Goal: Information Seeking & Learning: Learn about a topic

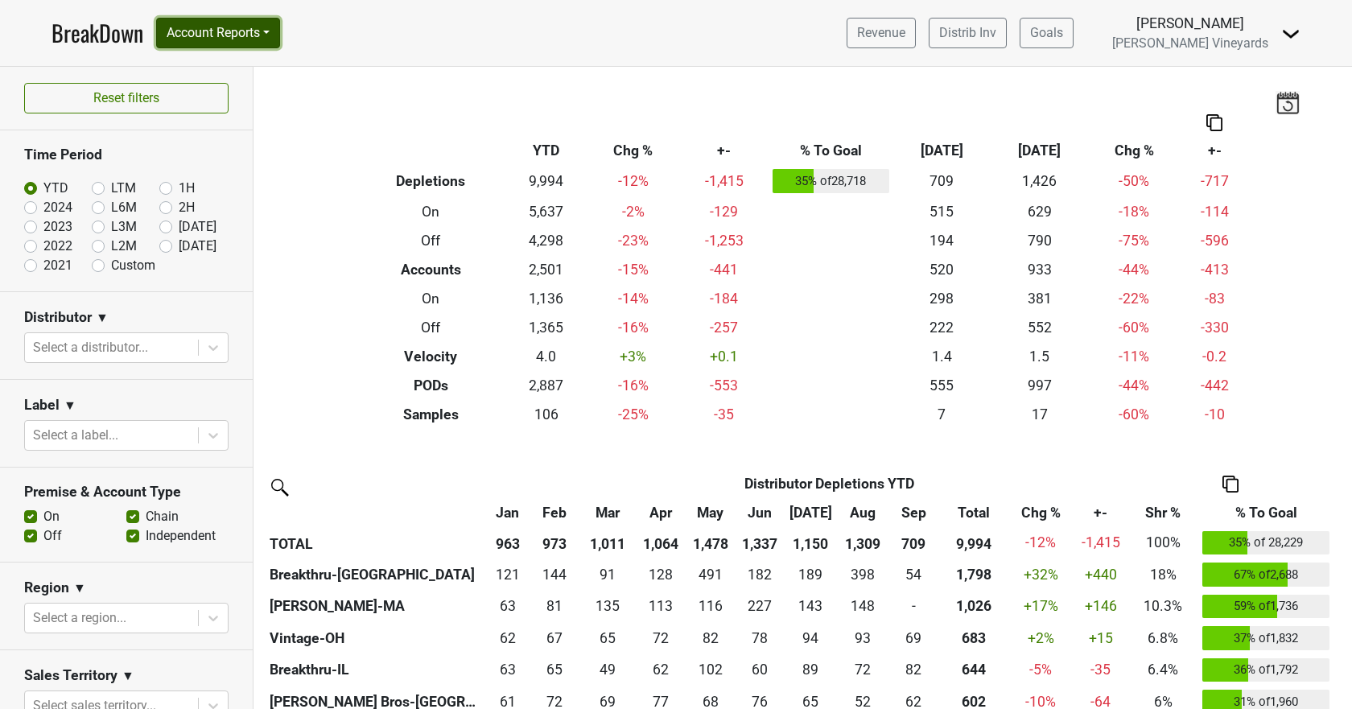
click at [204, 25] on button "Account Reports" at bounding box center [218, 33] width 124 height 31
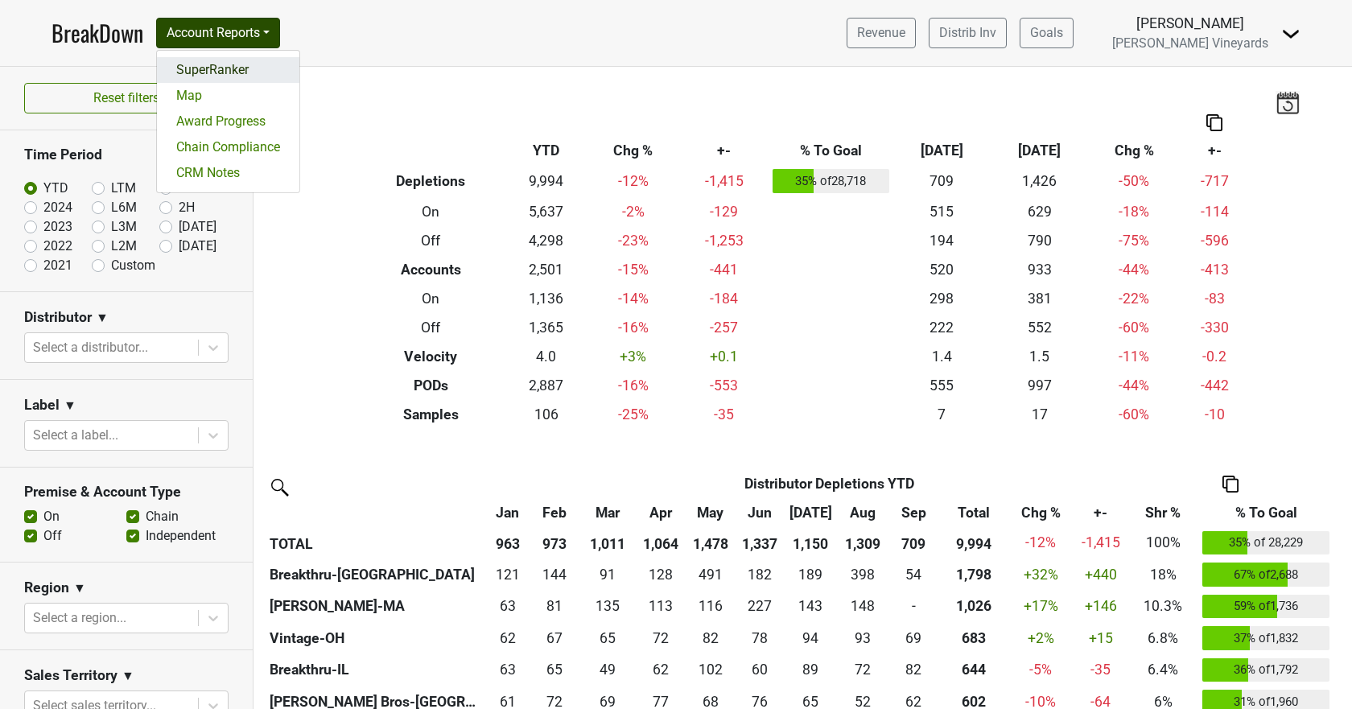
click at [207, 64] on link "SuperRanker" at bounding box center [228, 70] width 142 height 26
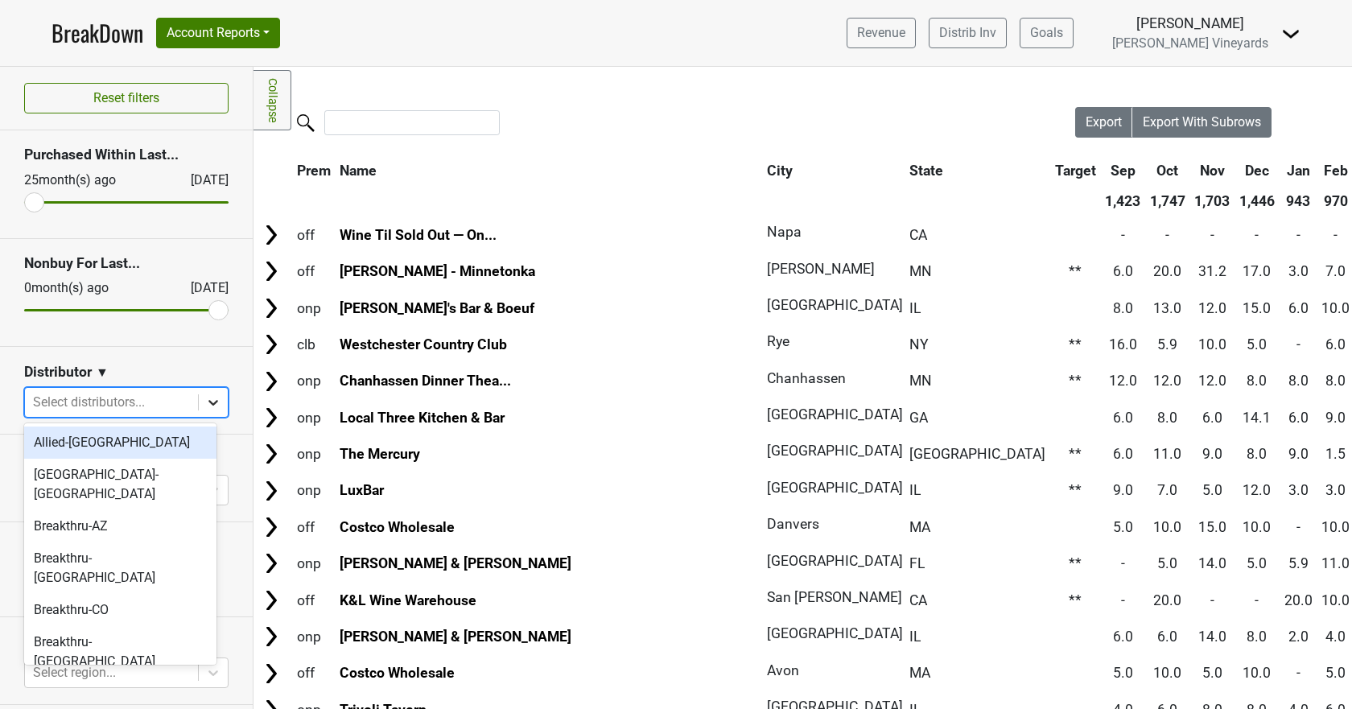
click at [205, 402] on icon at bounding box center [213, 402] width 16 height 16
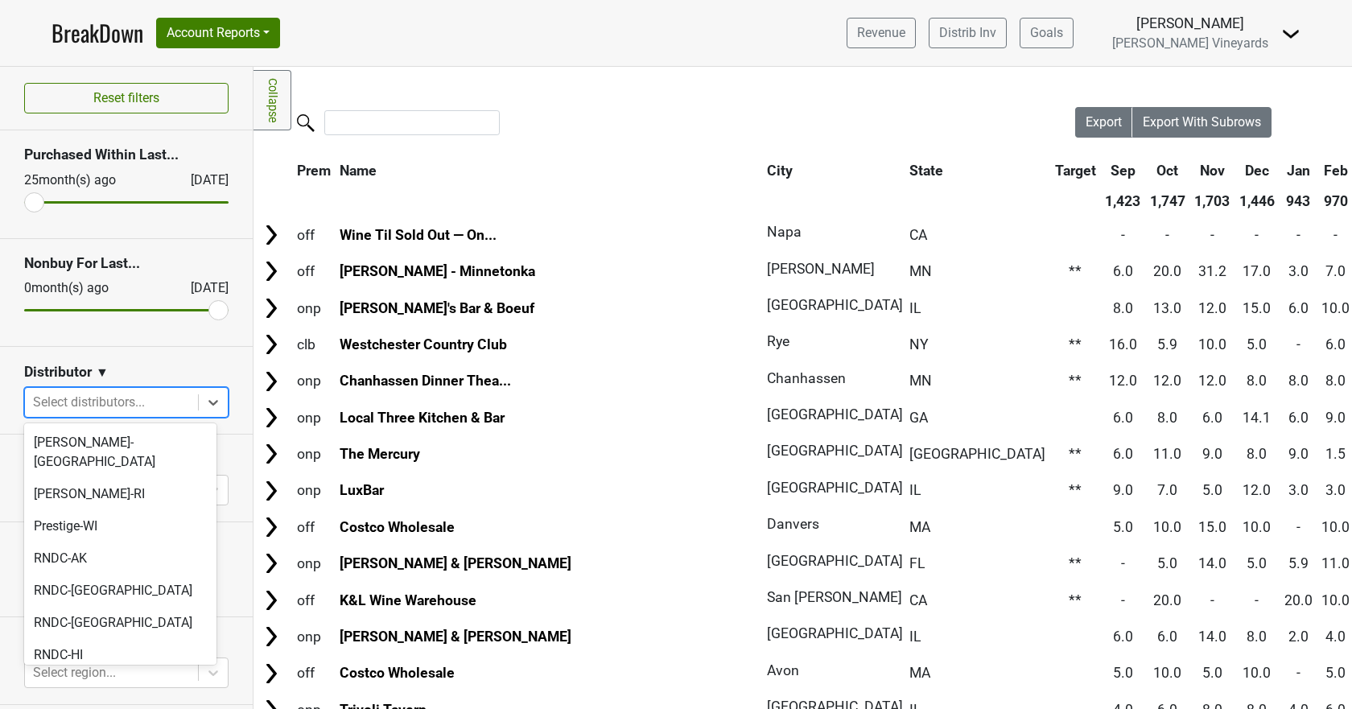
scroll to position [966, 0]
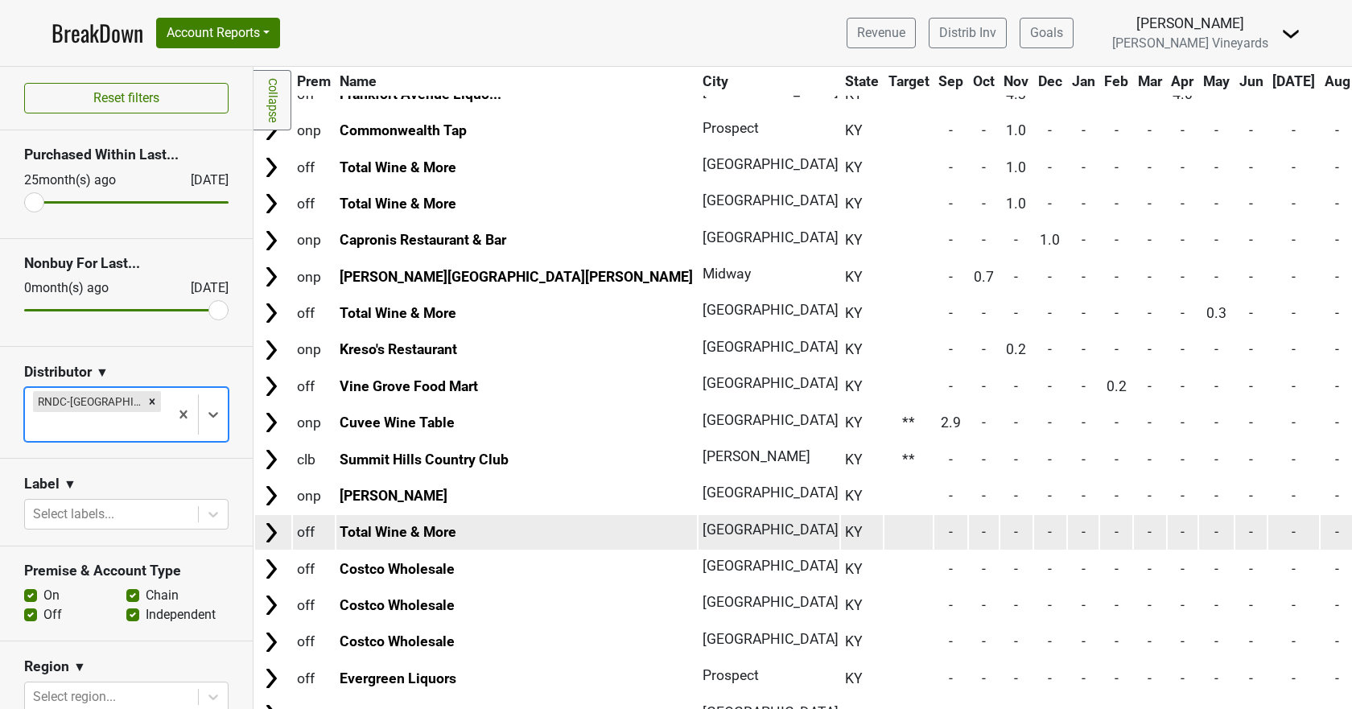
scroll to position [0, 0]
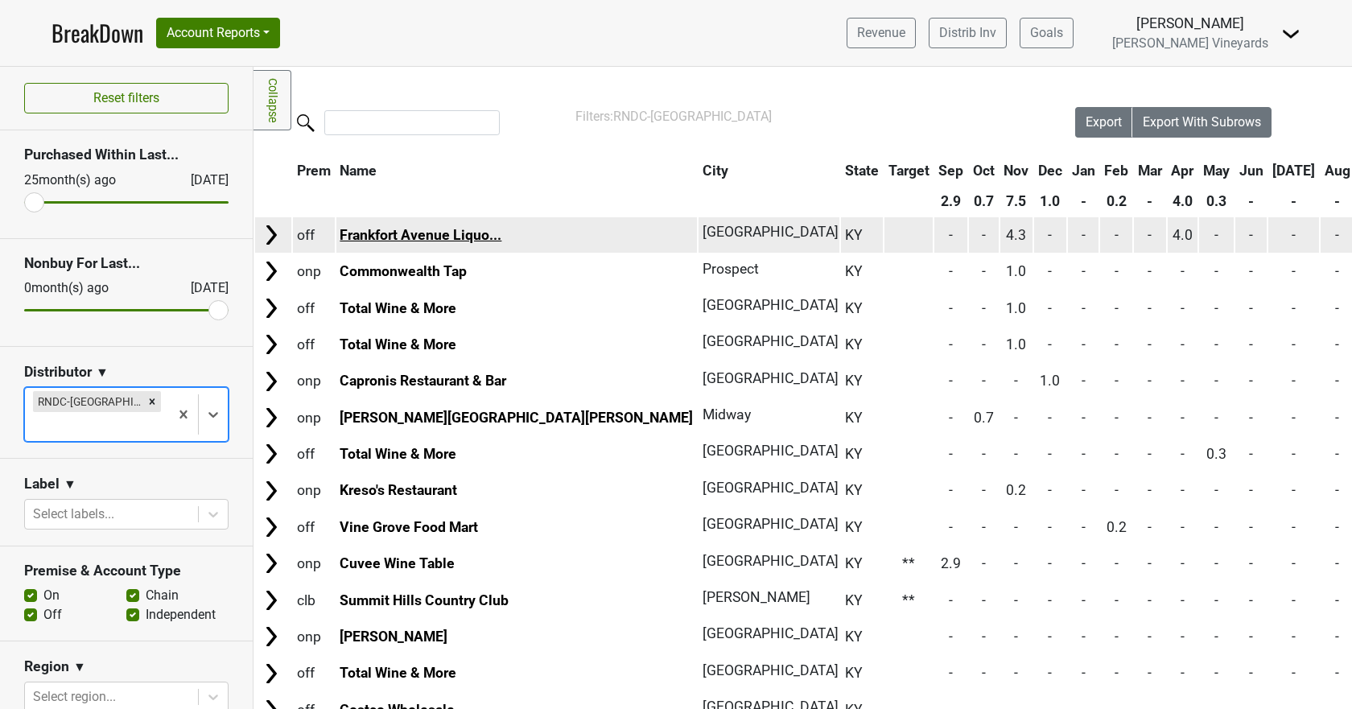
click at [422, 237] on link "Frankfort Avenue Liquo..." at bounding box center [421, 235] width 162 height 16
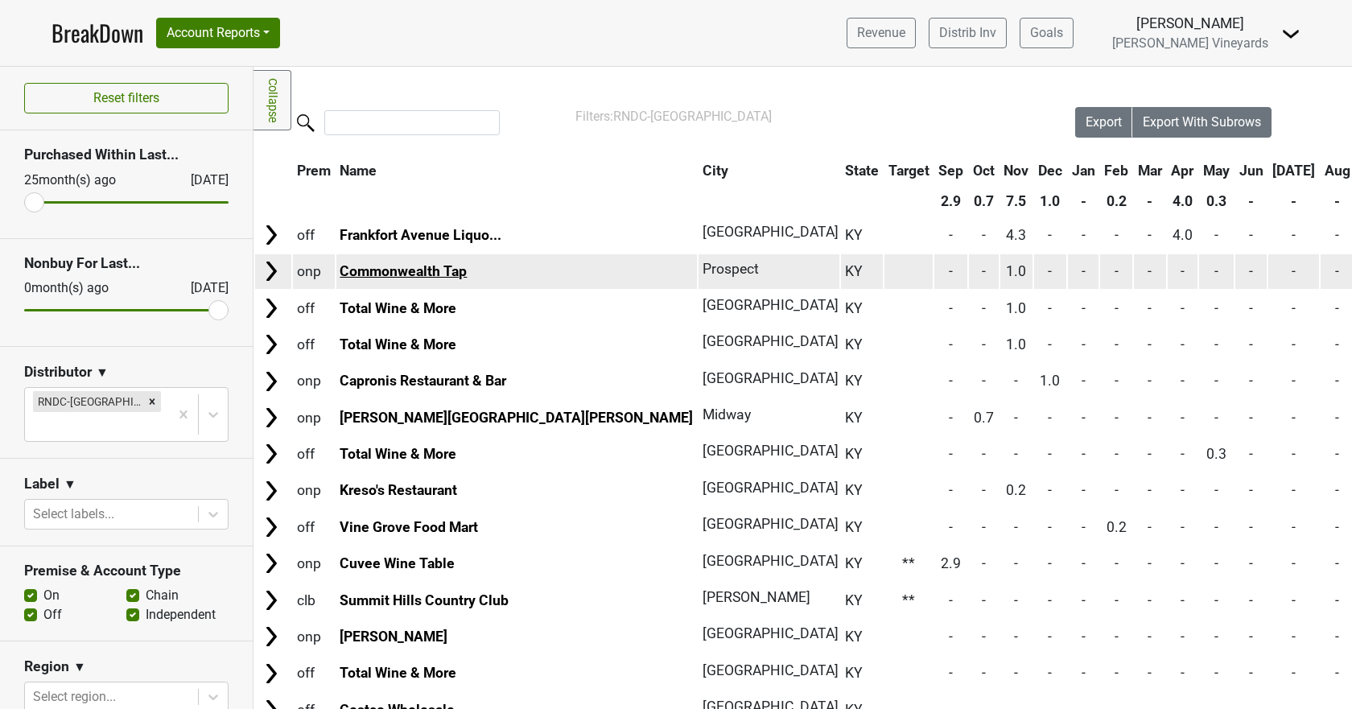
click at [419, 270] on link "Commonwealth Tap" at bounding box center [403, 271] width 127 height 16
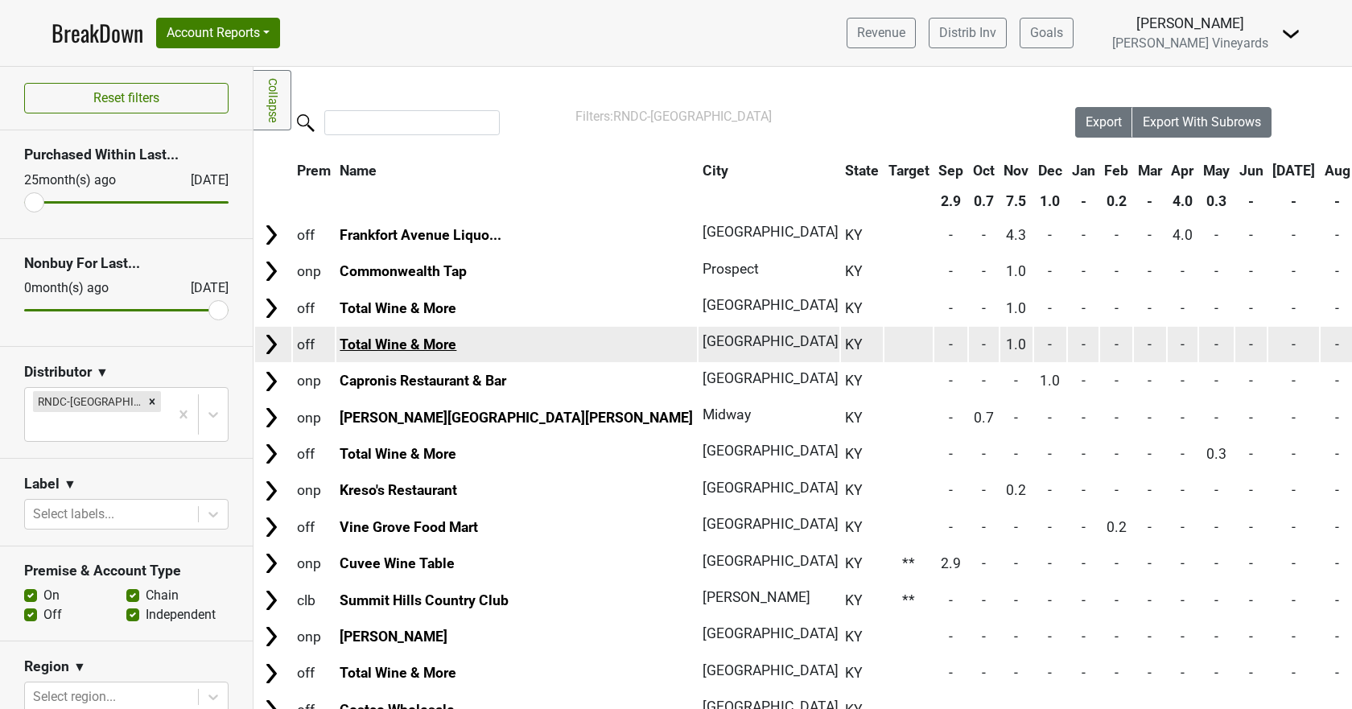
click at [378, 343] on link "Total Wine & More" at bounding box center [398, 344] width 117 height 16
click at [382, 346] on link "Total Wine & More" at bounding box center [398, 344] width 117 height 16
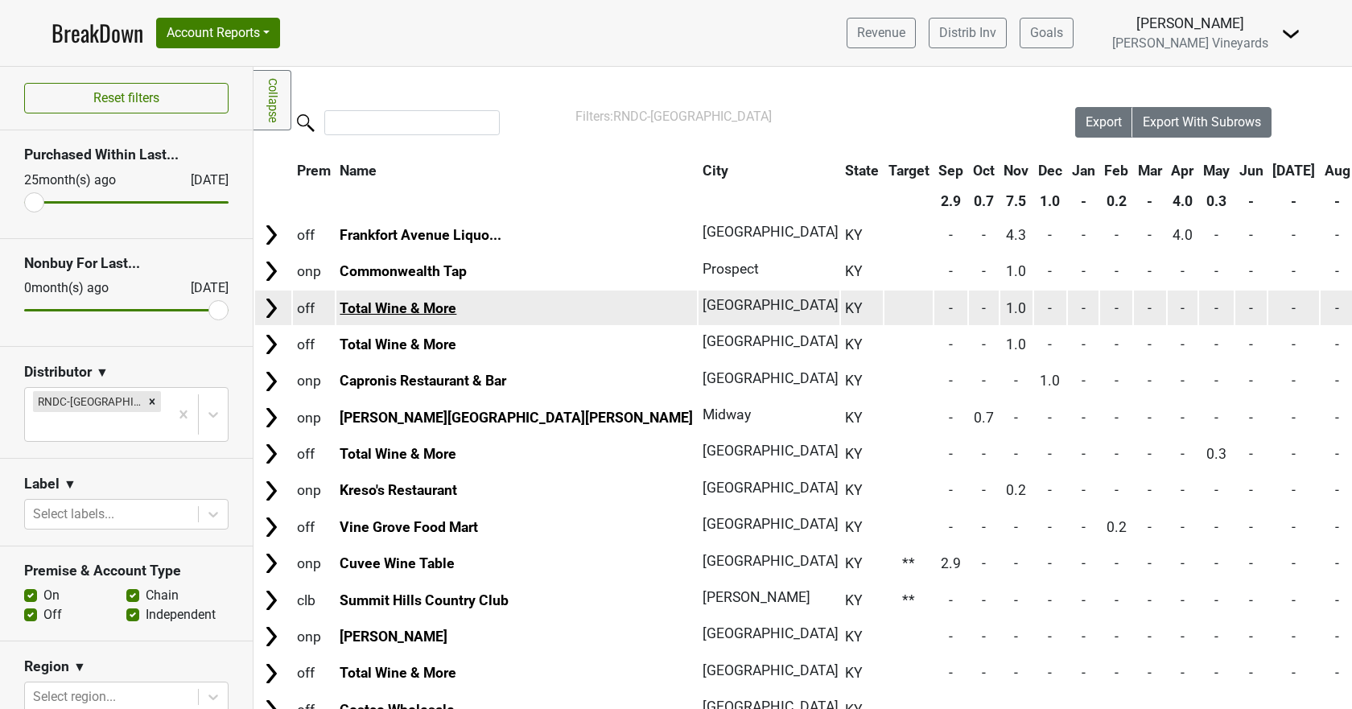
click at [398, 305] on link "Total Wine & More" at bounding box center [398, 308] width 117 height 16
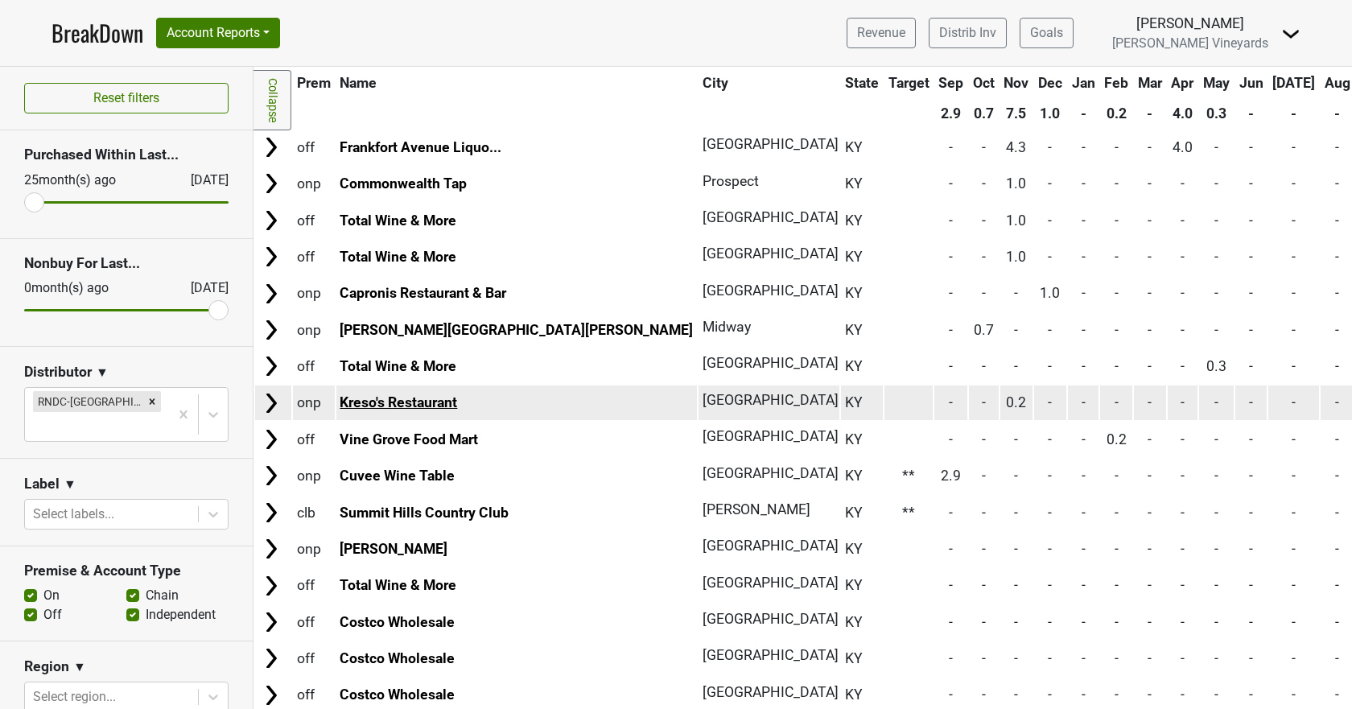
scroll to position [229, 0]
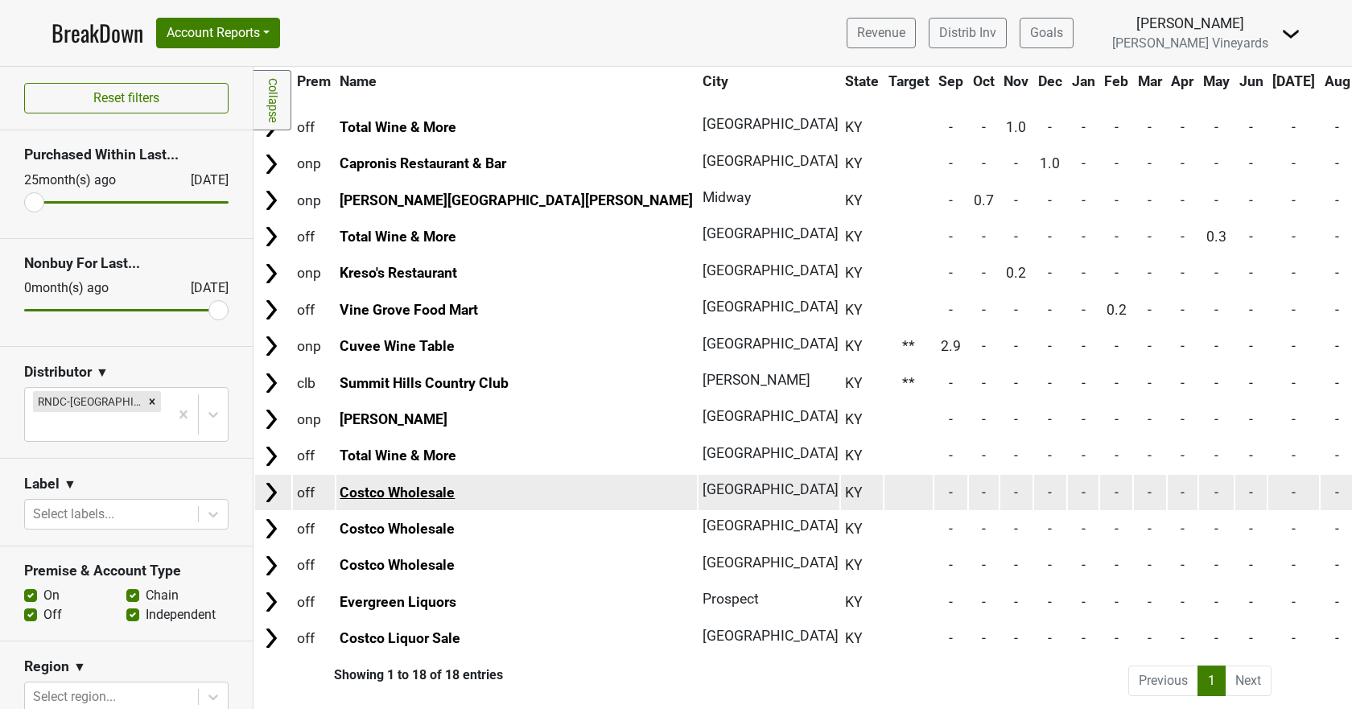
click at [405, 485] on link "Costco Wholesale" at bounding box center [397, 493] width 115 height 16
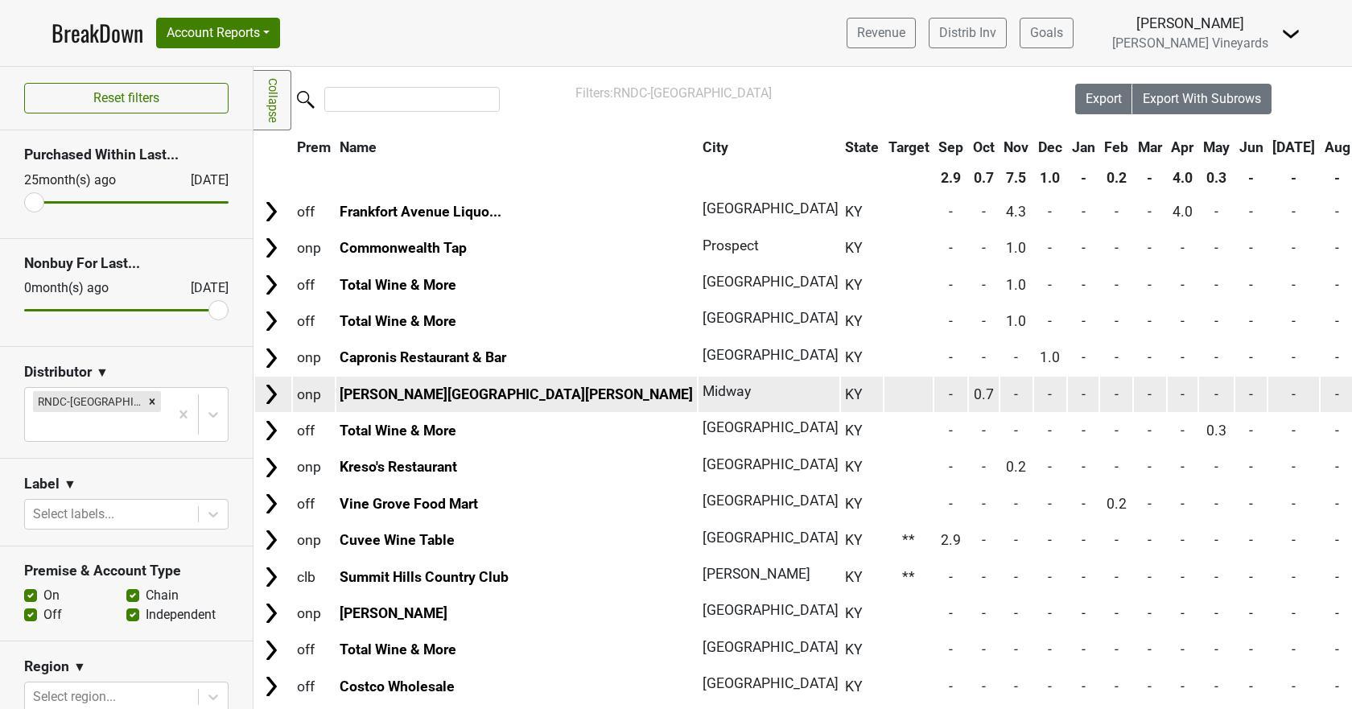
scroll to position [0, 0]
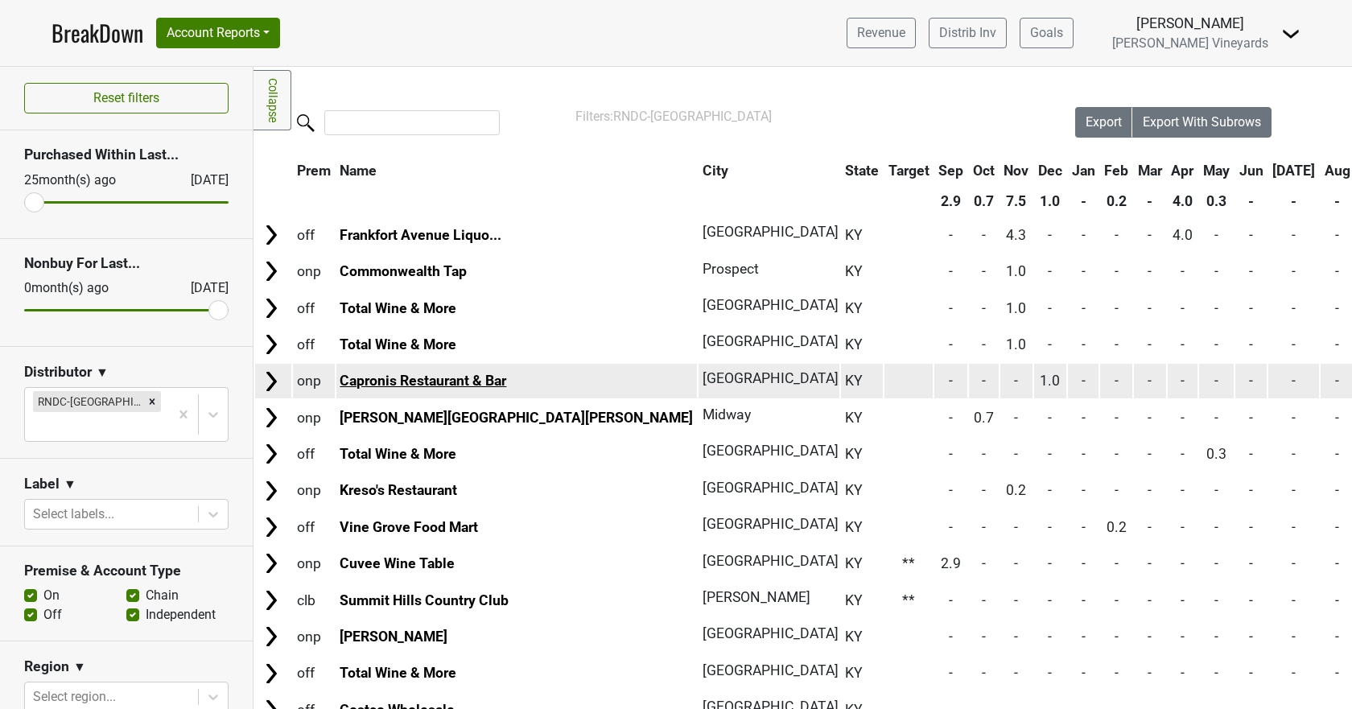
click at [382, 387] on link "Capronis Restaurant & Bar" at bounding box center [423, 381] width 167 height 16
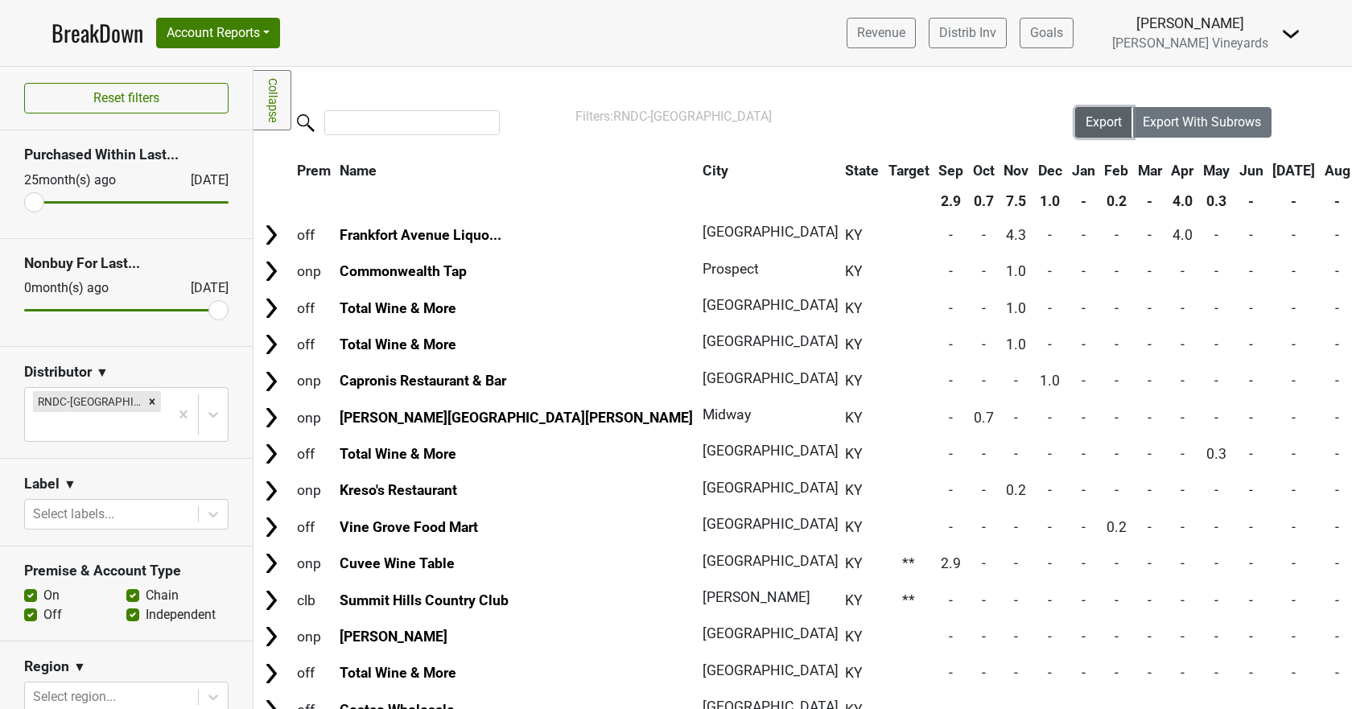
click at [1089, 119] on span "Export" at bounding box center [1104, 121] width 36 height 15
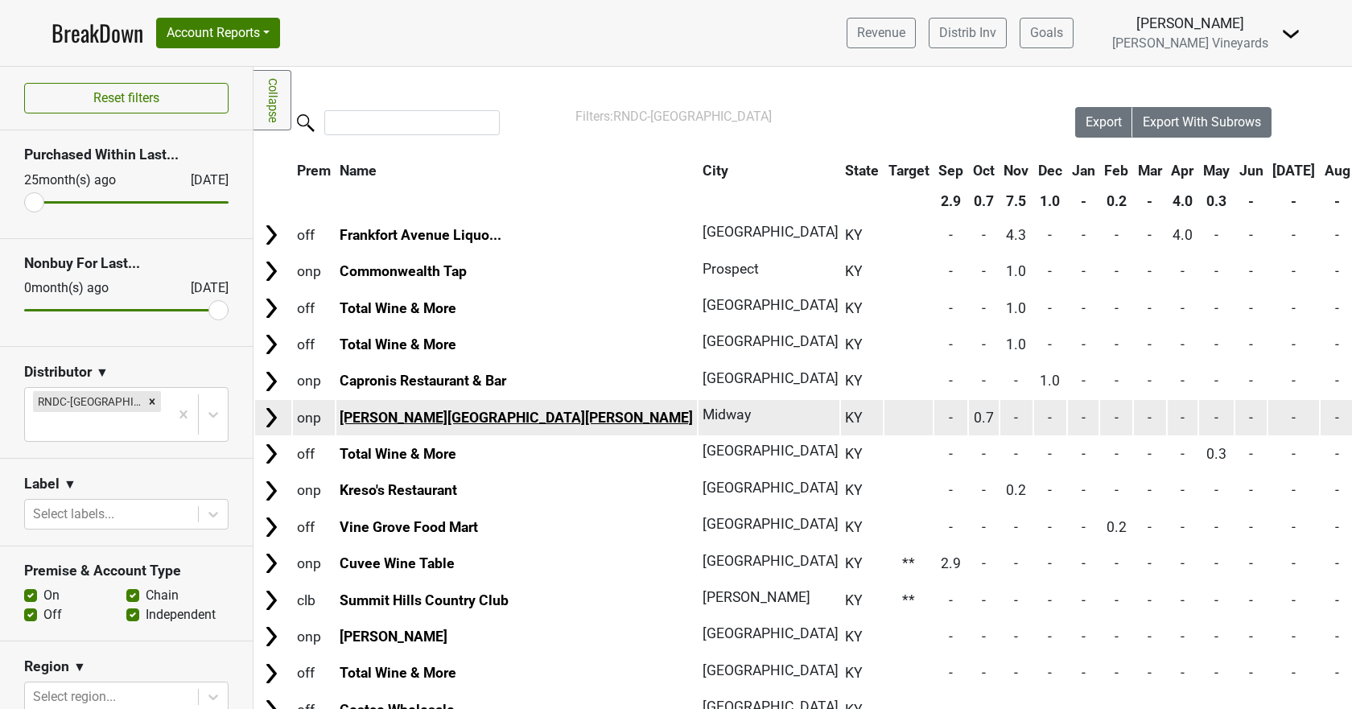
click at [365, 414] on link "[PERSON_NAME][GEOGRAPHIC_DATA][PERSON_NAME]" at bounding box center [516, 418] width 353 height 16
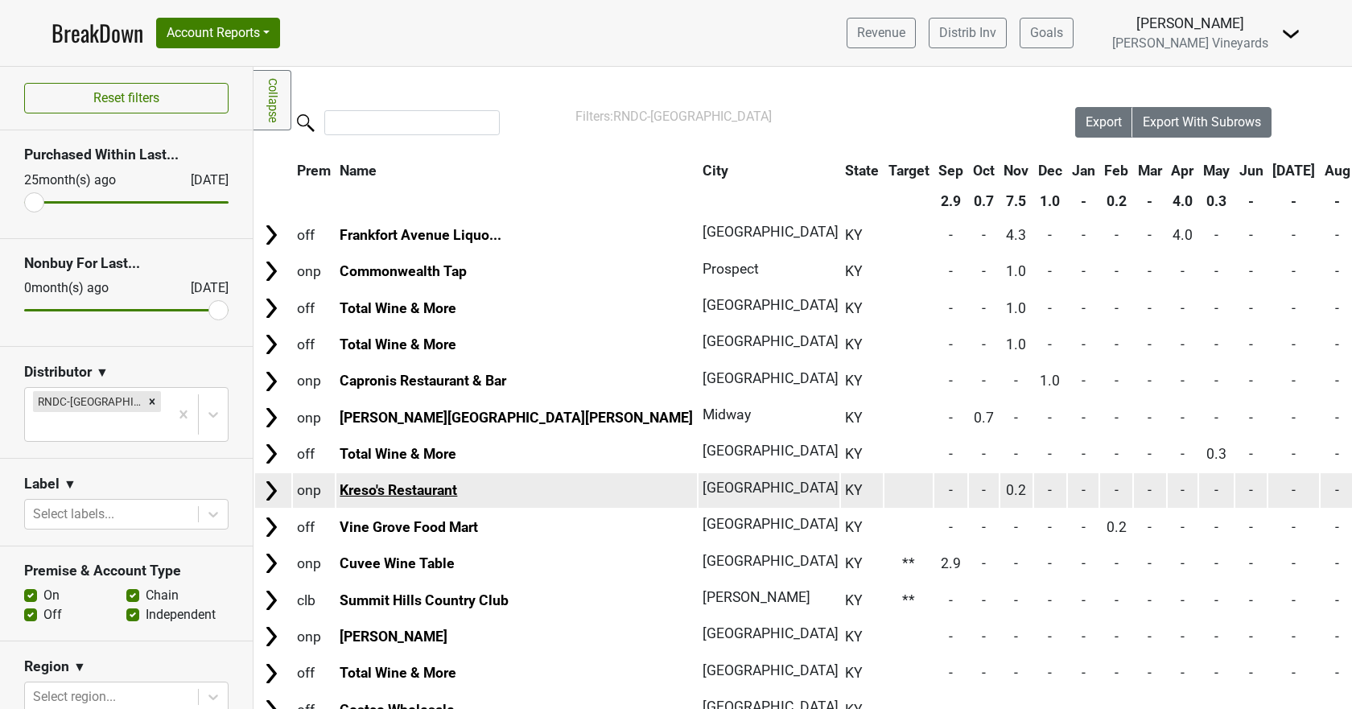
click at [381, 490] on link "Kreso's Restaurant" at bounding box center [399, 490] width 118 height 16
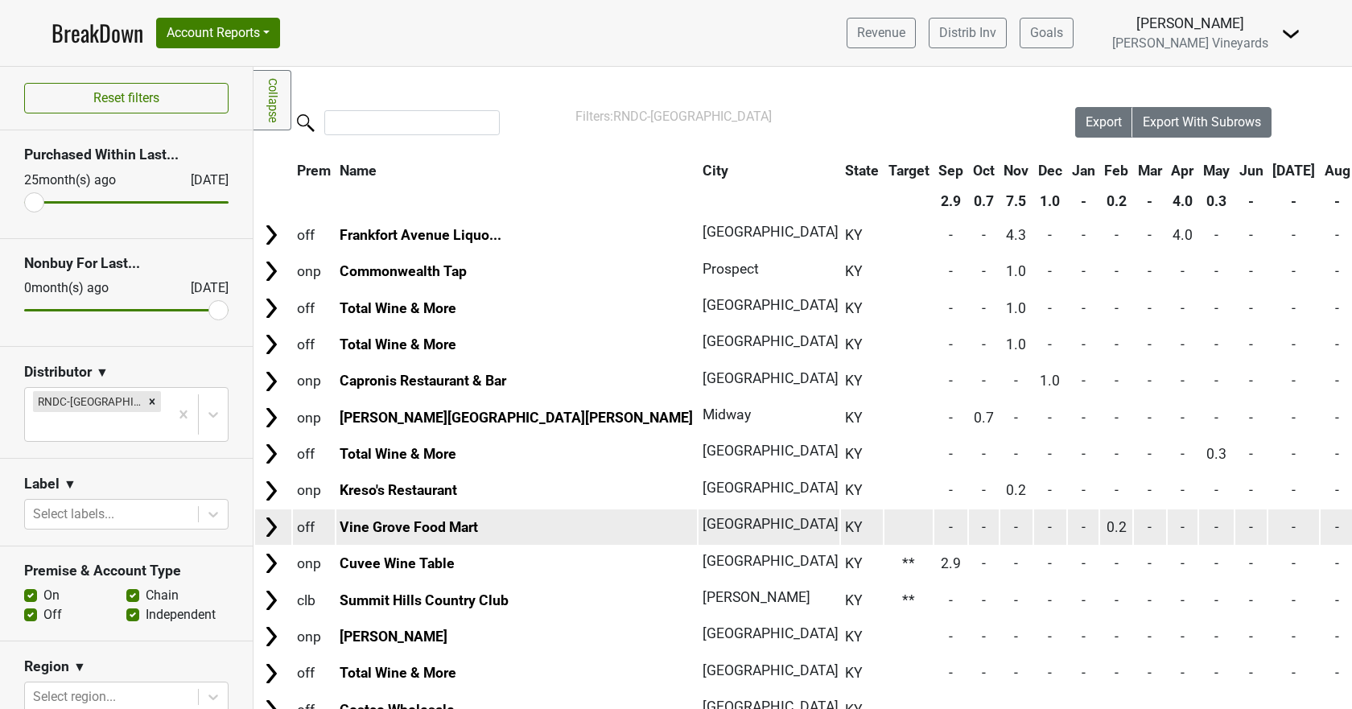
click at [408, 536] on td "Vine Grove Food Mart" at bounding box center [516, 527] width 361 height 35
click at [408, 530] on link "Vine Grove Food Mart" at bounding box center [409, 527] width 138 height 16
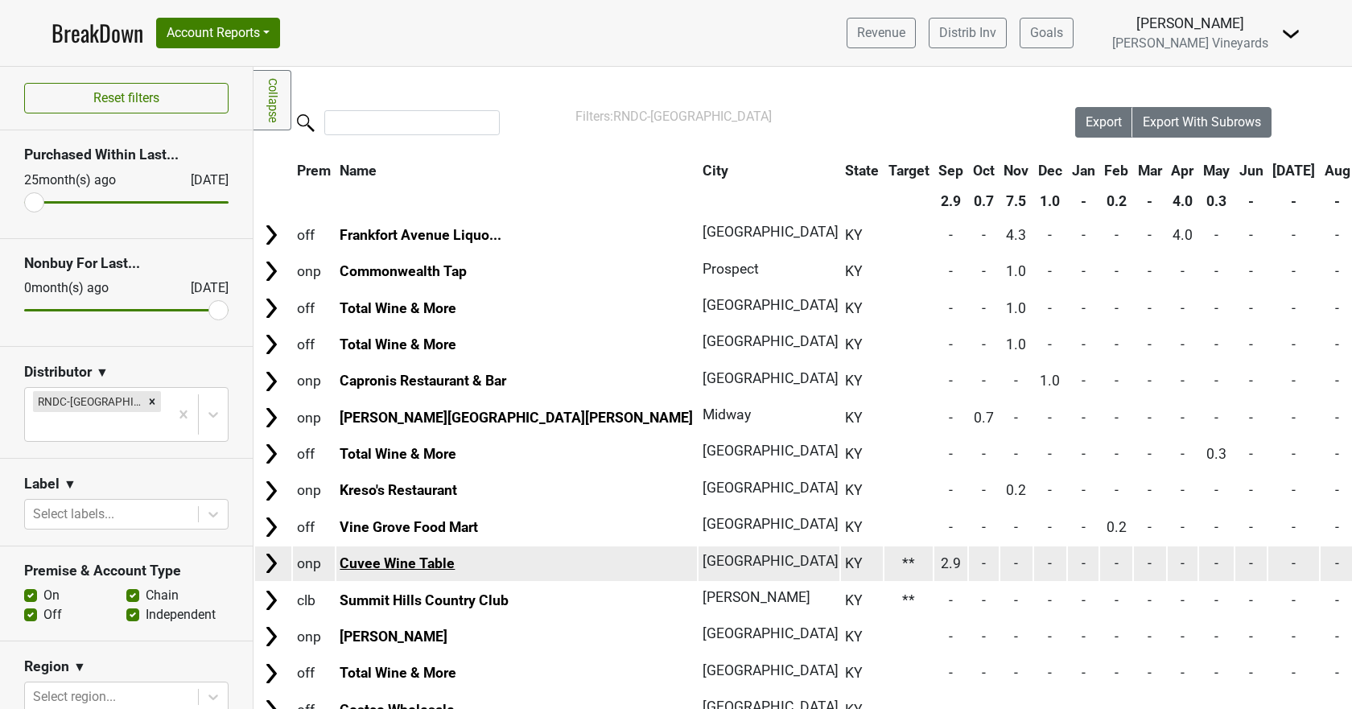
click at [374, 558] on link "Cuvee Wine Table" at bounding box center [397, 563] width 115 height 16
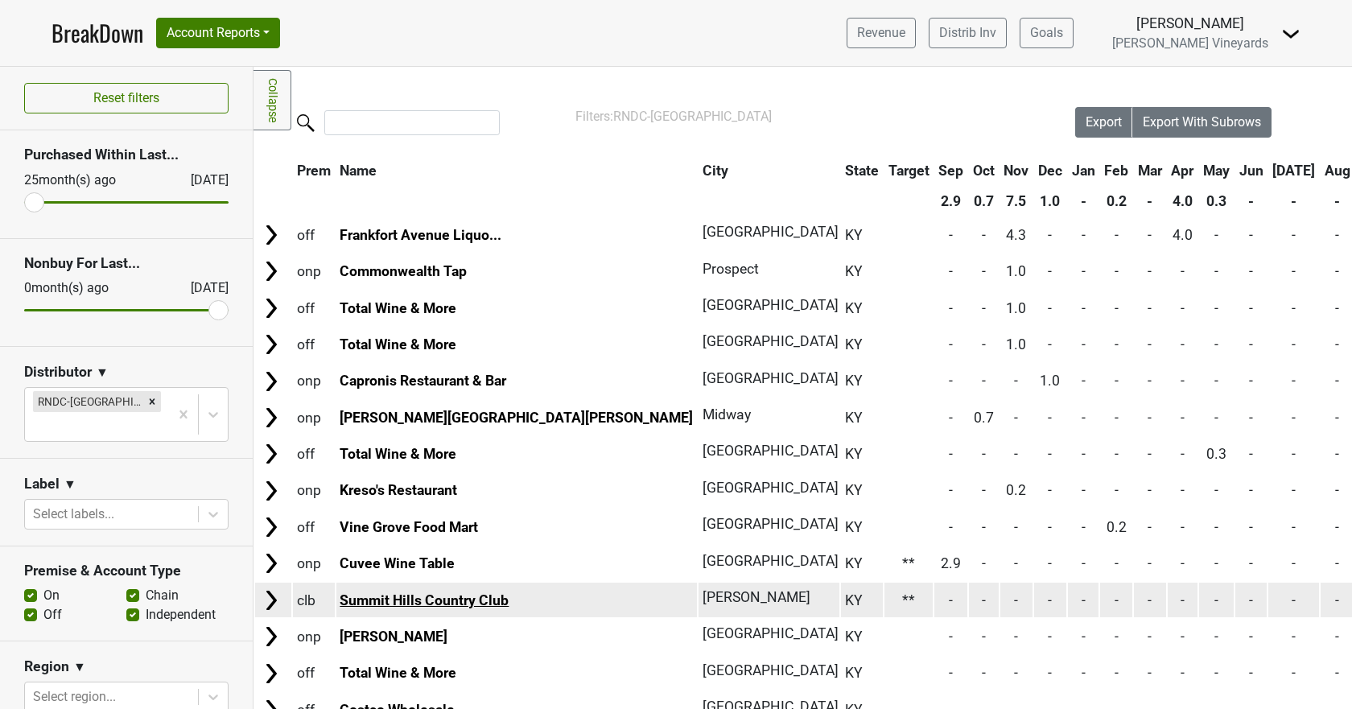
click at [379, 594] on link "Summit Hills Country Club" at bounding box center [424, 600] width 169 height 16
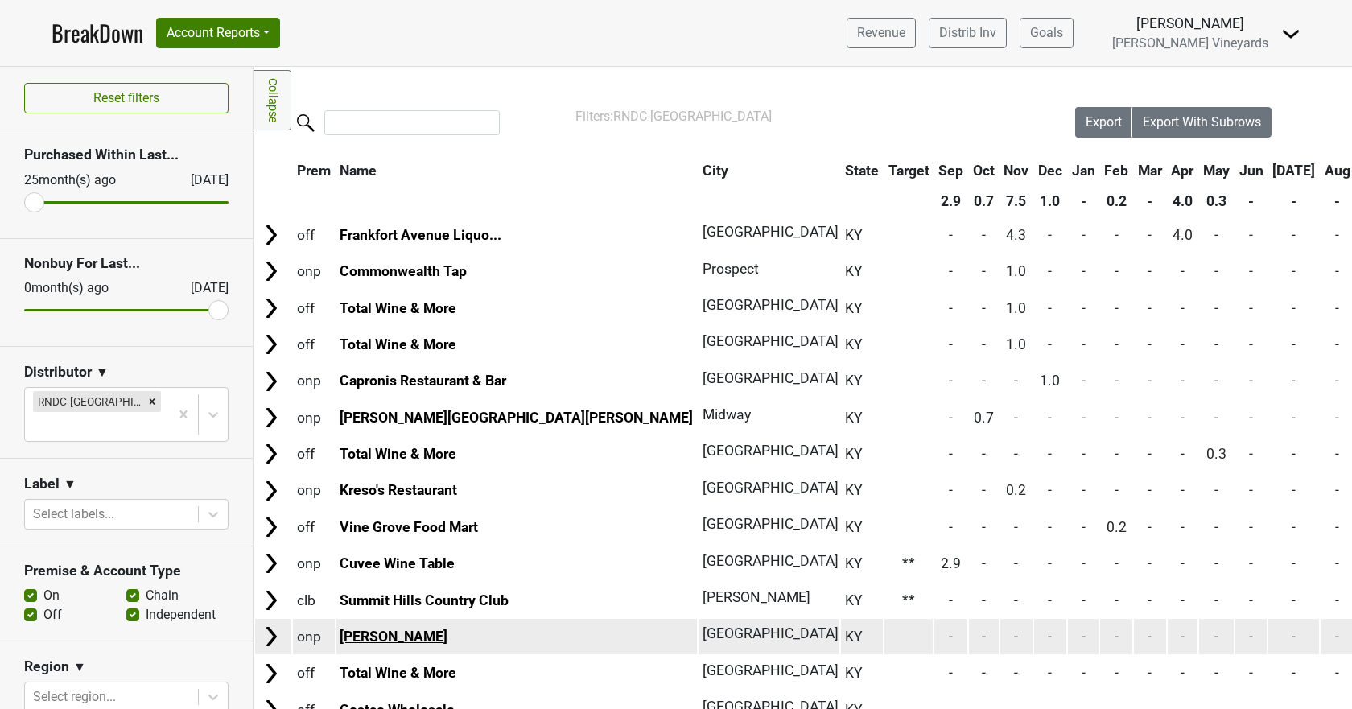
click at [373, 638] on link "Varanese" at bounding box center [394, 637] width 108 height 16
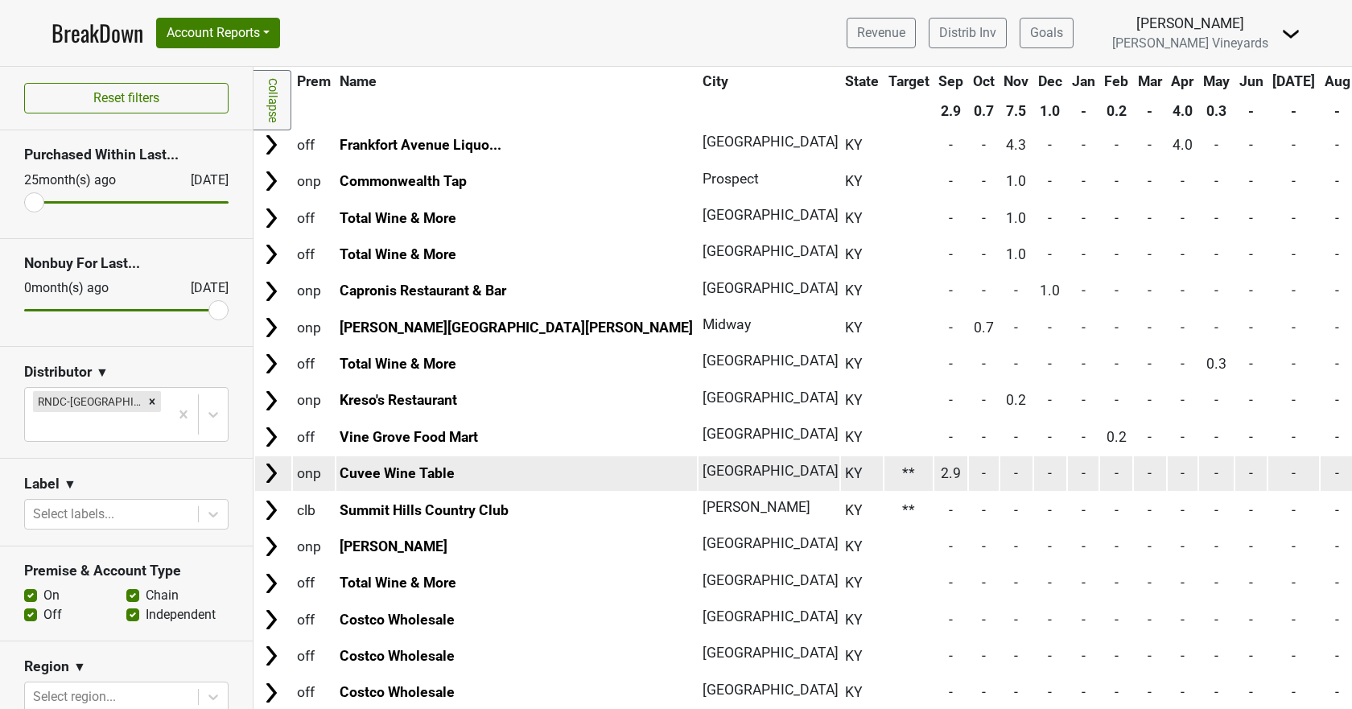
scroll to position [229, 0]
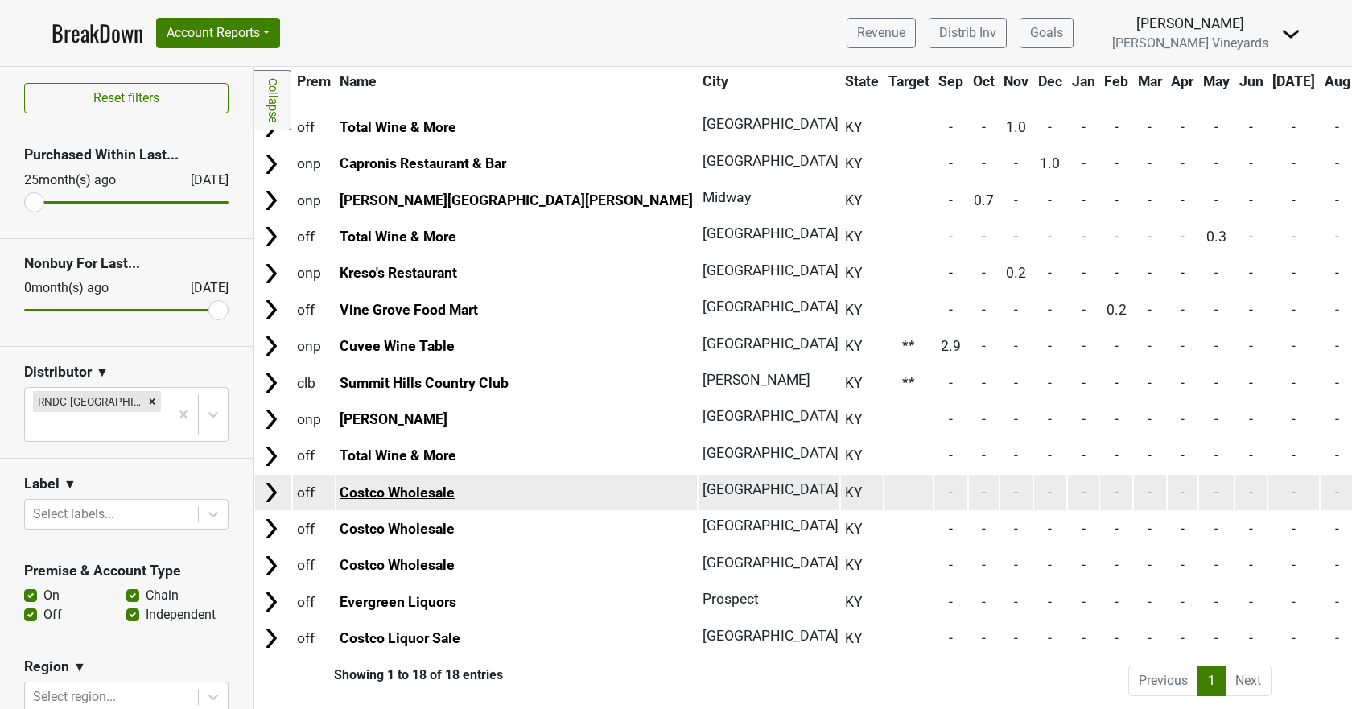
click at [388, 485] on link "Costco Wholesale" at bounding box center [397, 493] width 115 height 16
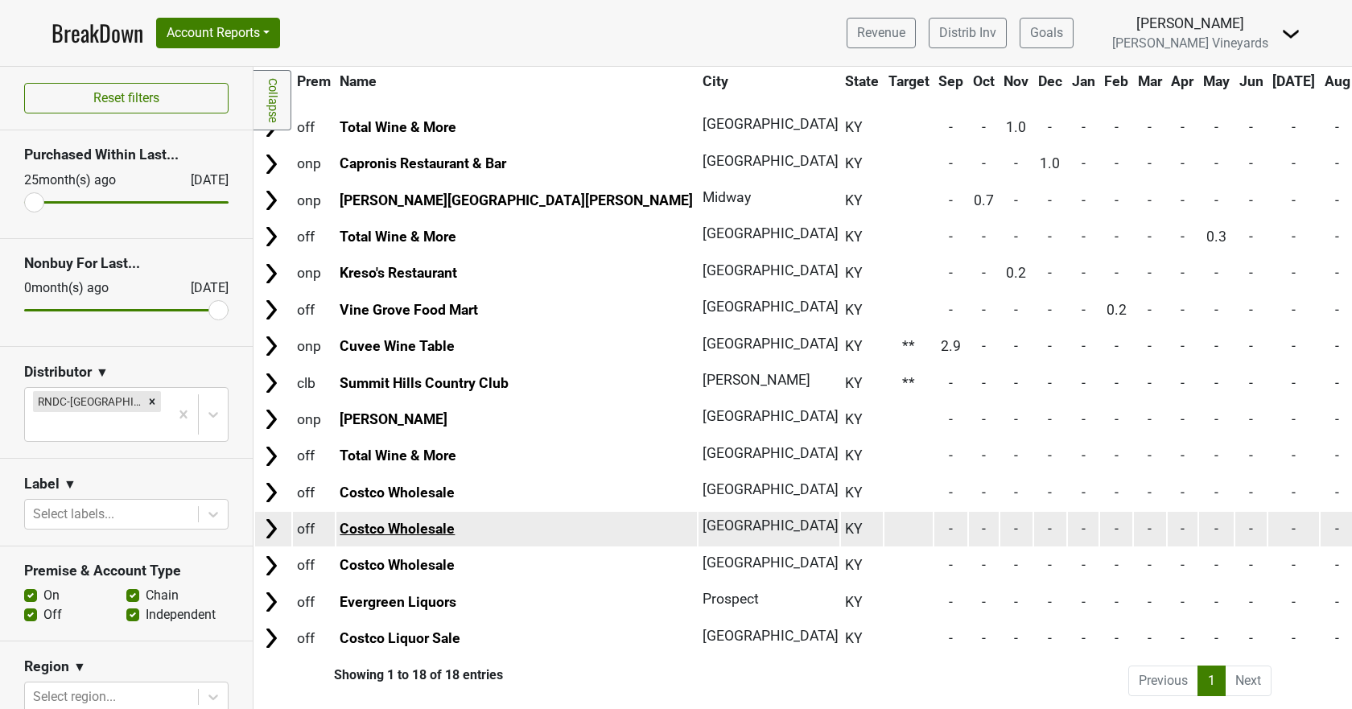
click at [378, 523] on link "Costco Wholesale" at bounding box center [397, 529] width 115 height 16
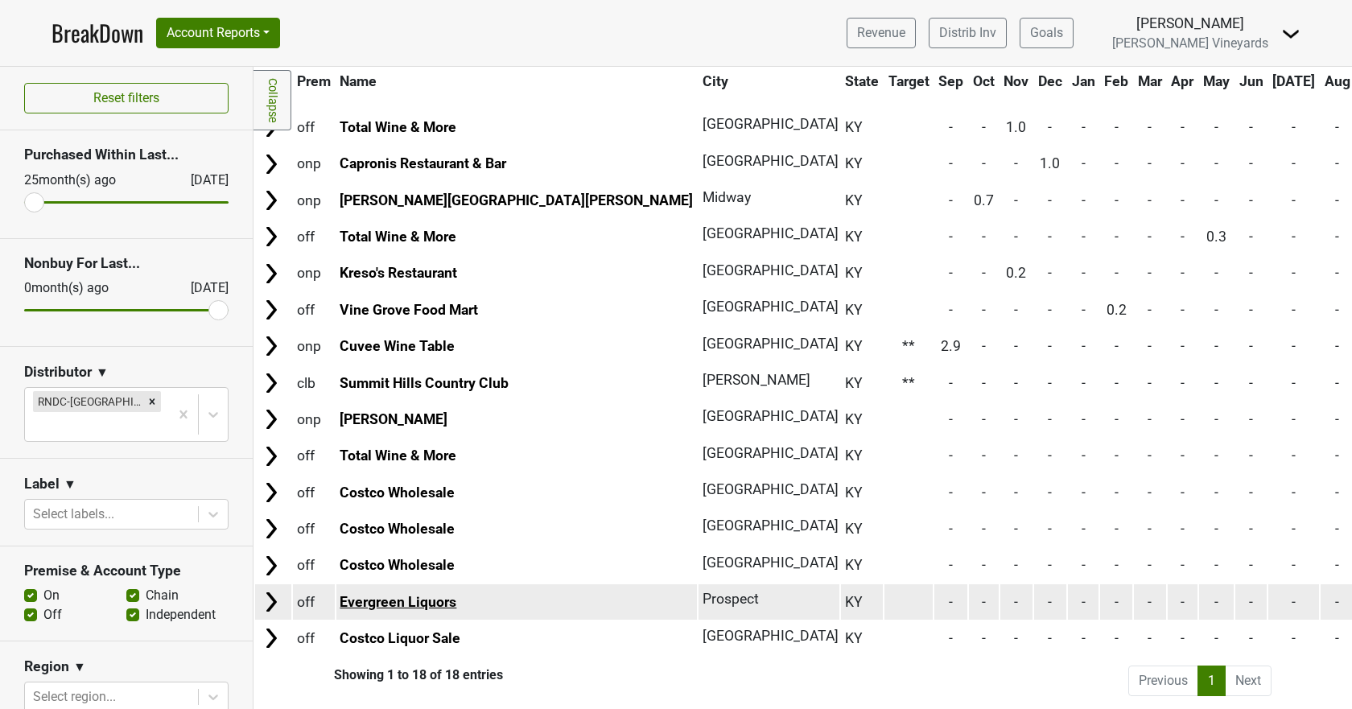
click at [383, 594] on link "Evergreen Liquors" at bounding box center [398, 602] width 117 height 16
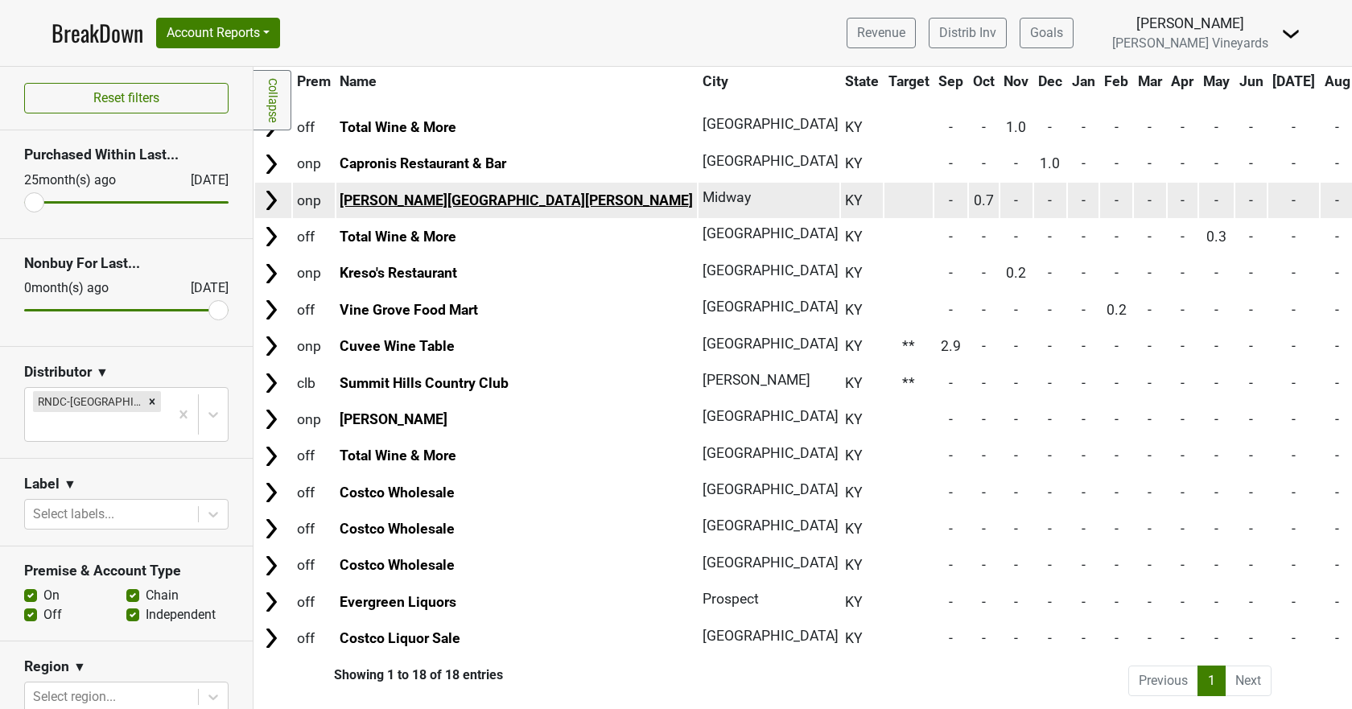
click at [369, 192] on link "Holly Hill Inn" at bounding box center [516, 200] width 353 height 16
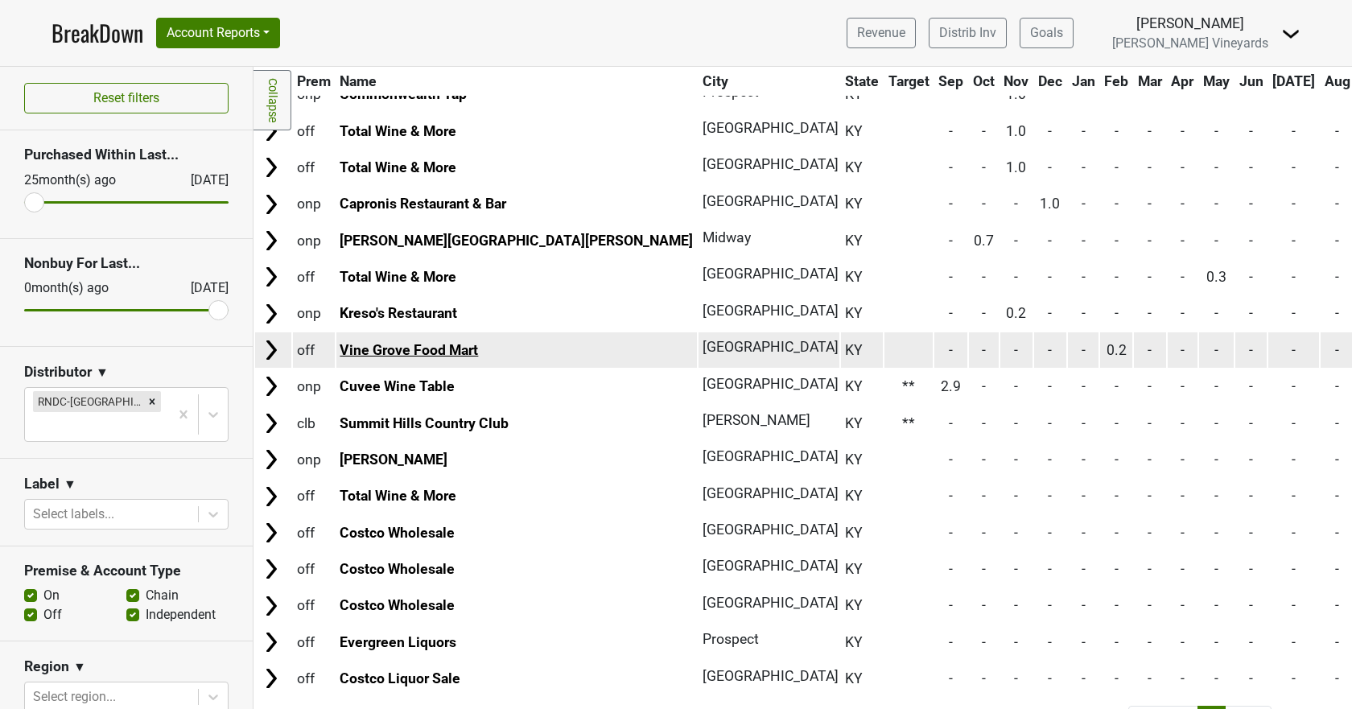
scroll to position [149, 0]
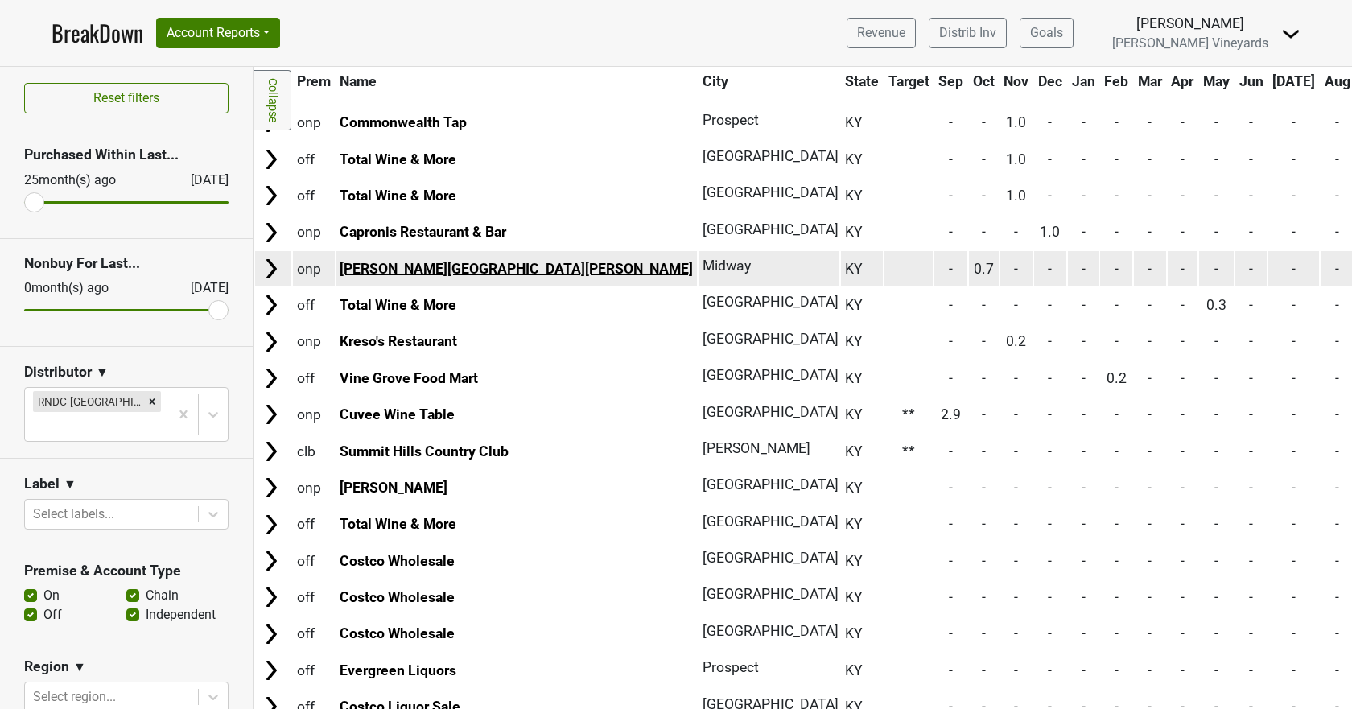
click at [391, 270] on link "Holly Hill Inn" at bounding box center [516, 269] width 353 height 16
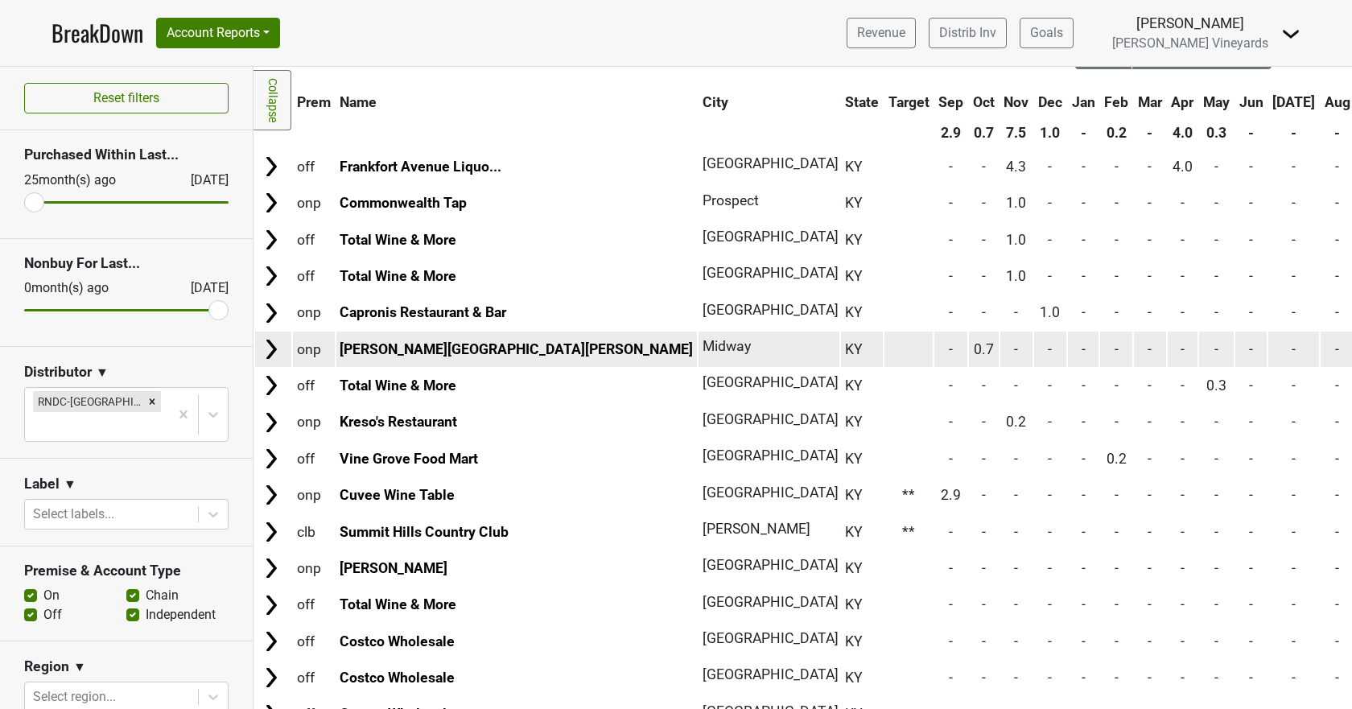
scroll to position [0, 0]
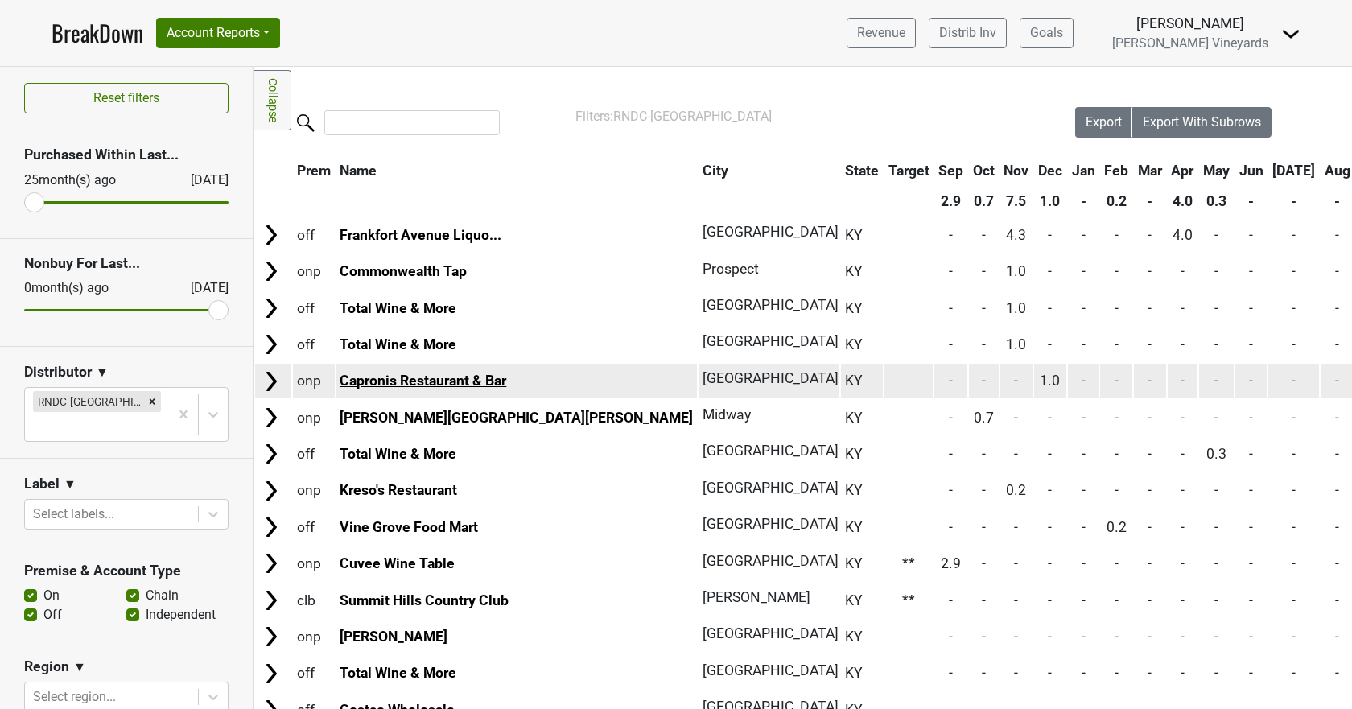
click at [378, 382] on link "Capronis Restaurant & Bar" at bounding box center [423, 381] width 167 height 16
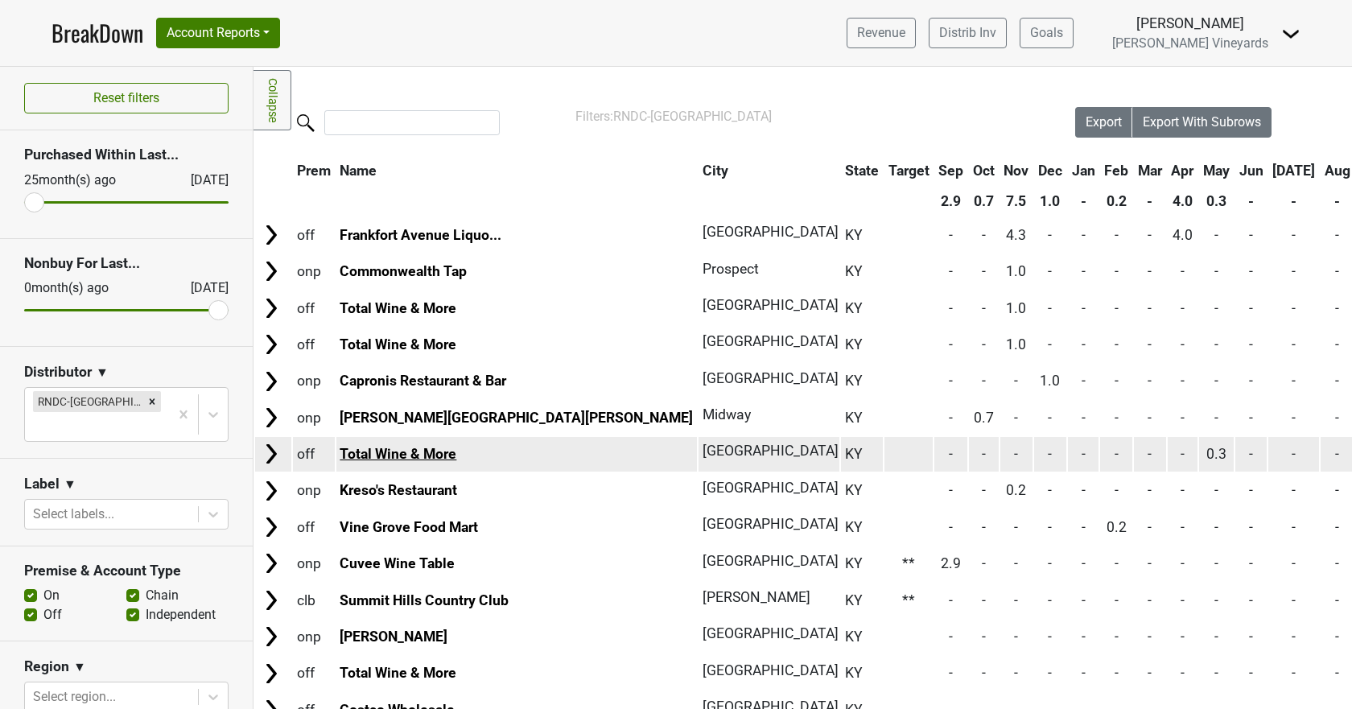
click at [386, 455] on link "Total Wine & More" at bounding box center [398, 454] width 117 height 16
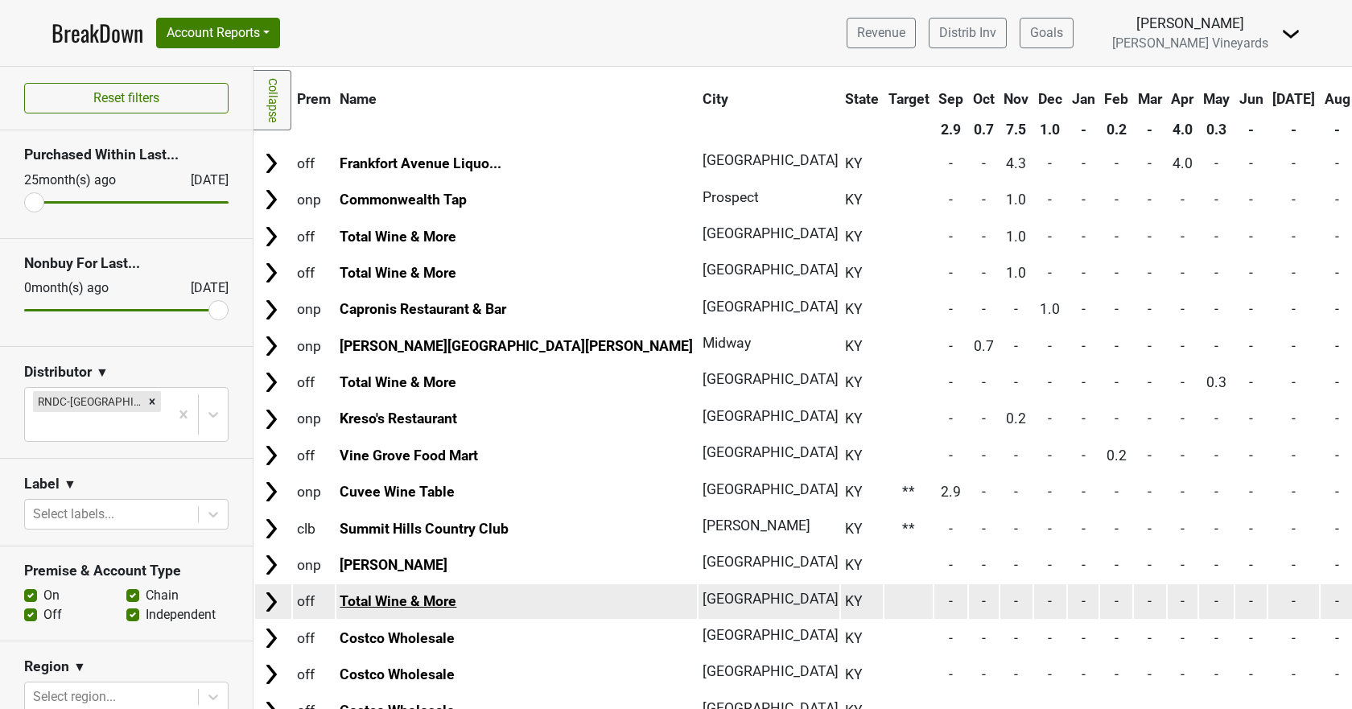
scroll to position [68, 0]
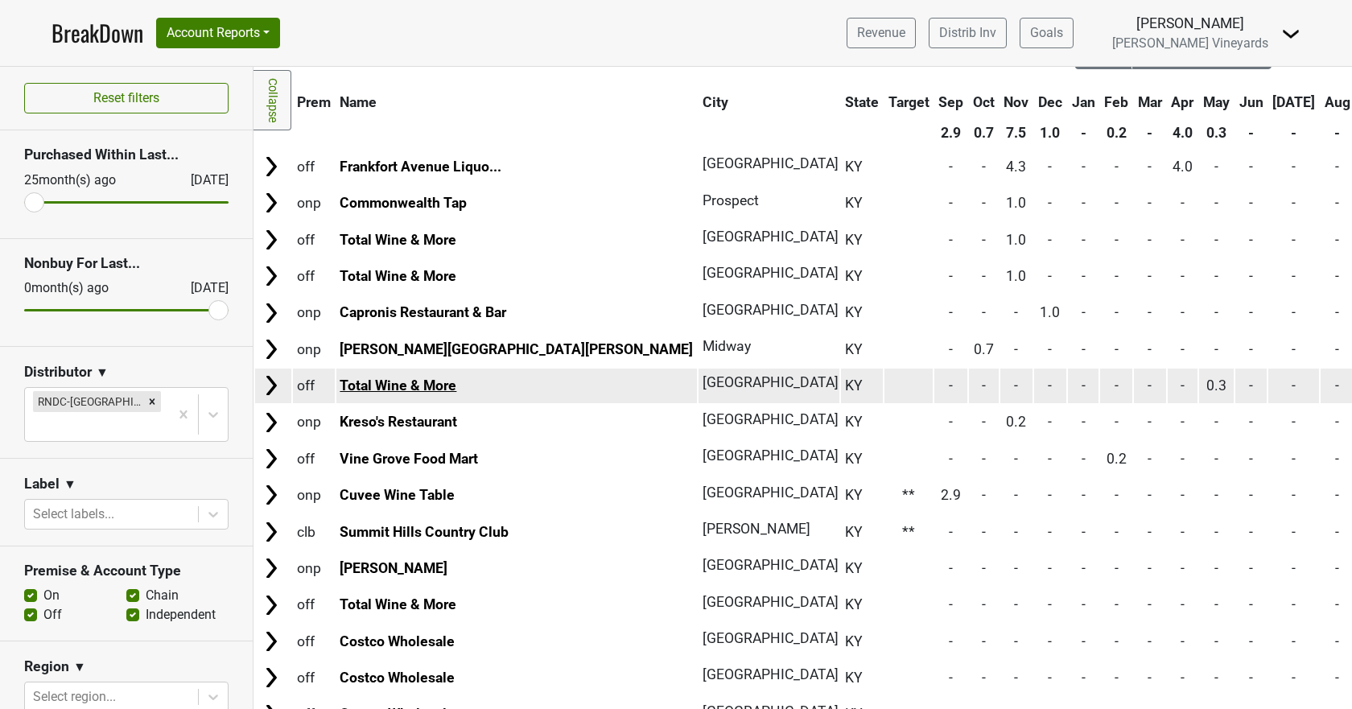
click at [380, 382] on link "Total Wine & More" at bounding box center [398, 386] width 117 height 16
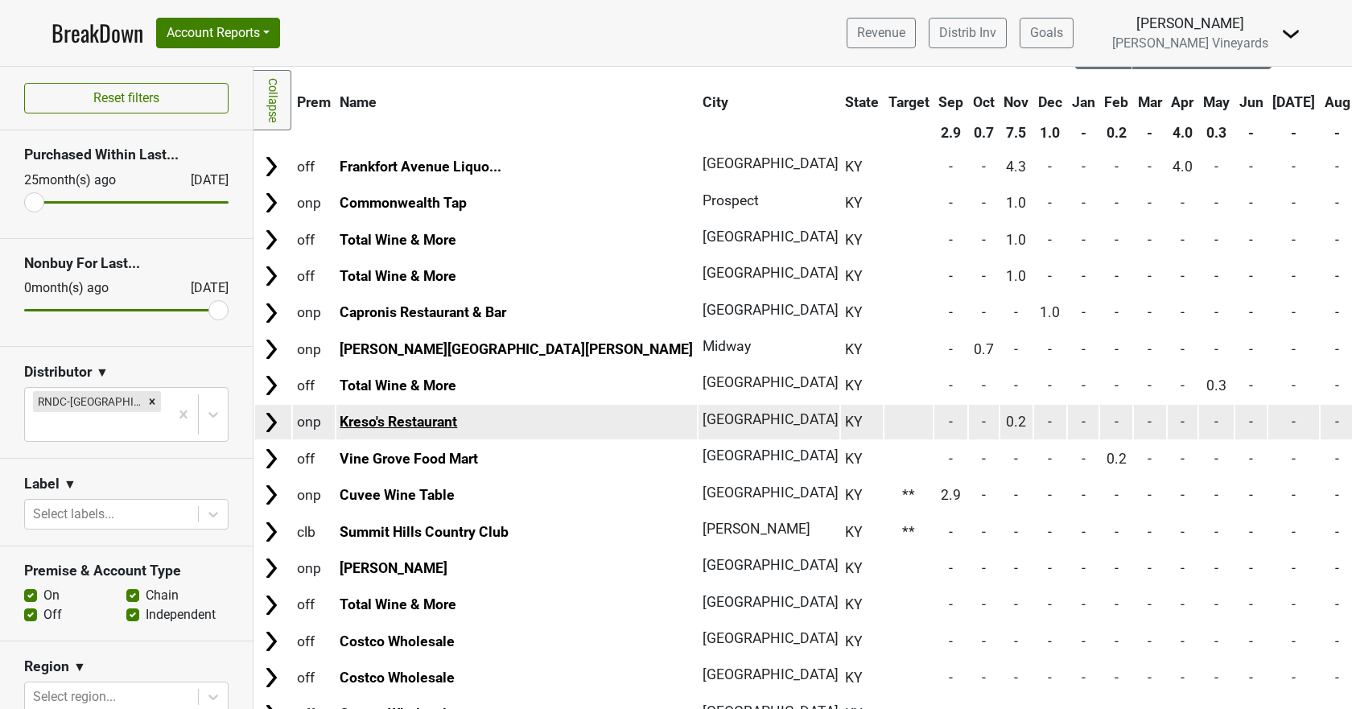
click at [389, 419] on link "Kreso's Restaurant" at bounding box center [399, 422] width 118 height 16
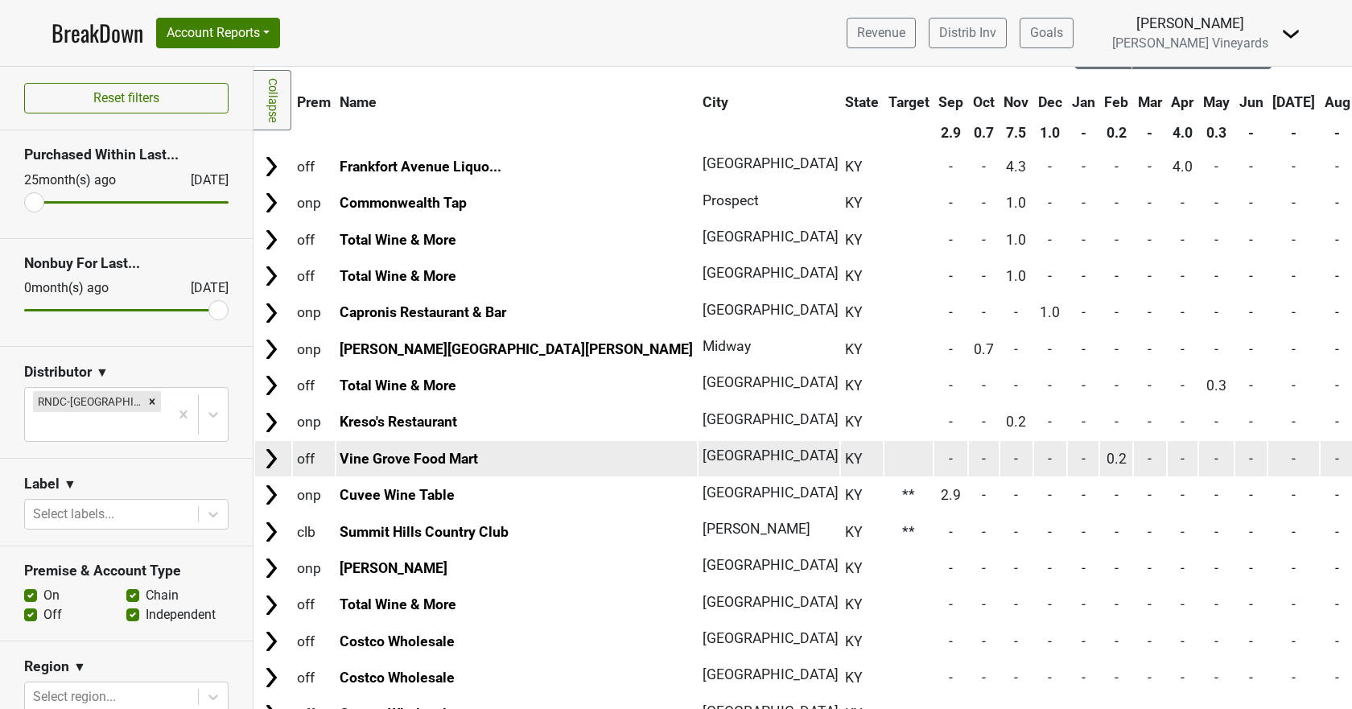
click at [402, 468] on td "Vine Grove Food Mart" at bounding box center [516, 458] width 361 height 35
click at [402, 460] on link "Vine Grove Food Mart" at bounding box center [409, 459] width 138 height 16
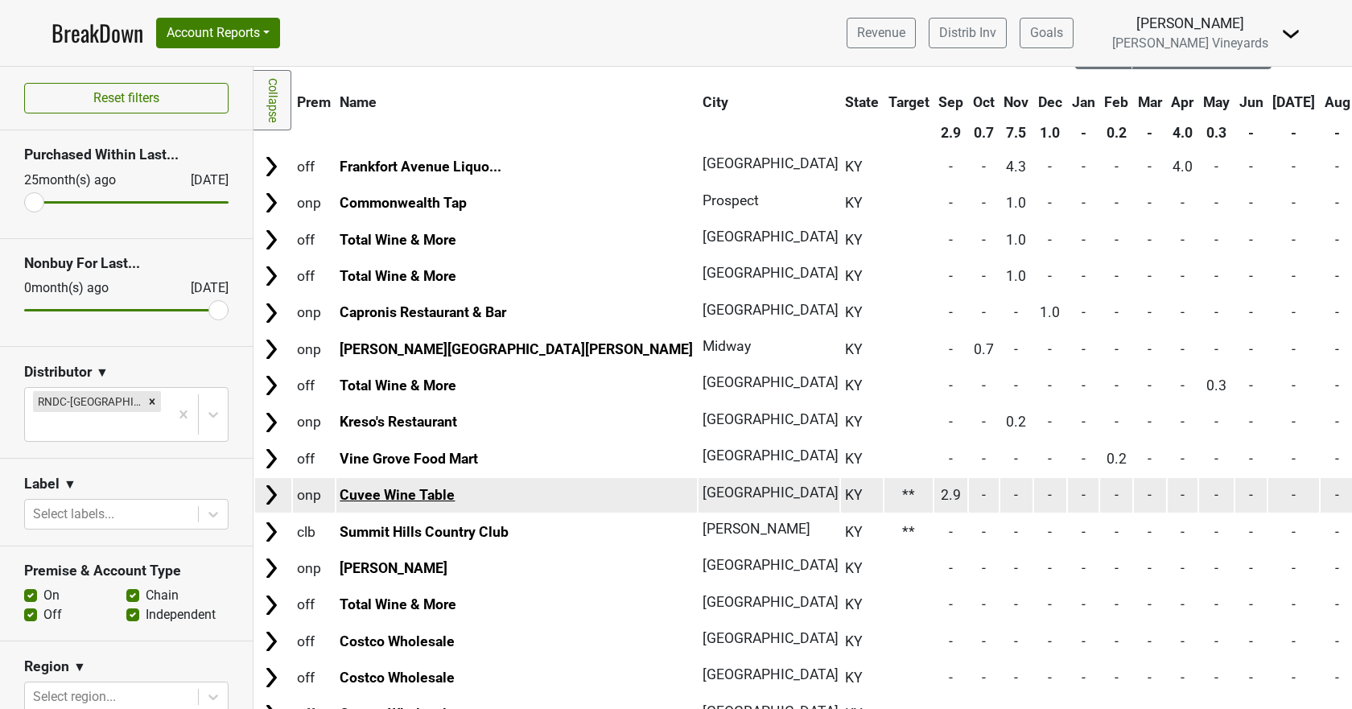
click at [367, 487] on link "Cuvee Wine Table" at bounding box center [397, 495] width 115 height 16
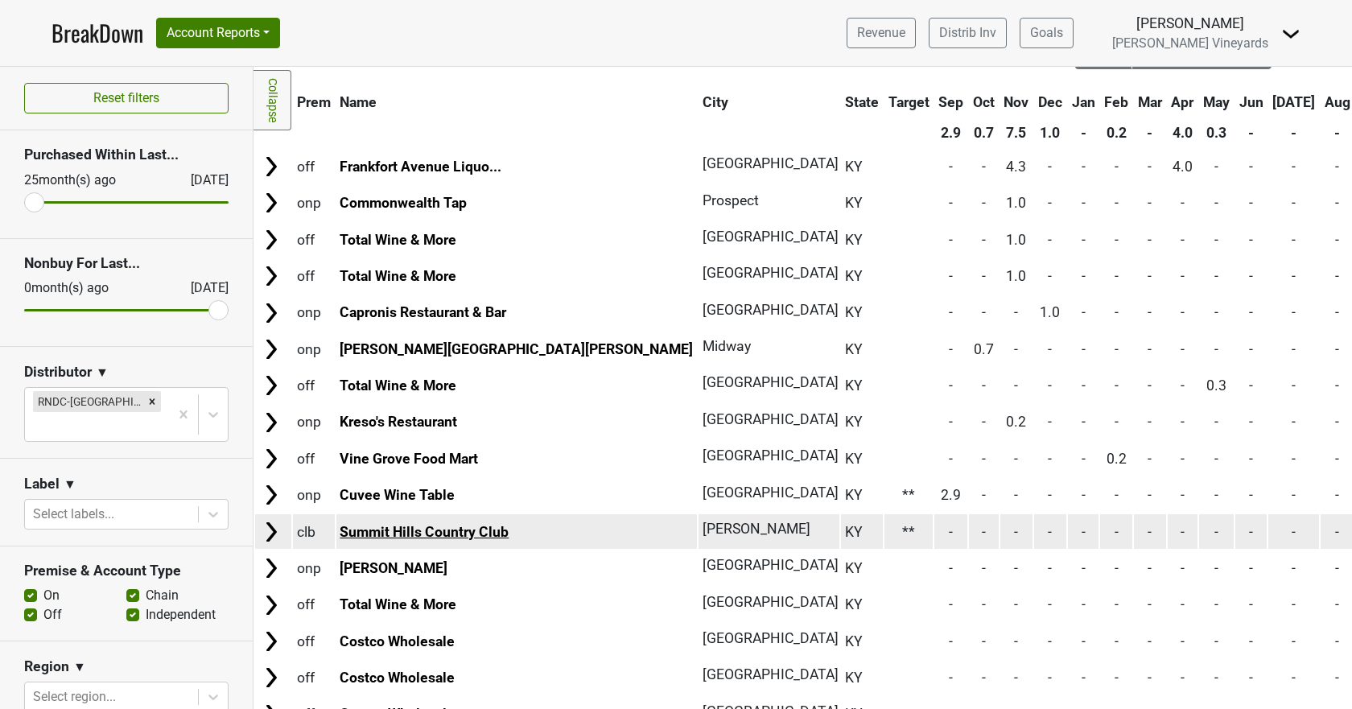
click at [432, 527] on link "Summit Hills Country Club" at bounding box center [424, 532] width 169 height 16
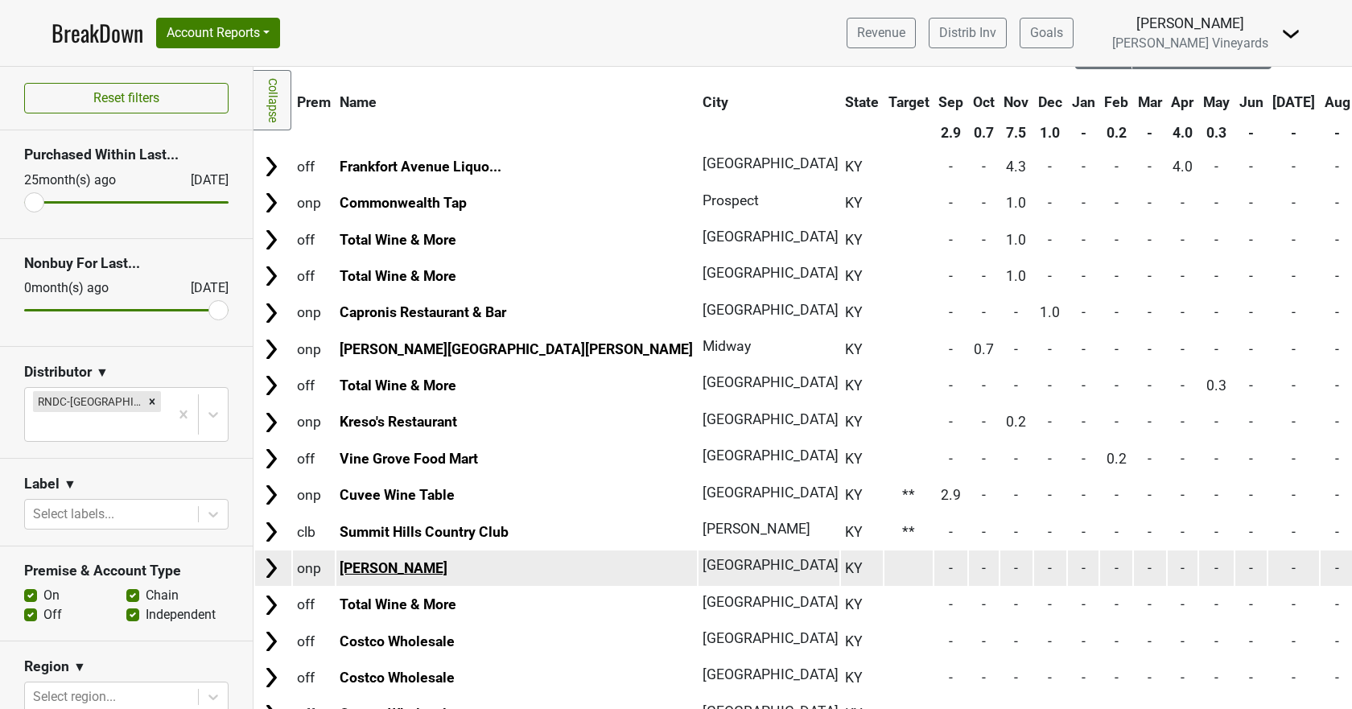
click at [374, 564] on link "Varanese" at bounding box center [394, 568] width 108 height 16
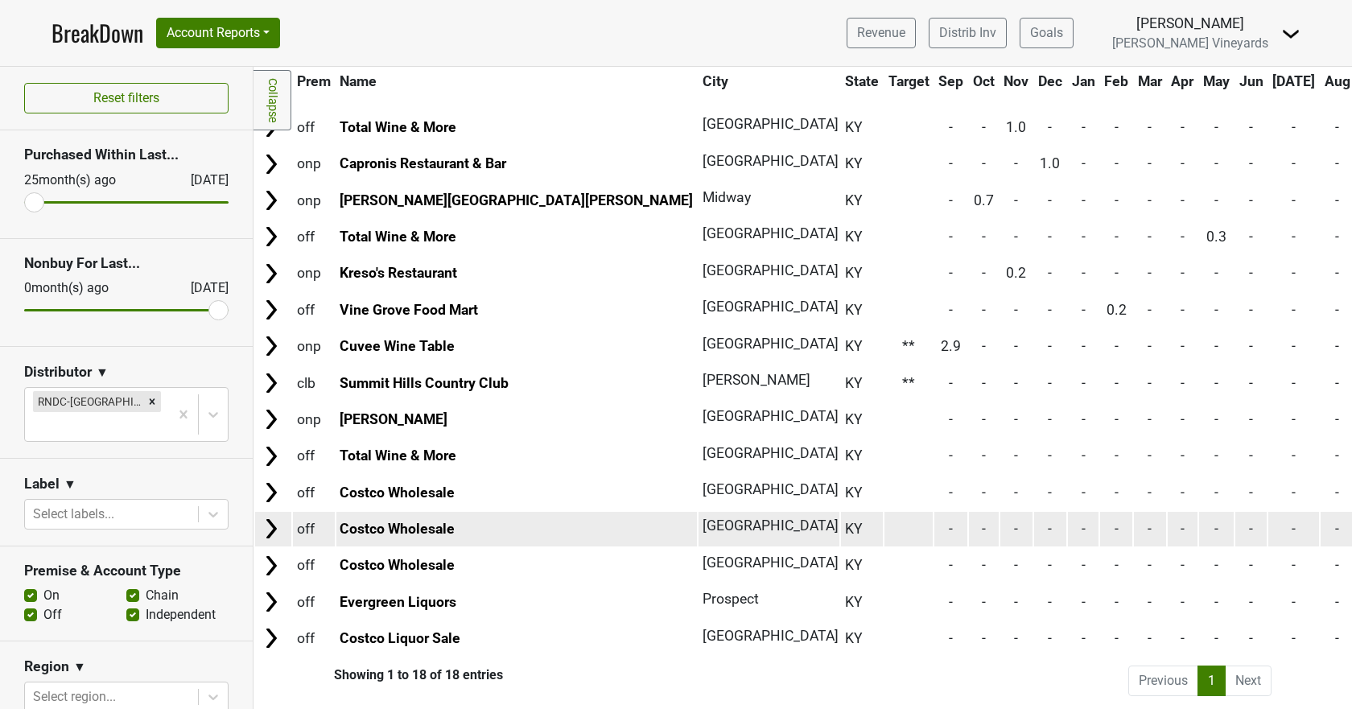
scroll to position [229, 0]
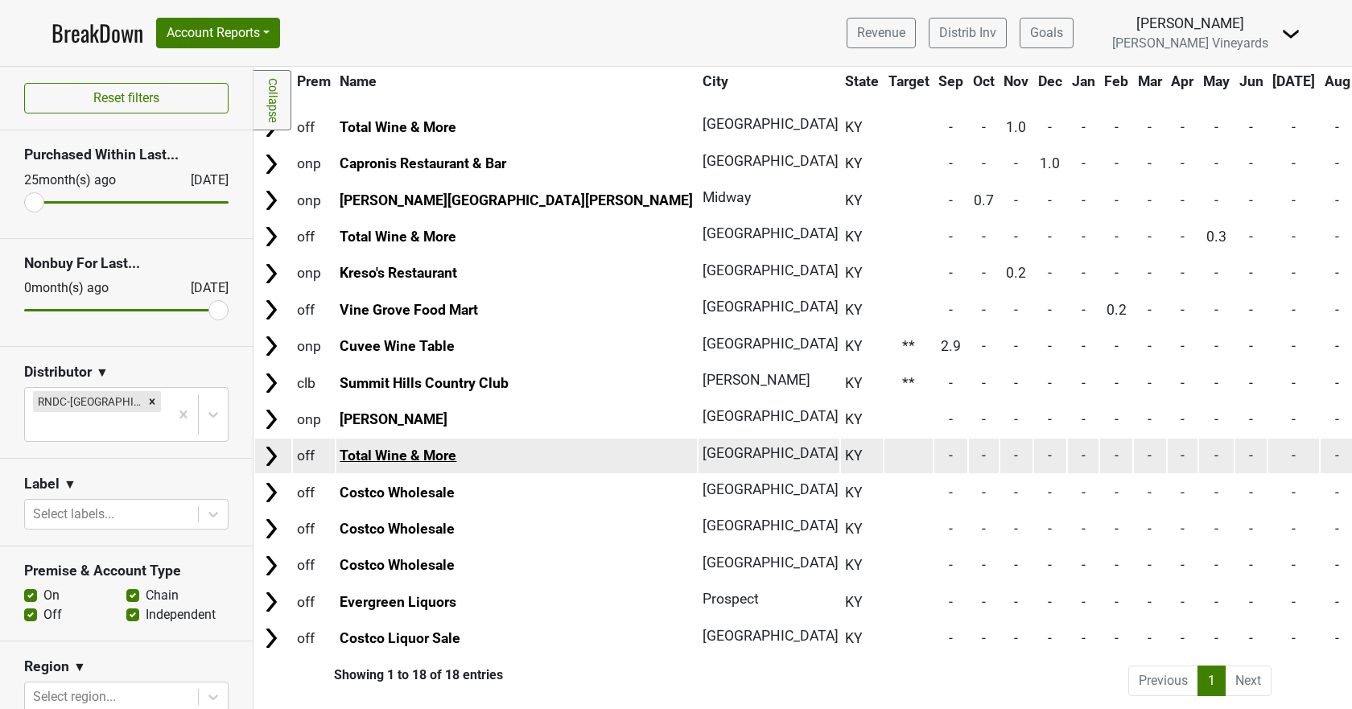
click at [366, 448] on link "Total Wine & More" at bounding box center [398, 456] width 117 height 16
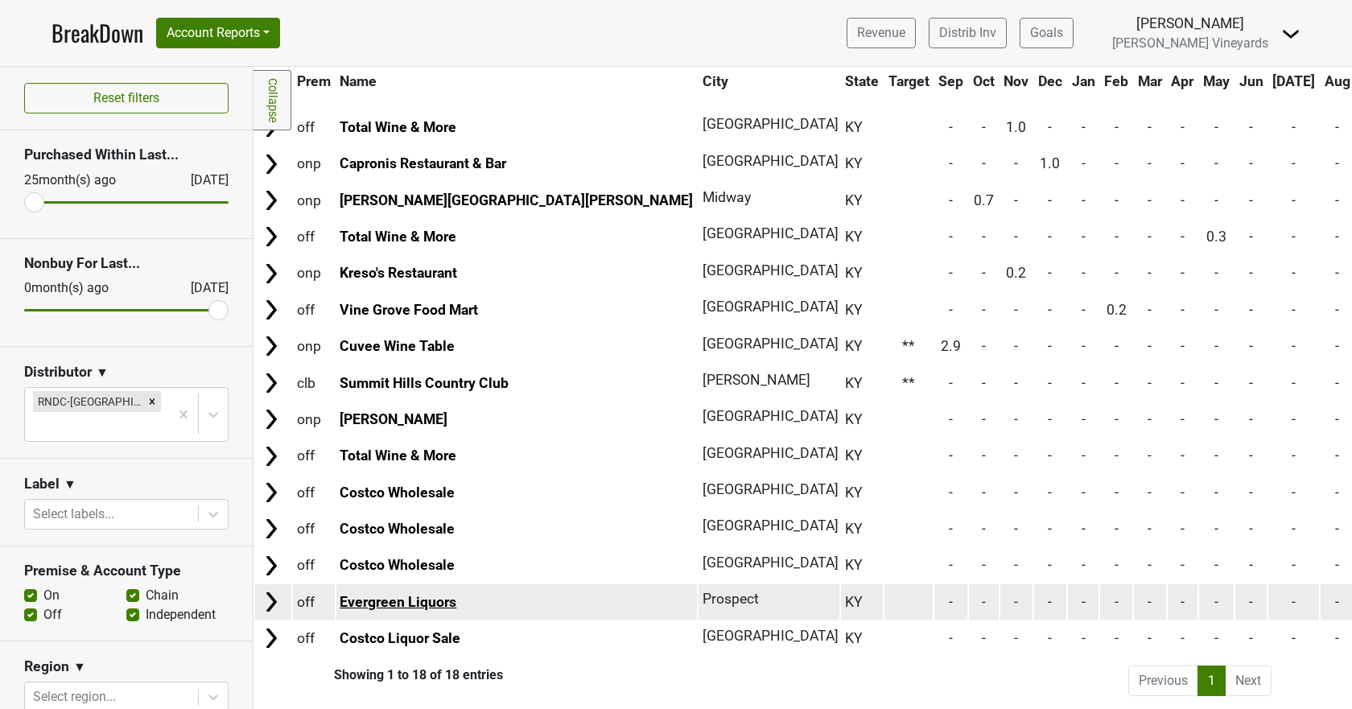
click at [407, 594] on link "Evergreen Liquors" at bounding box center [398, 602] width 117 height 16
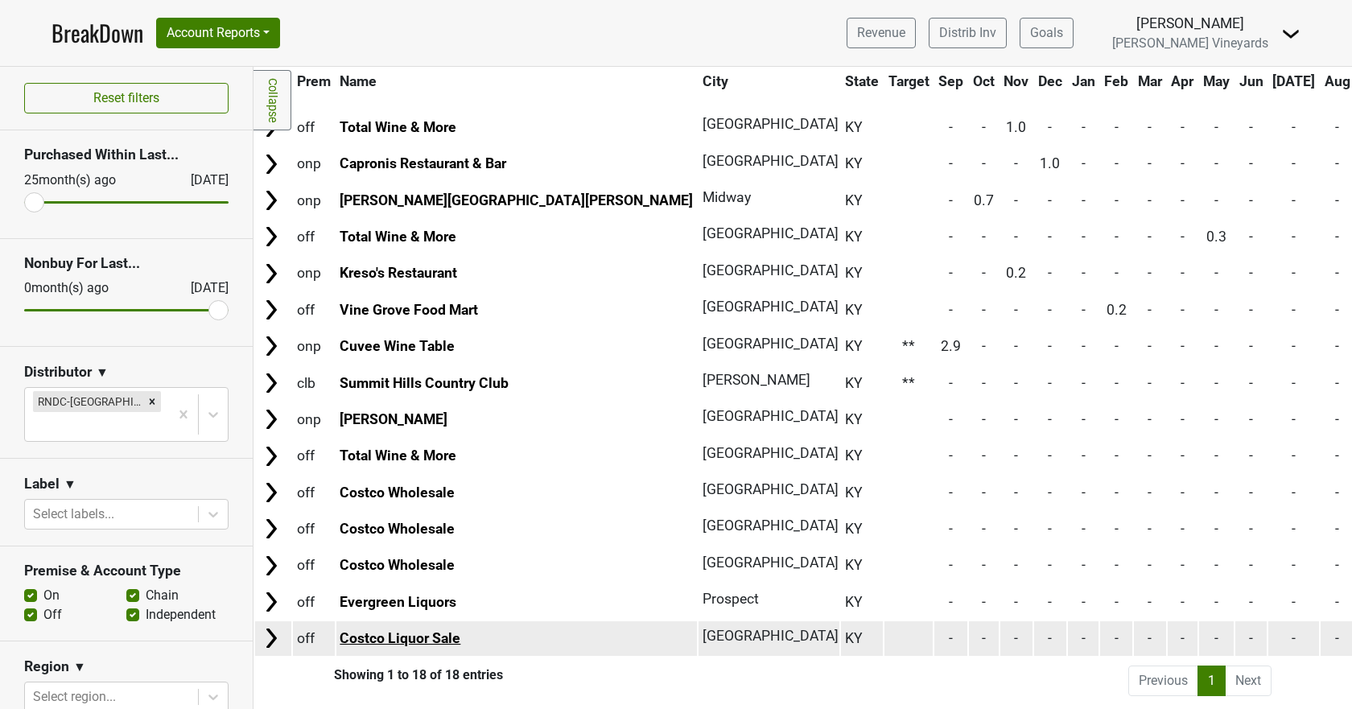
click at [404, 630] on link "Costco Liquor Sale" at bounding box center [400, 638] width 121 height 16
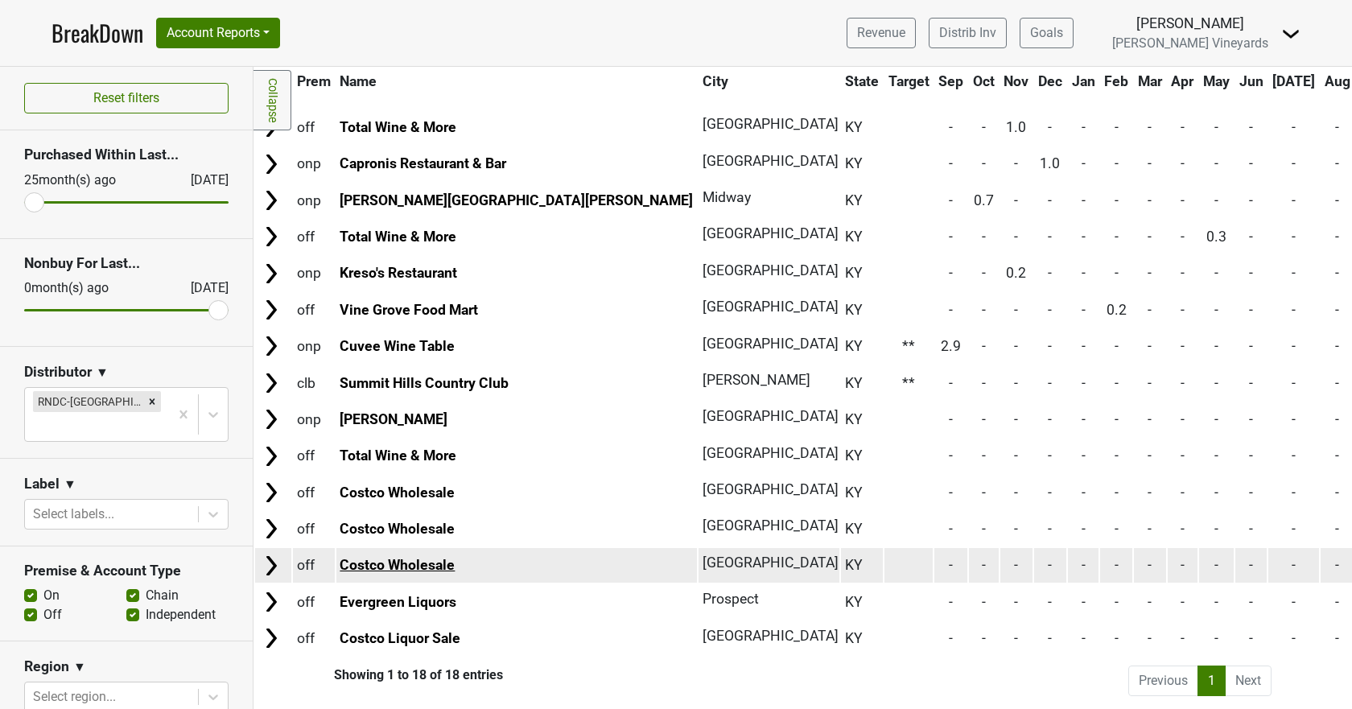
click at [394, 557] on link "Costco Wholesale" at bounding box center [397, 565] width 115 height 16
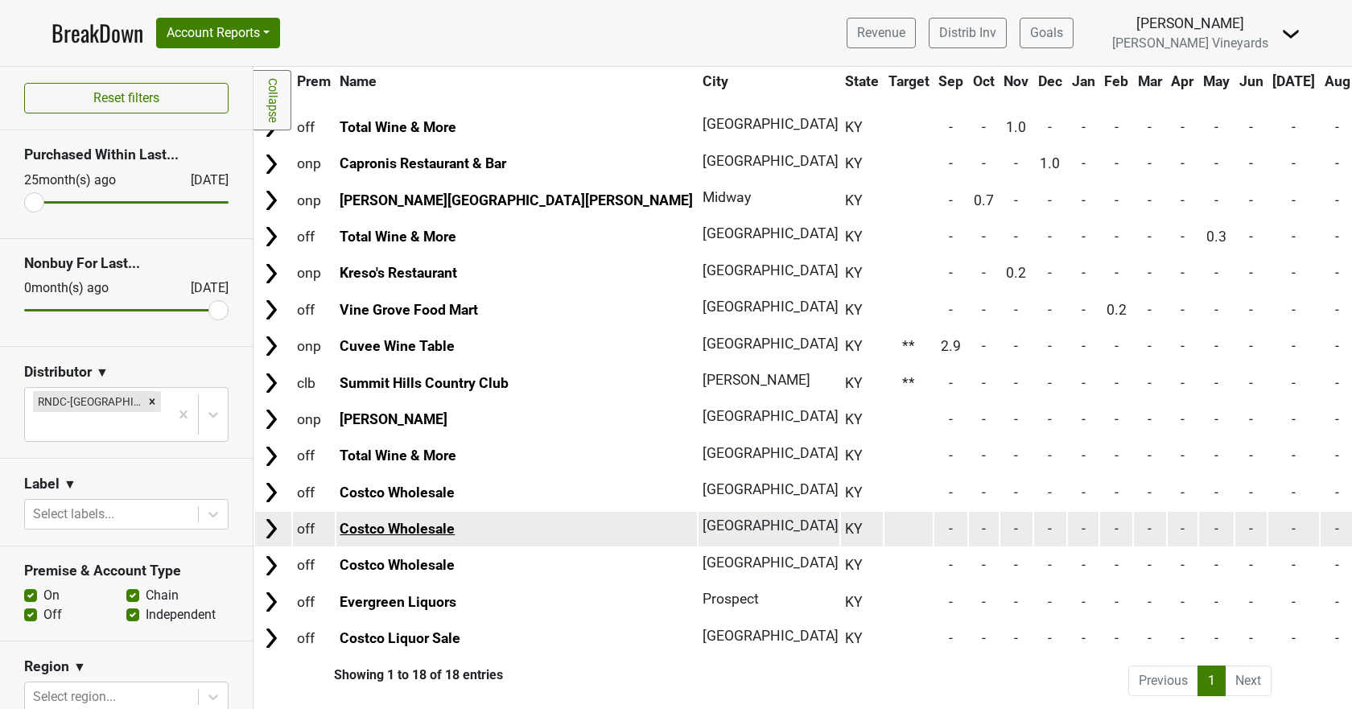
click at [389, 521] on link "Costco Wholesale" at bounding box center [397, 529] width 115 height 16
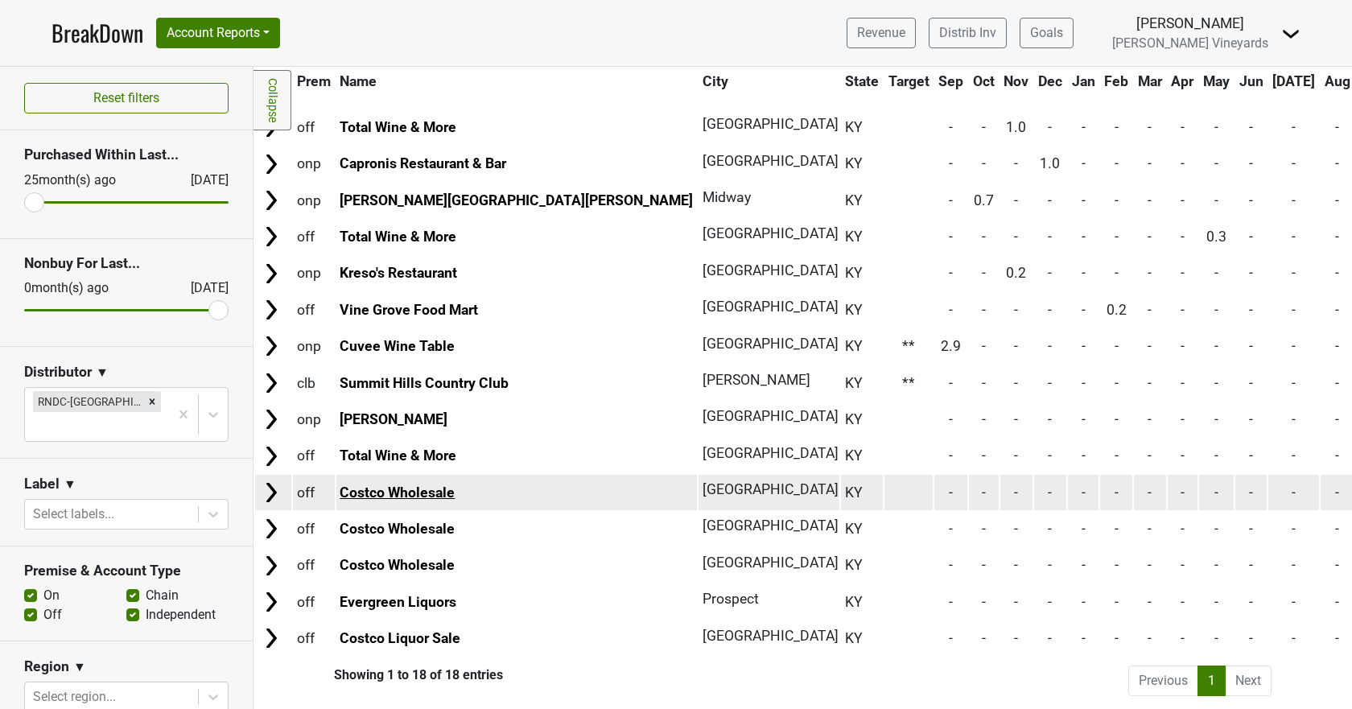
click at [388, 485] on link "Costco Wholesale" at bounding box center [397, 493] width 115 height 16
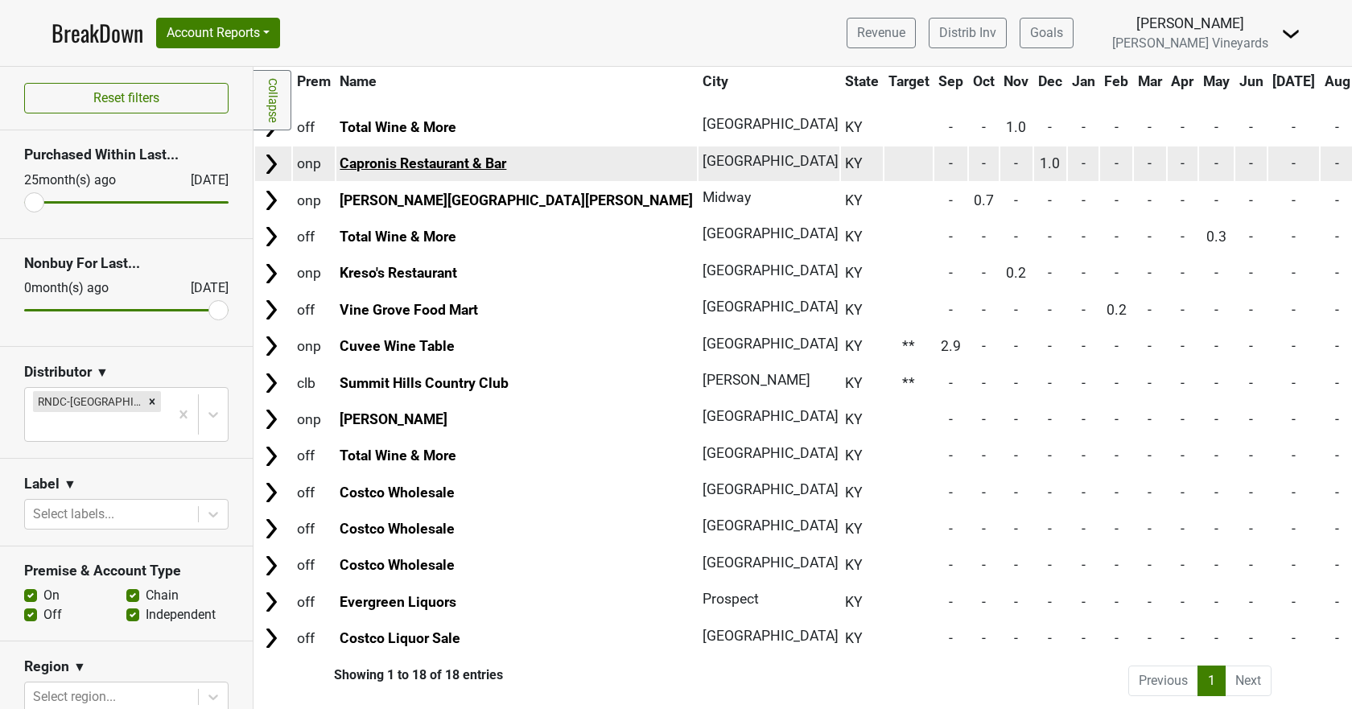
click at [375, 156] on link "Capronis Restaurant & Bar" at bounding box center [423, 163] width 167 height 16
click at [424, 155] on link "Capronis Restaurant & Bar" at bounding box center [423, 163] width 167 height 16
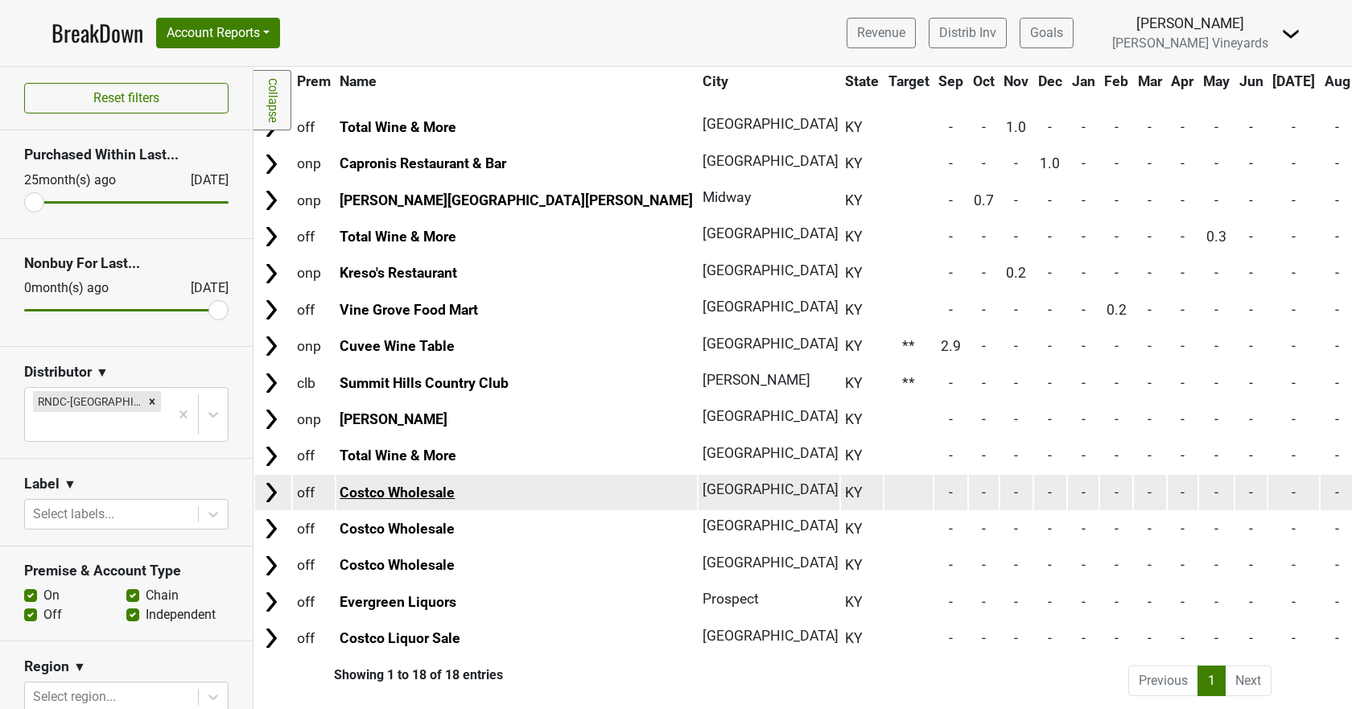
click at [378, 485] on link "Costco Wholesale" at bounding box center [397, 493] width 115 height 16
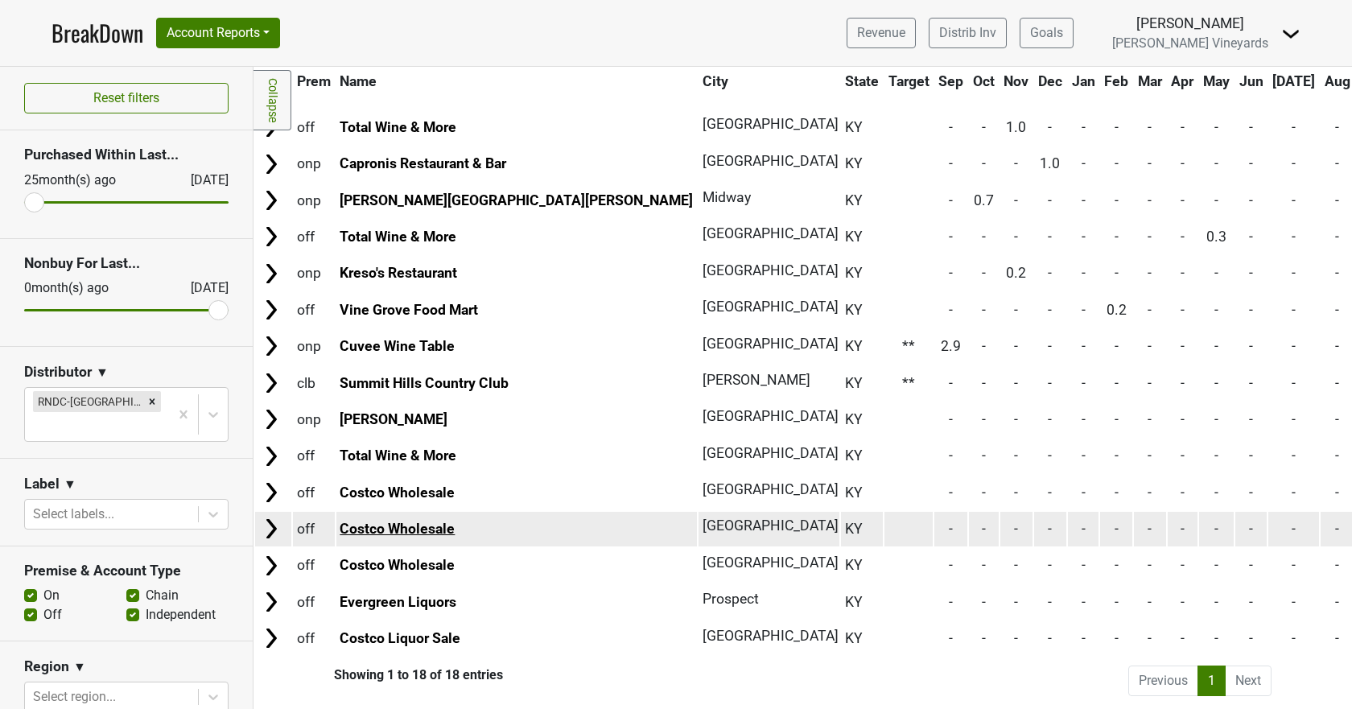
click at [382, 521] on link "Costco Wholesale" at bounding box center [397, 529] width 115 height 16
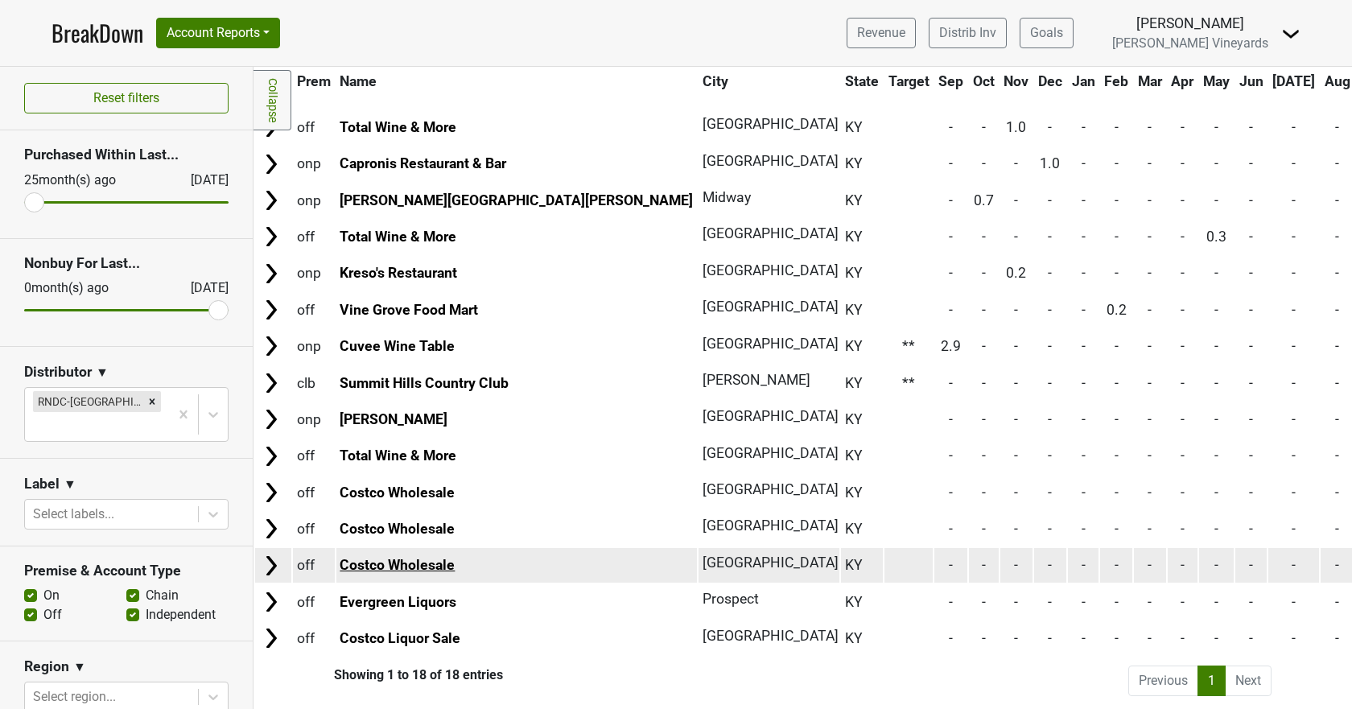
click at [402, 557] on link "Costco Wholesale" at bounding box center [397, 565] width 115 height 16
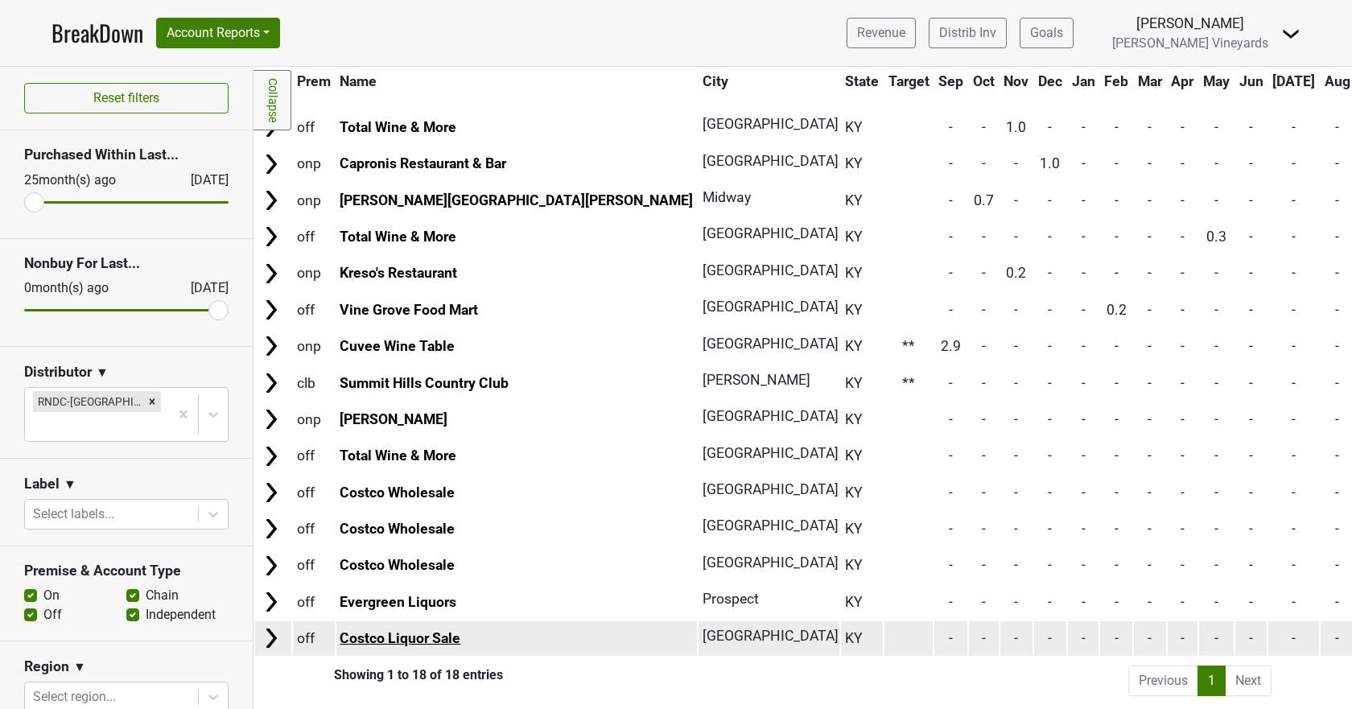
click at [385, 630] on link "Costco Liquor Sale" at bounding box center [400, 638] width 121 height 16
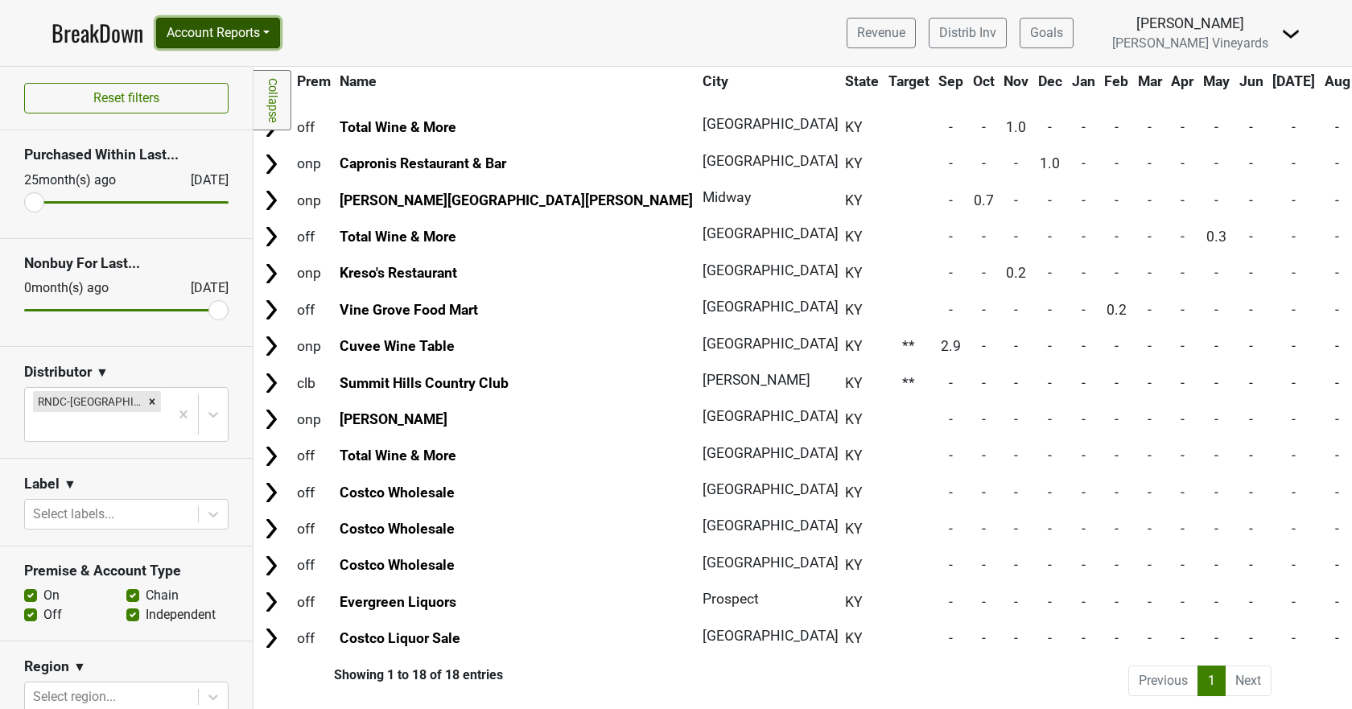
click at [200, 33] on button "Account Reports" at bounding box center [218, 33] width 124 height 31
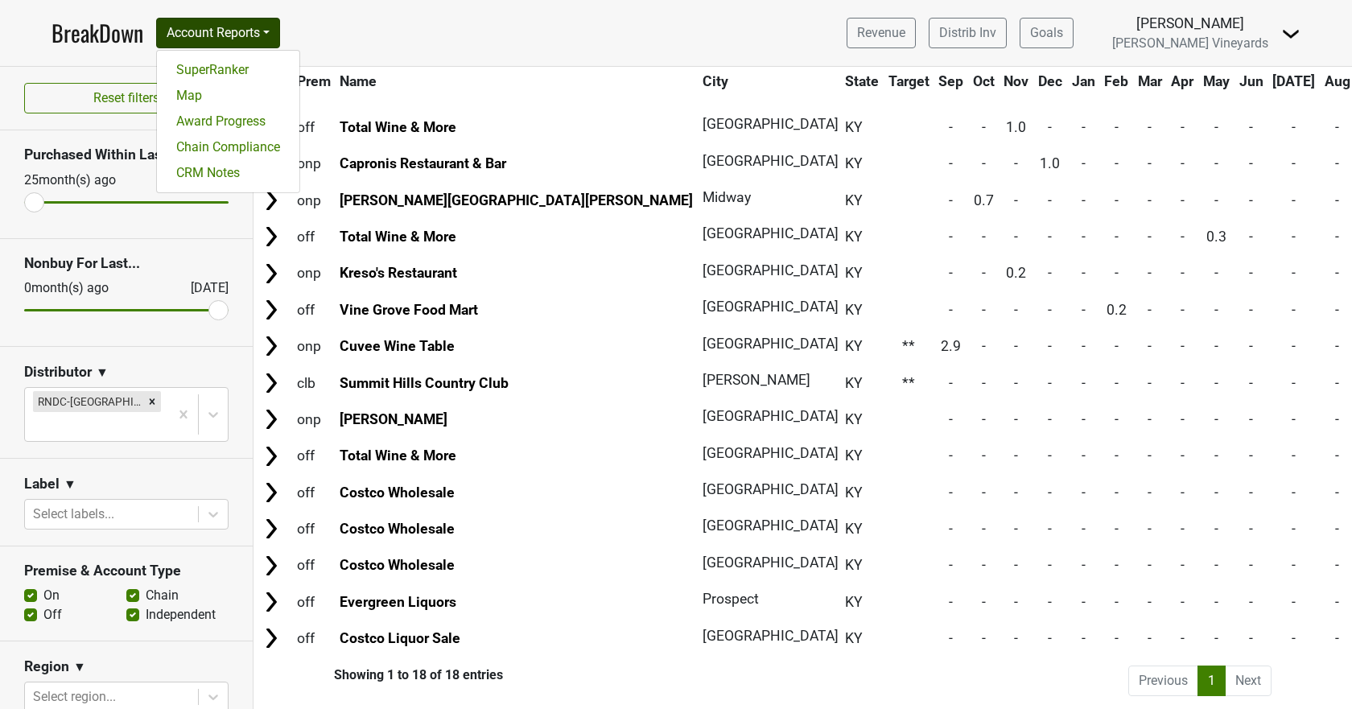
click at [108, 23] on link "BreakDown" at bounding box center [98, 33] width 92 height 34
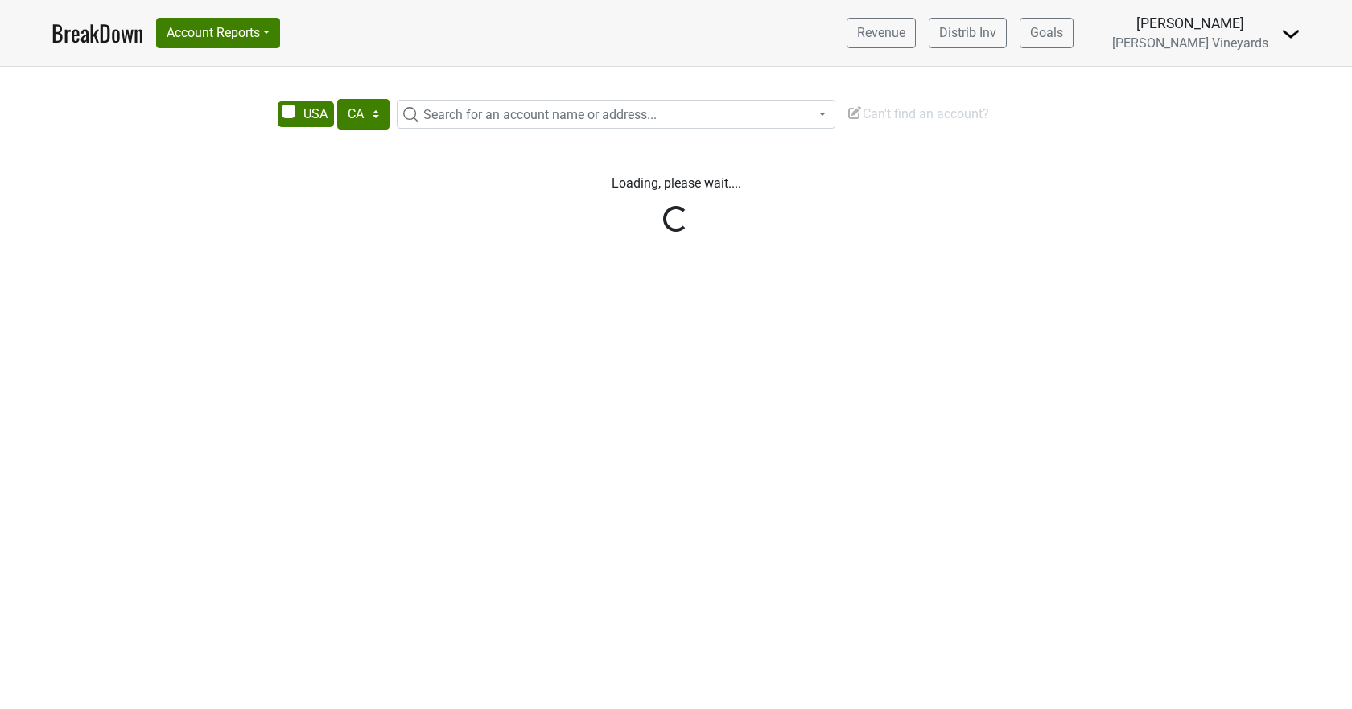
select select "CA"
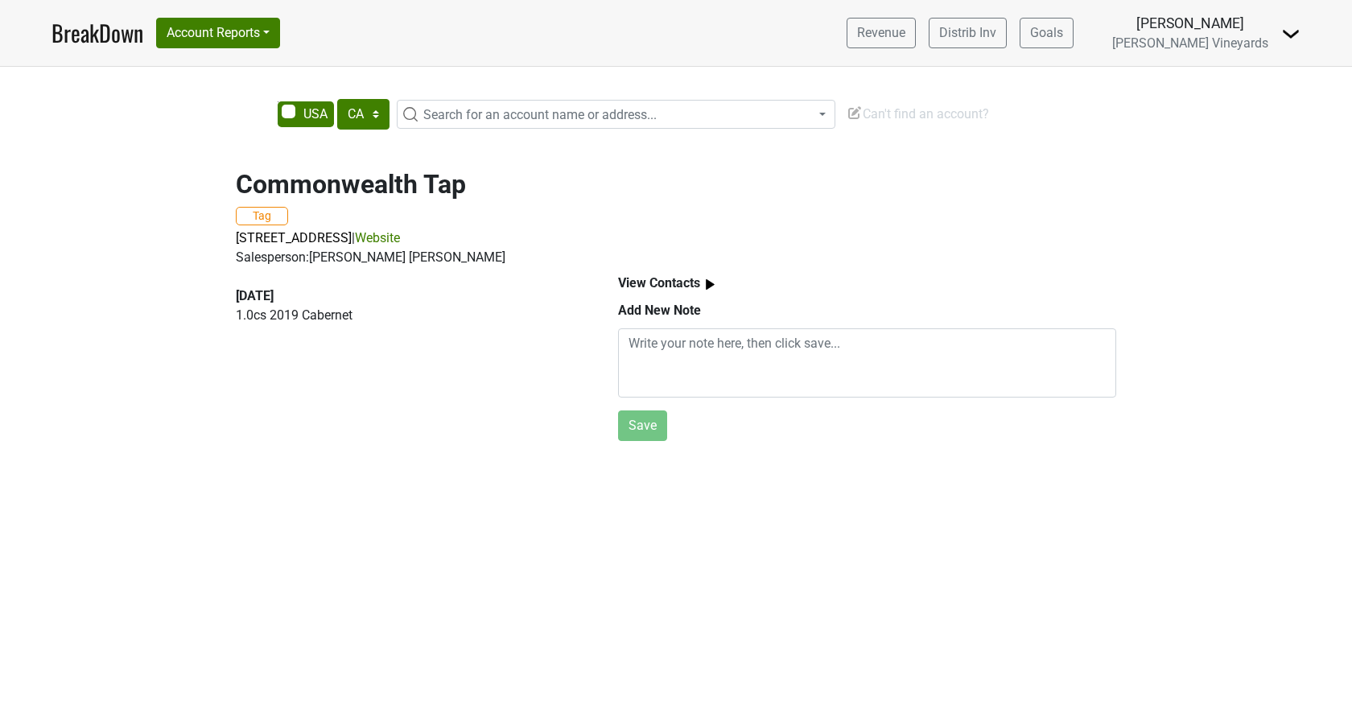
drag, startPoint x: 340, startPoint y: 238, endPoint x: 323, endPoint y: 428, distance: 190.8
click at [323, 428] on div "2024-11-30 1.0 cs 2019 Cabernet" at bounding box center [408, 357] width 382 height 180
click at [307, 238] on span "9411 Norton Commons Blvd, Prospect, KY 40059" at bounding box center [294, 237] width 116 height 15
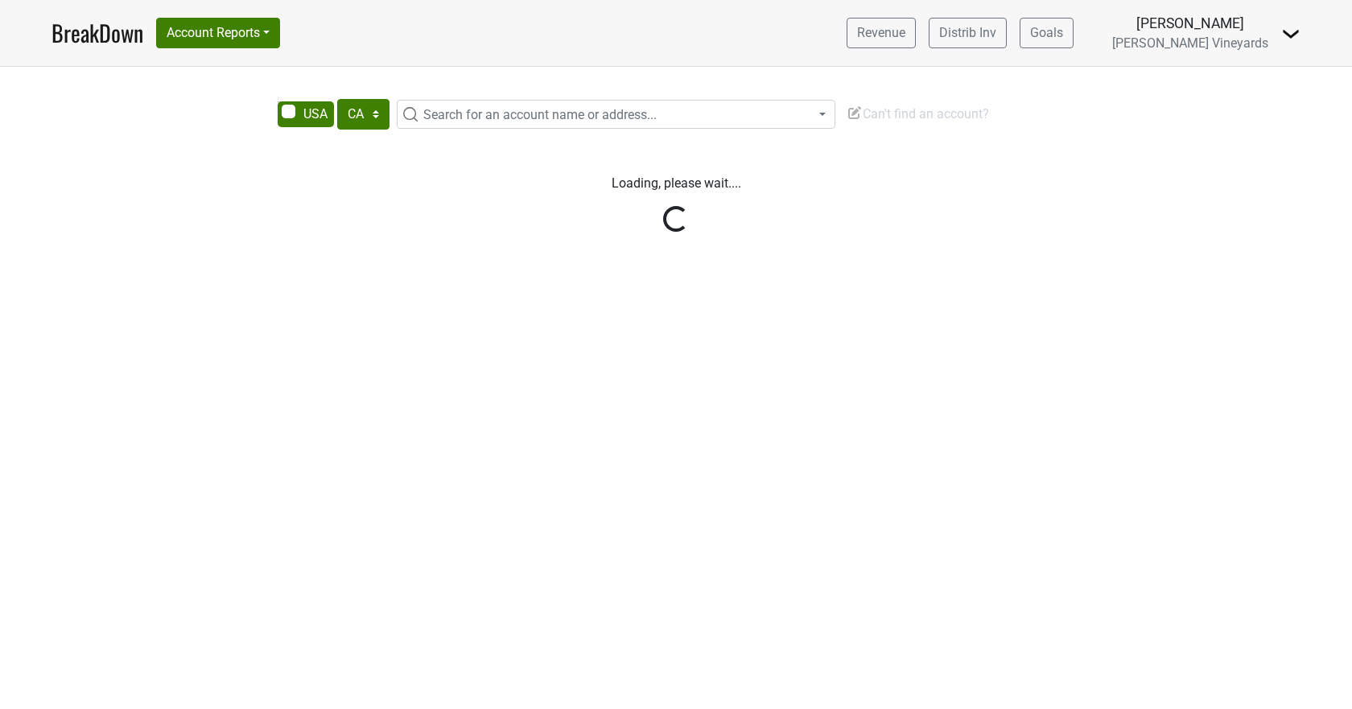
select select "CA"
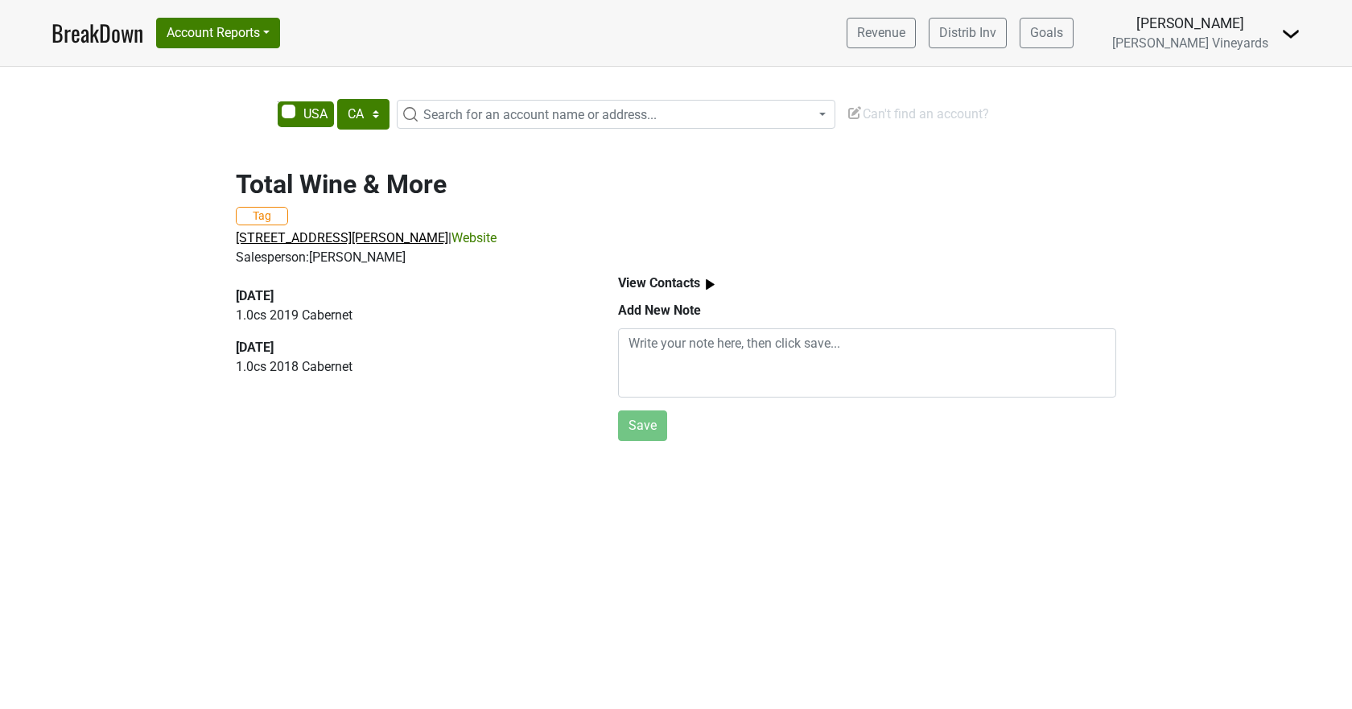
click at [353, 236] on span "2321 Sir Barton Way, Ste 165, Lexington, KY 40509" at bounding box center [342, 237] width 213 height 15
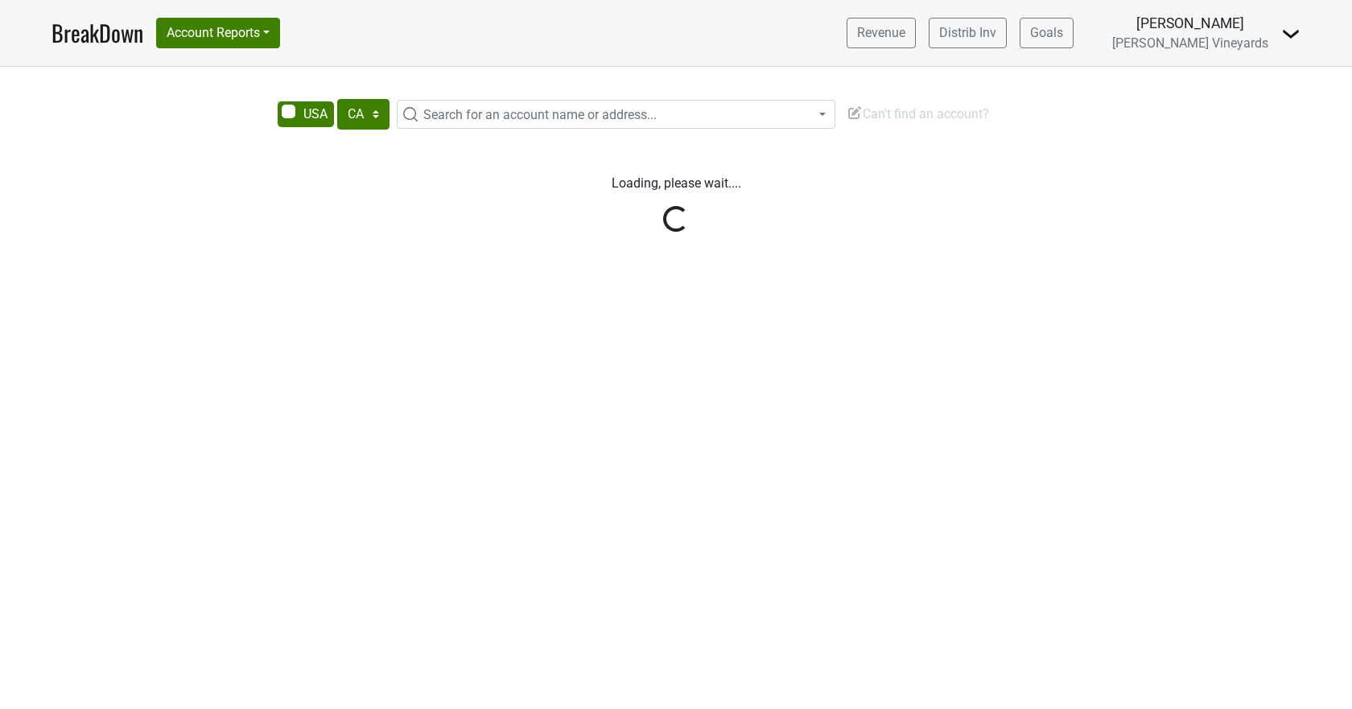
select select "CA"
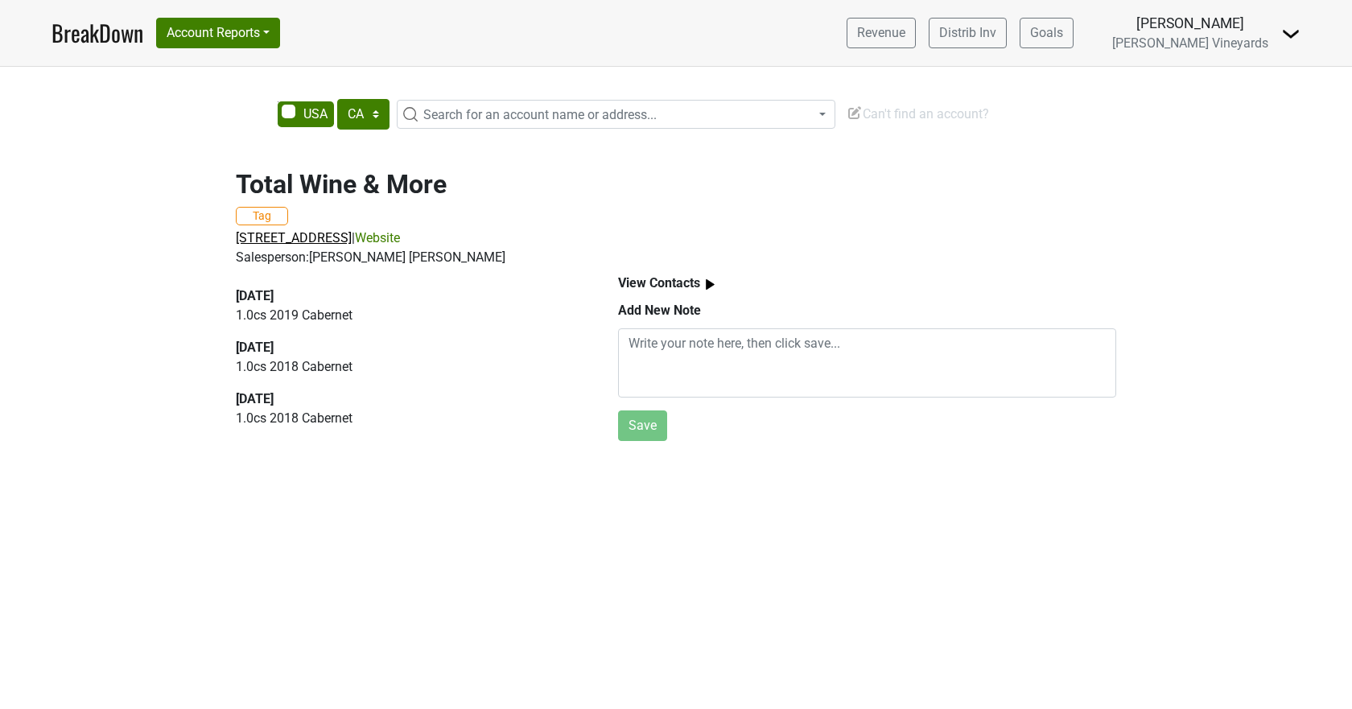
click at [275, 239] on span "5067 Shelbyville Rd, Louisville, KY 40207" at bounding box center [294, 237] width 116 height 15
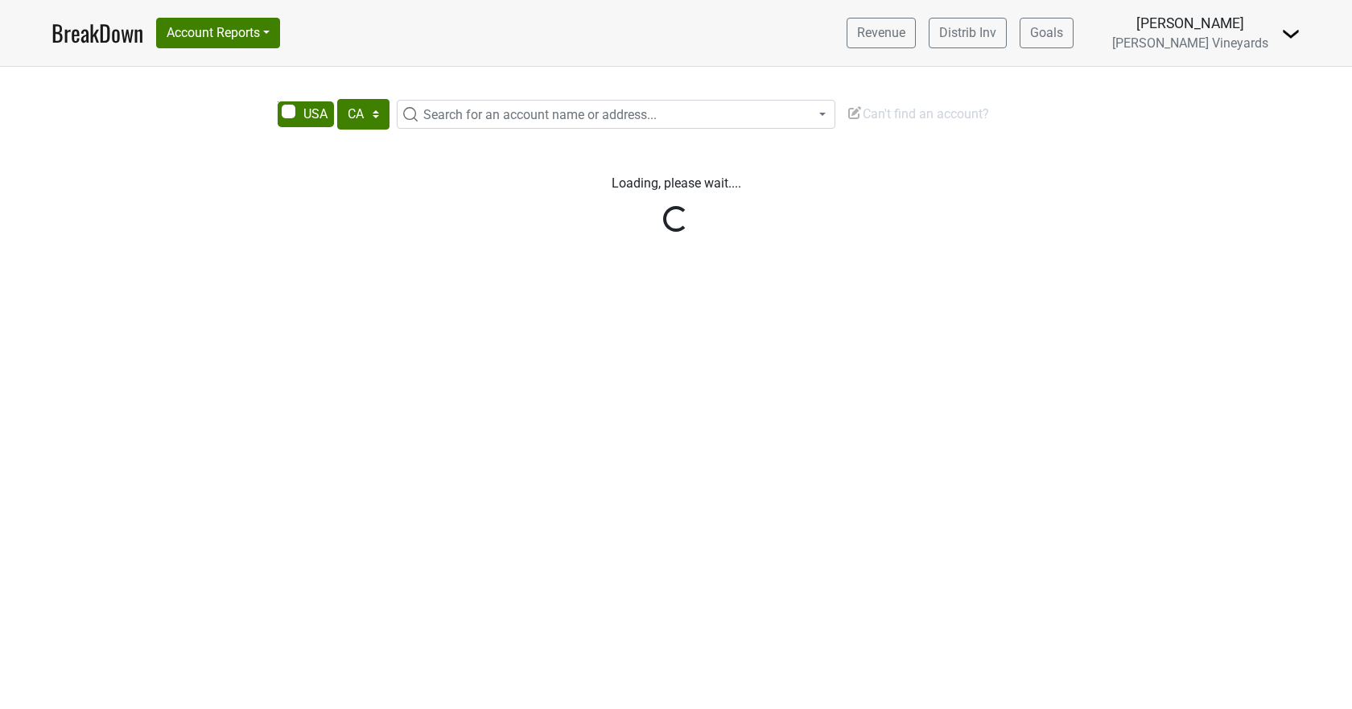
select select "CA"
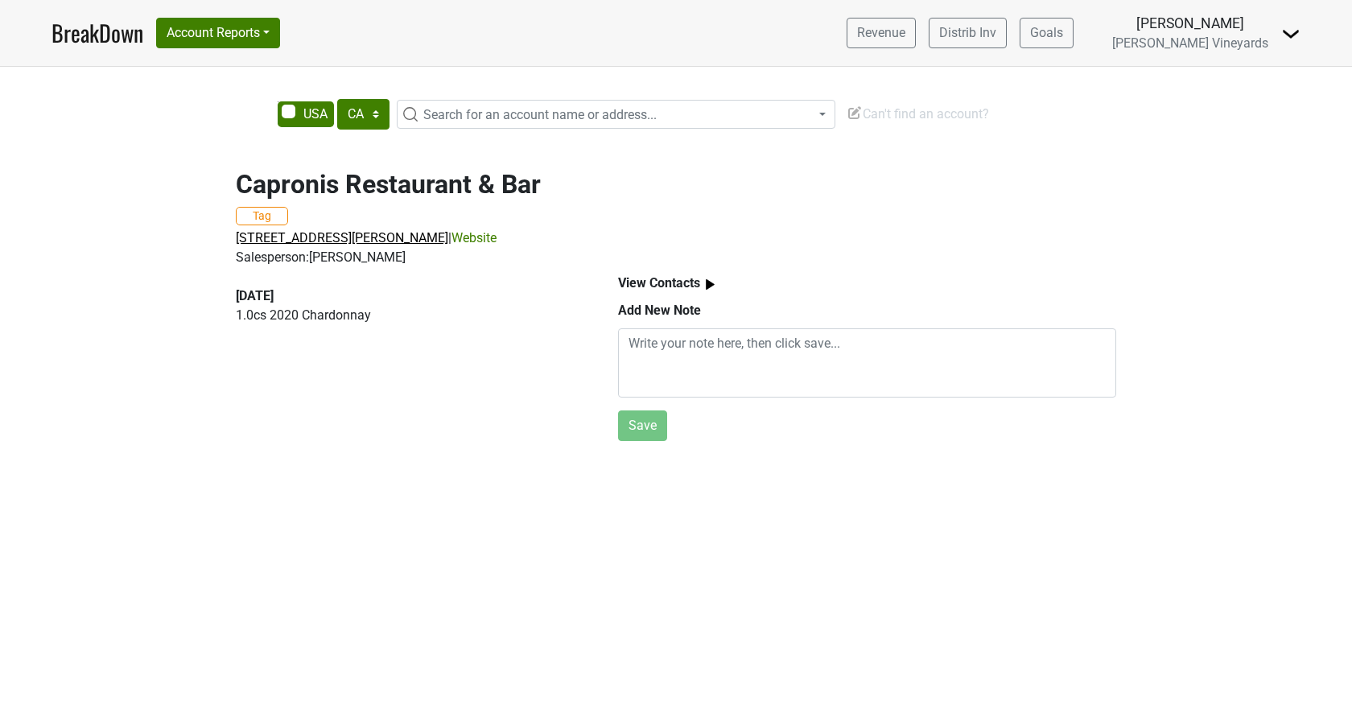
click at [258, 237] on span "[STREET_ADDRESS][PERSON_NAME]" at bounding box center [342, 237] width 213 height 15
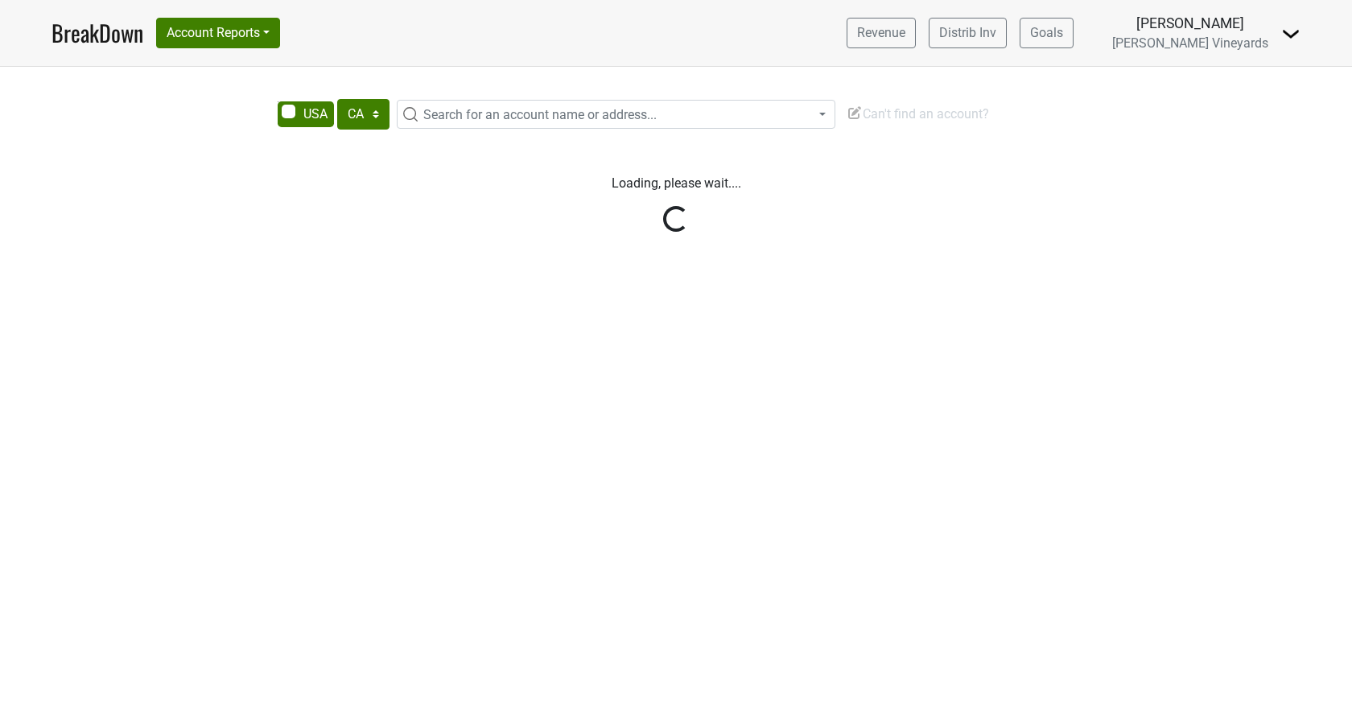
select select "CA"
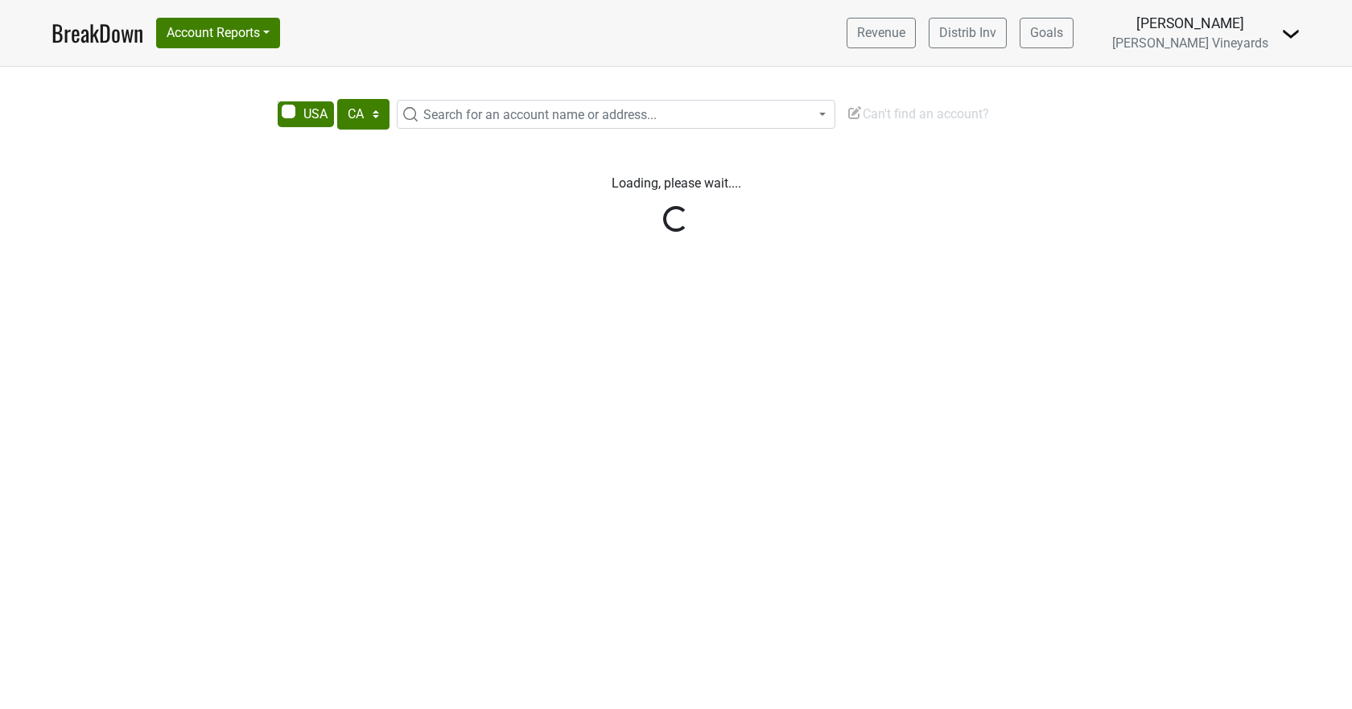
select select "CA"
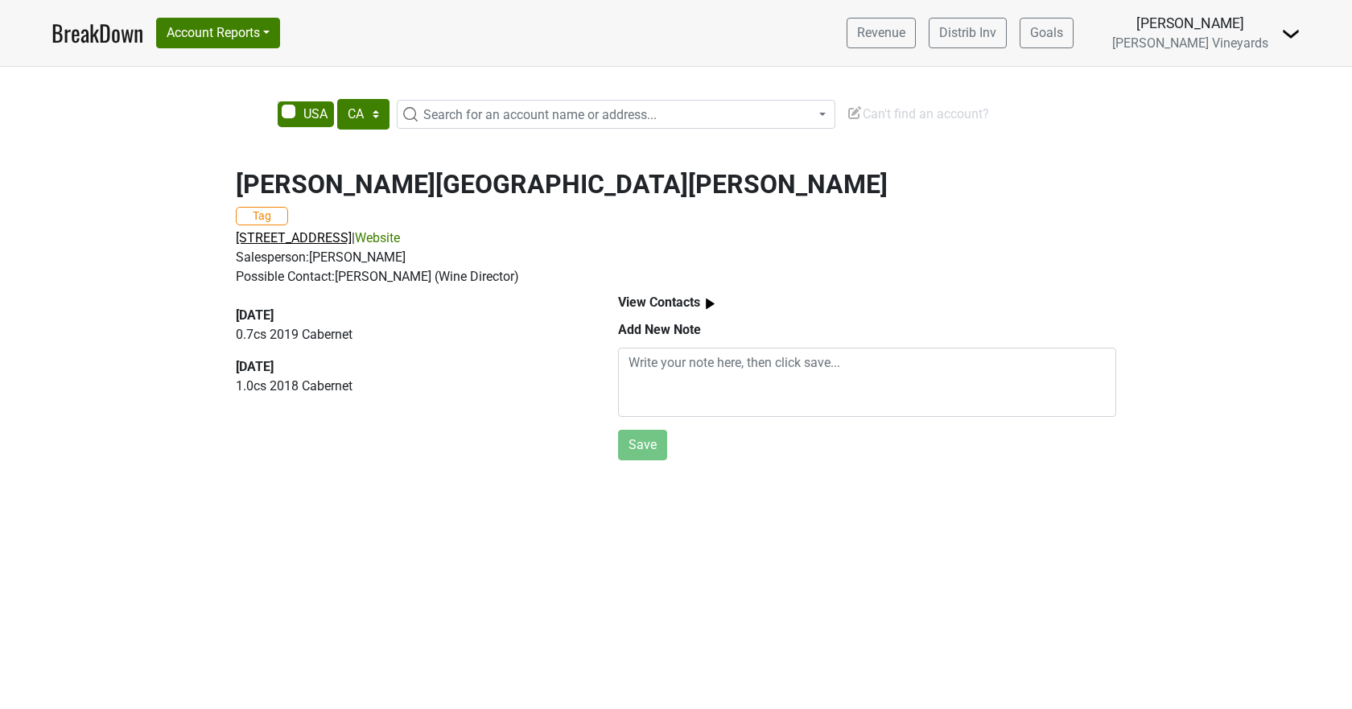
click at [242, 234] on span "[STREET_ADDRESS]" at bounding box center [294, 237] width 116 height 15
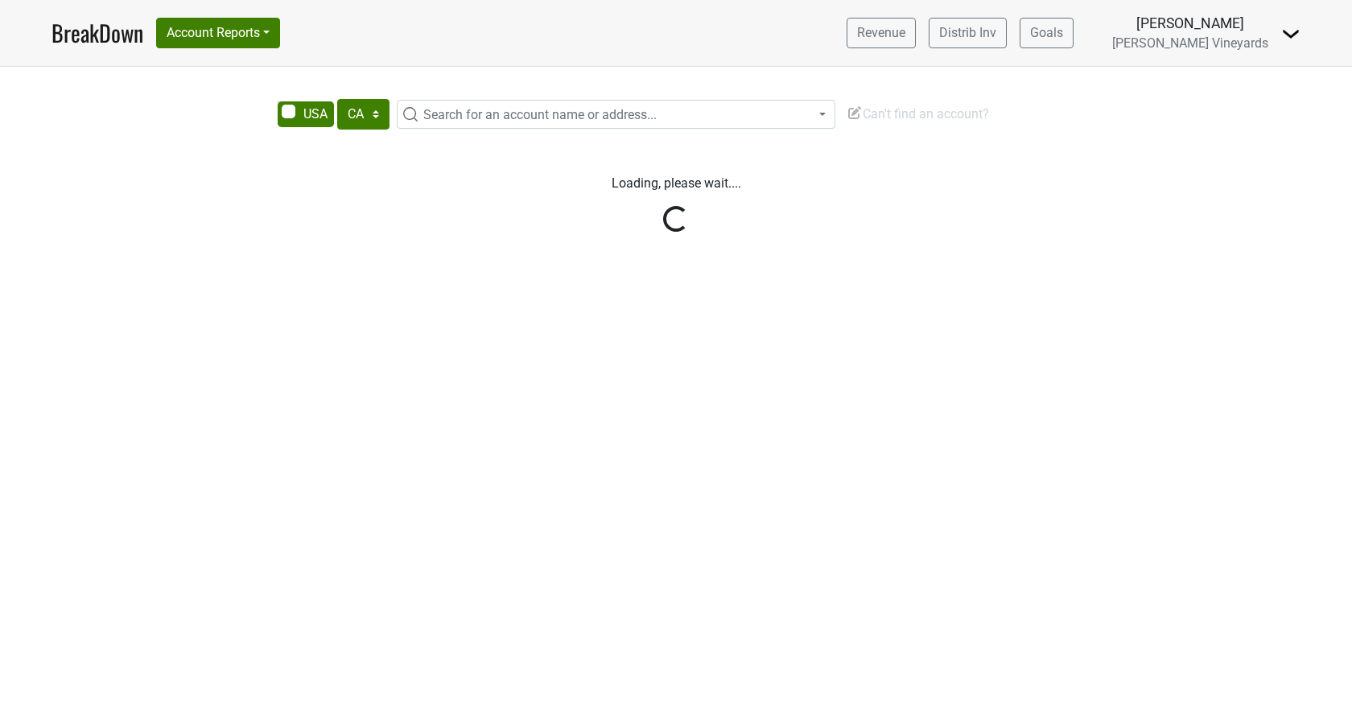
select select "CA"
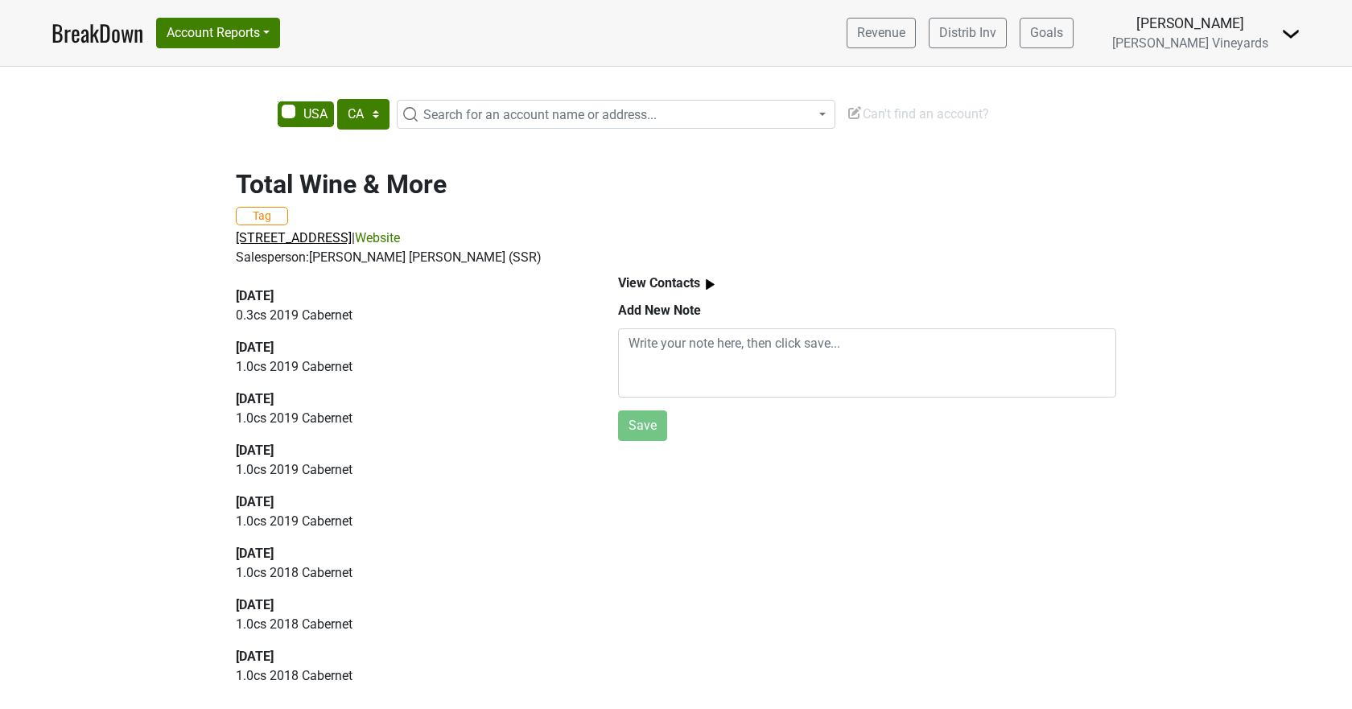
click at [320, 236] on span "[STREET_ADDRESS]" at bounding box center [294, 237] width 116 height 15
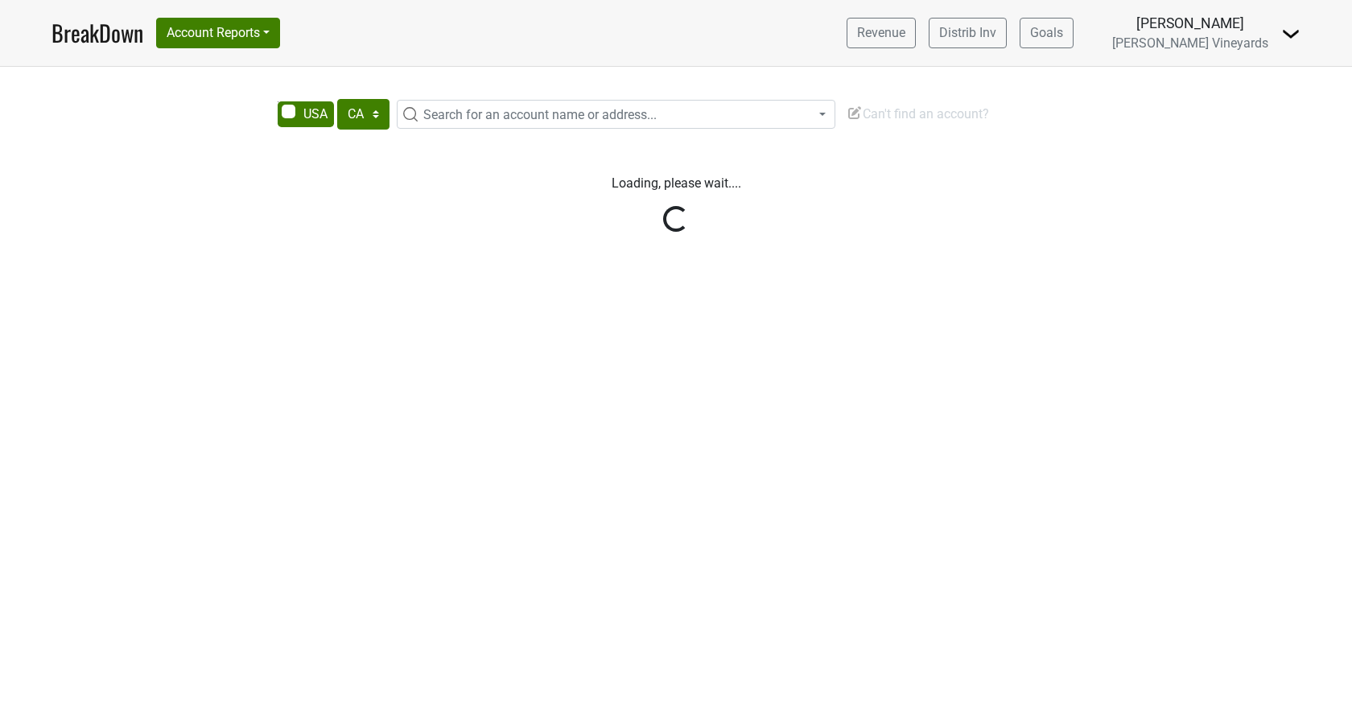
select select "CA"
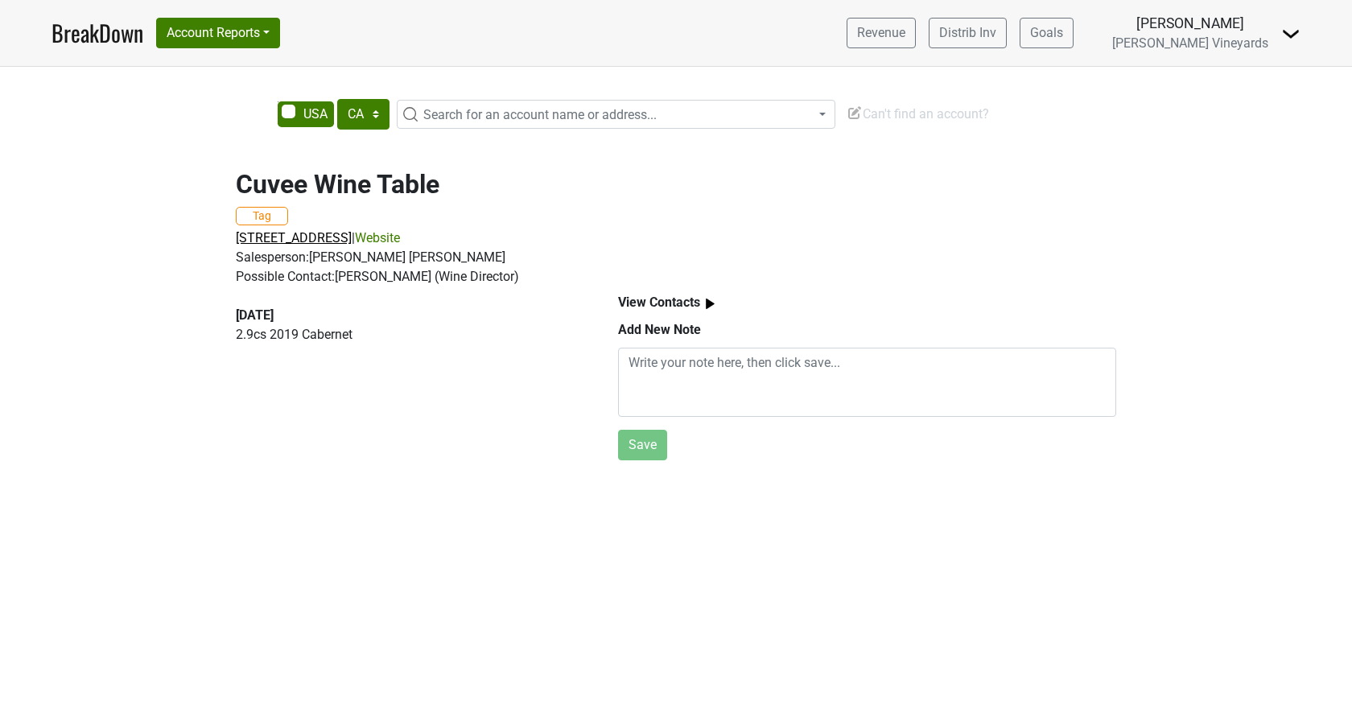
click at [264, 237] on span "3598 Springhurst Blvd, Louisville, KY 40241" at bounding box center [294, 237] width 116 height 15
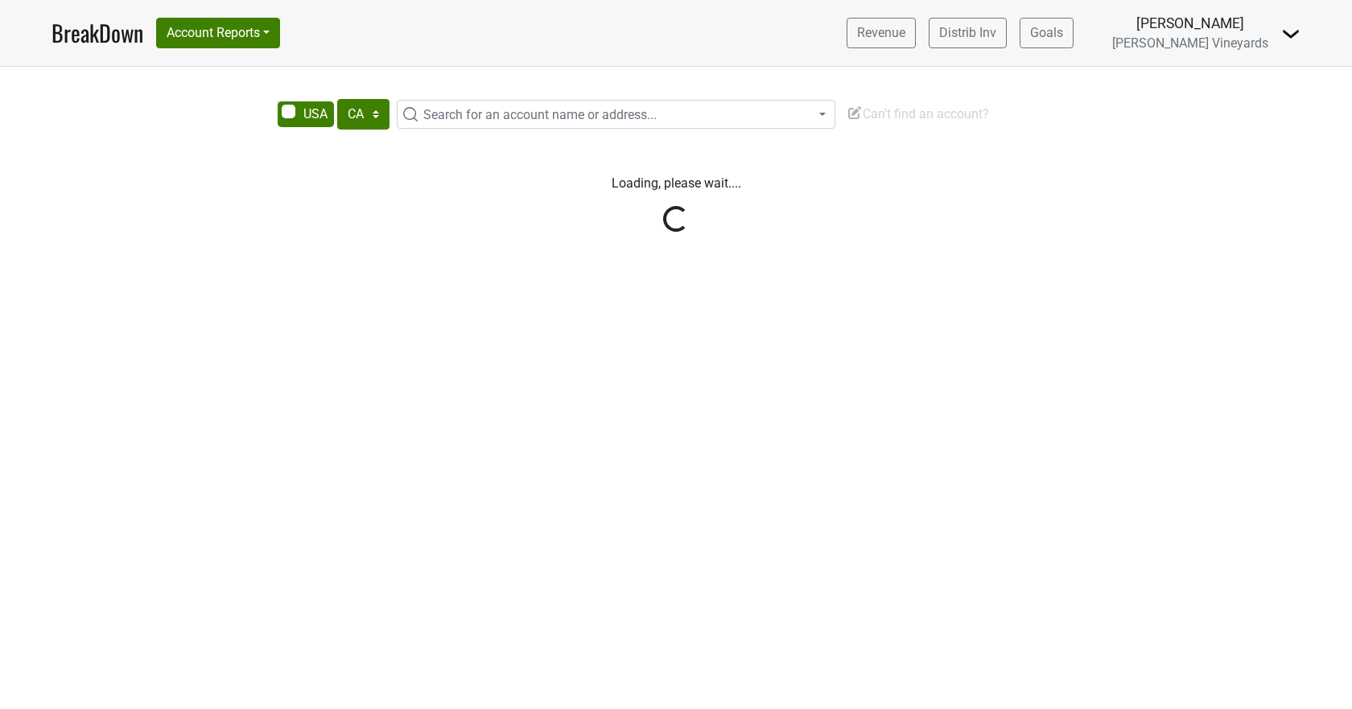
select select "CA"
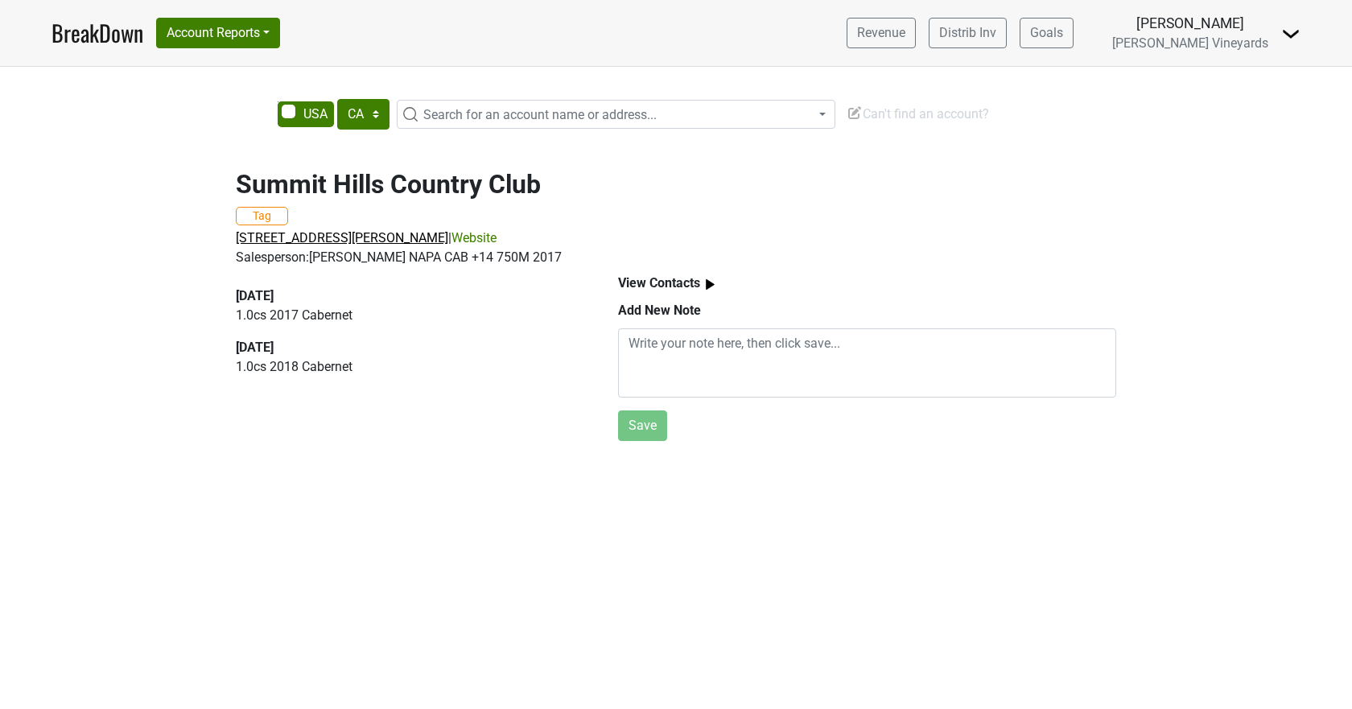
click at [303, 237] on span "[STREET_ADDRESS][PERSON_NAME]" at bounding box center [342, 237] width 213 height 15
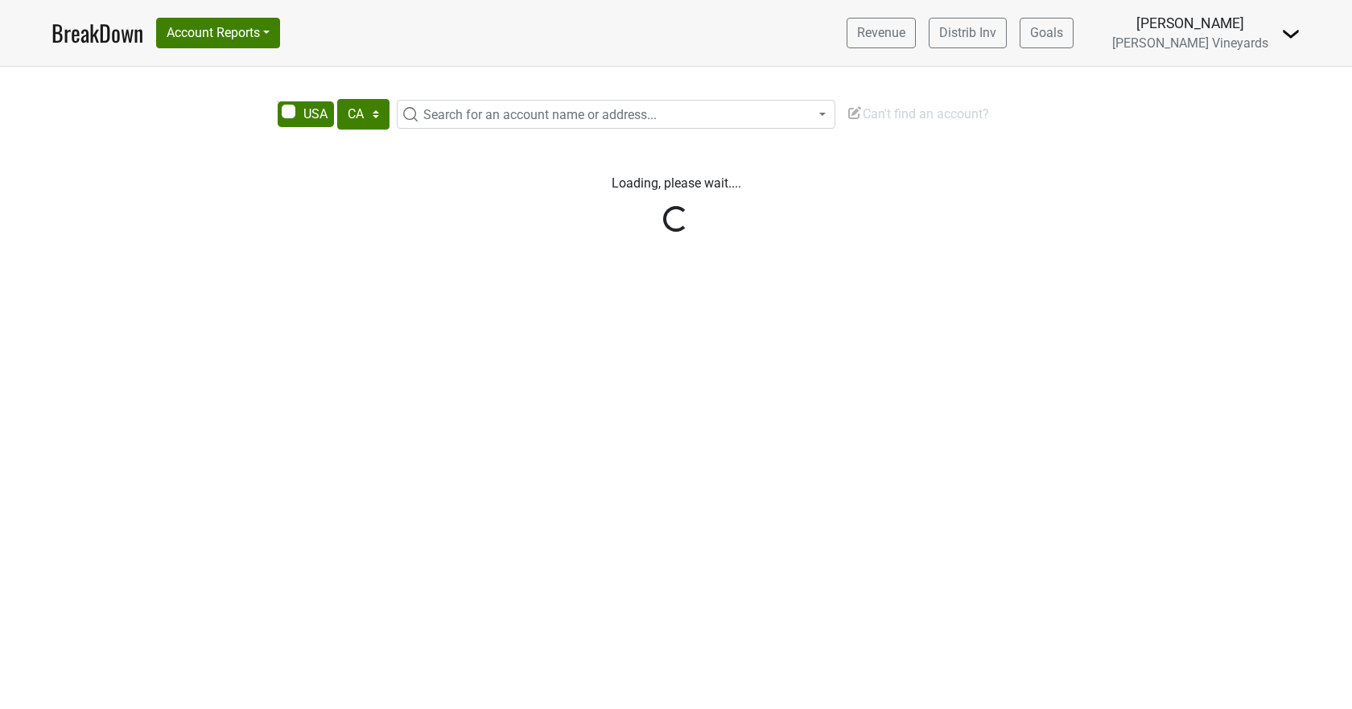
select select "CA"
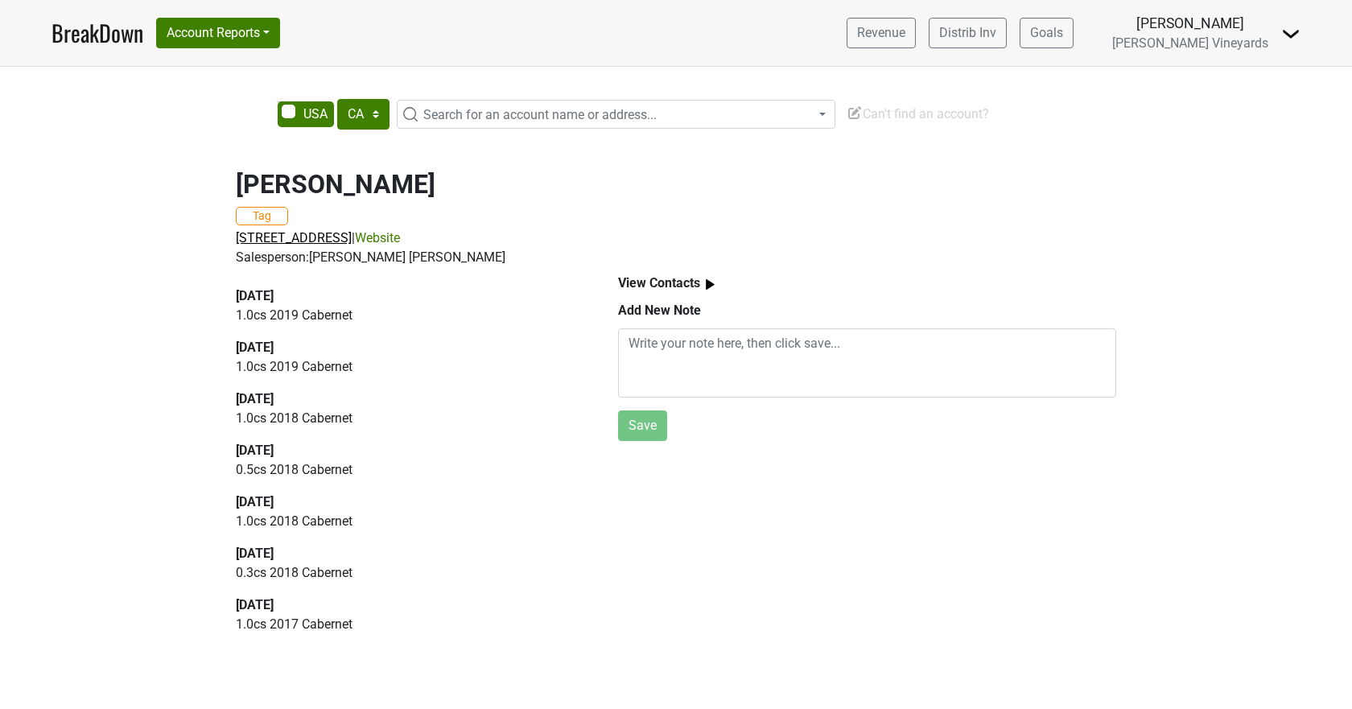
click at [280, 241] on span "[STREET_ADDRESS]" at bounding box center [294, 237] width 116 height 15
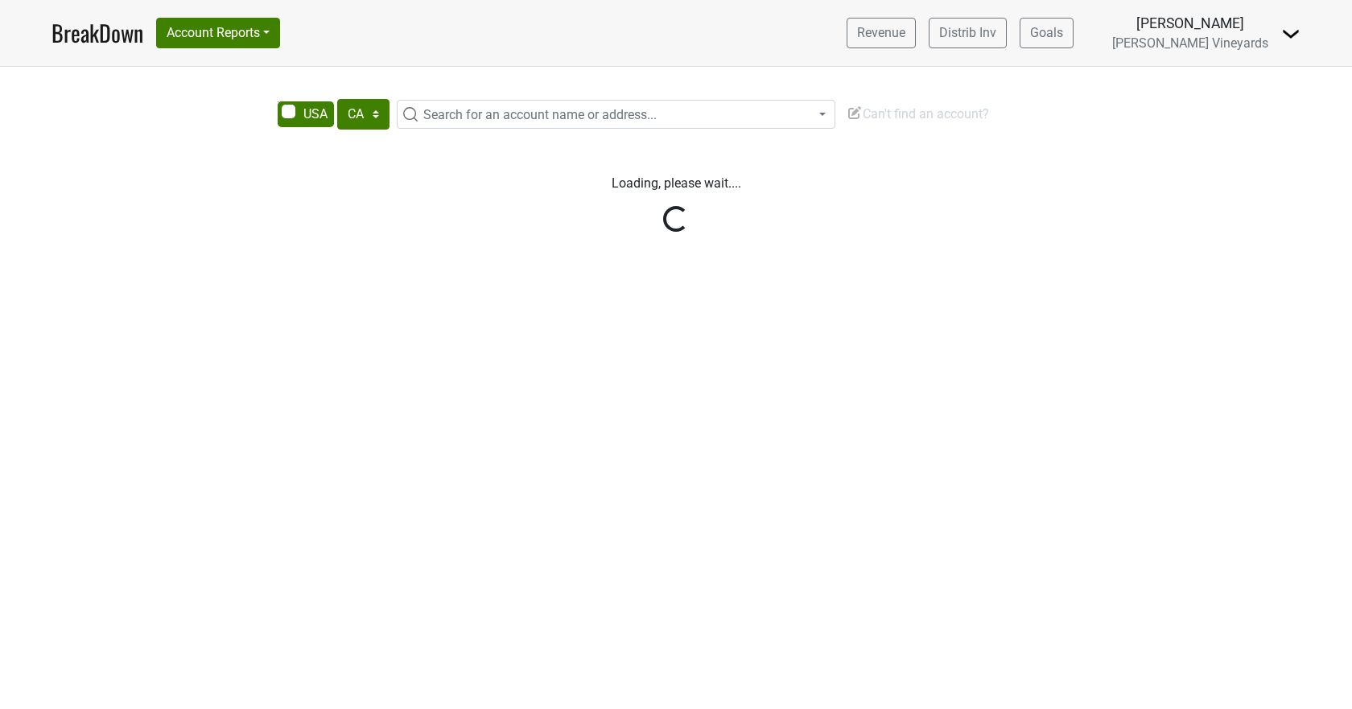
select select "CA"
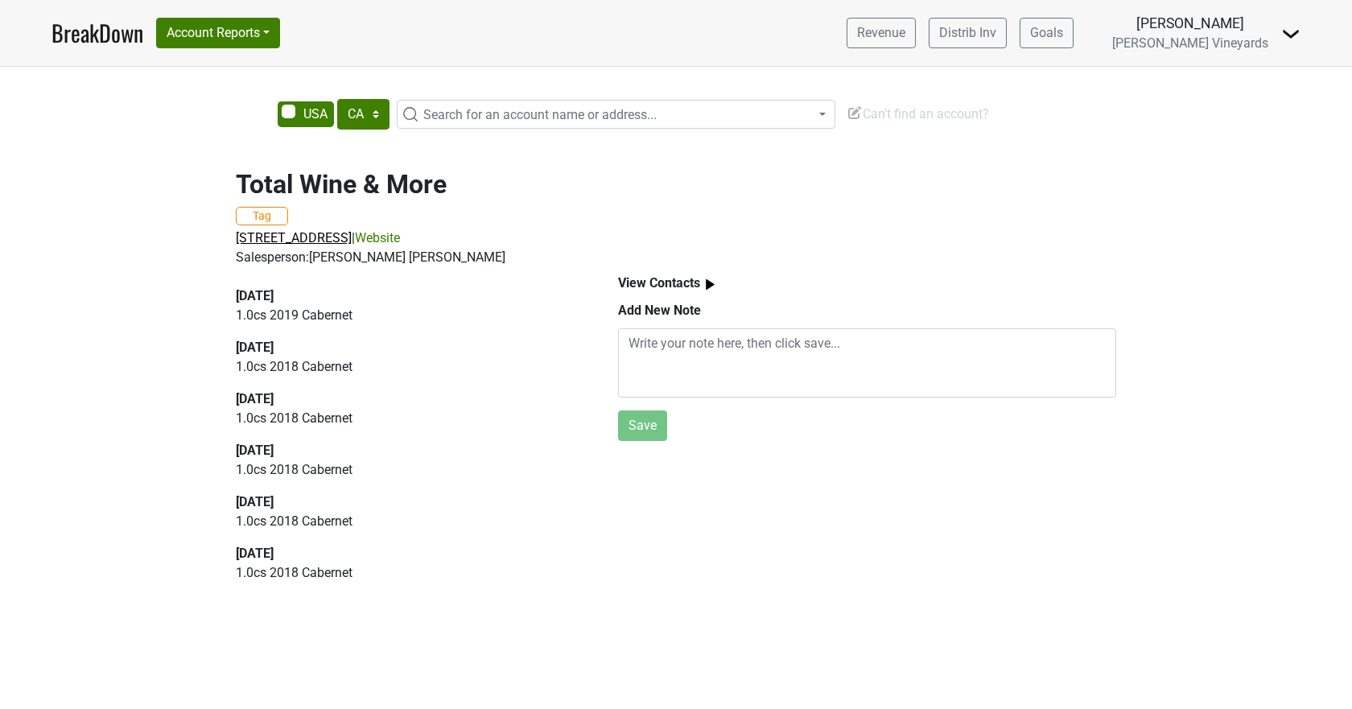
click at [345, 238] on span "161 Lexington Green Cir, Lexington, KY 40503" at bounding box center [294, 237] width 116 height 15
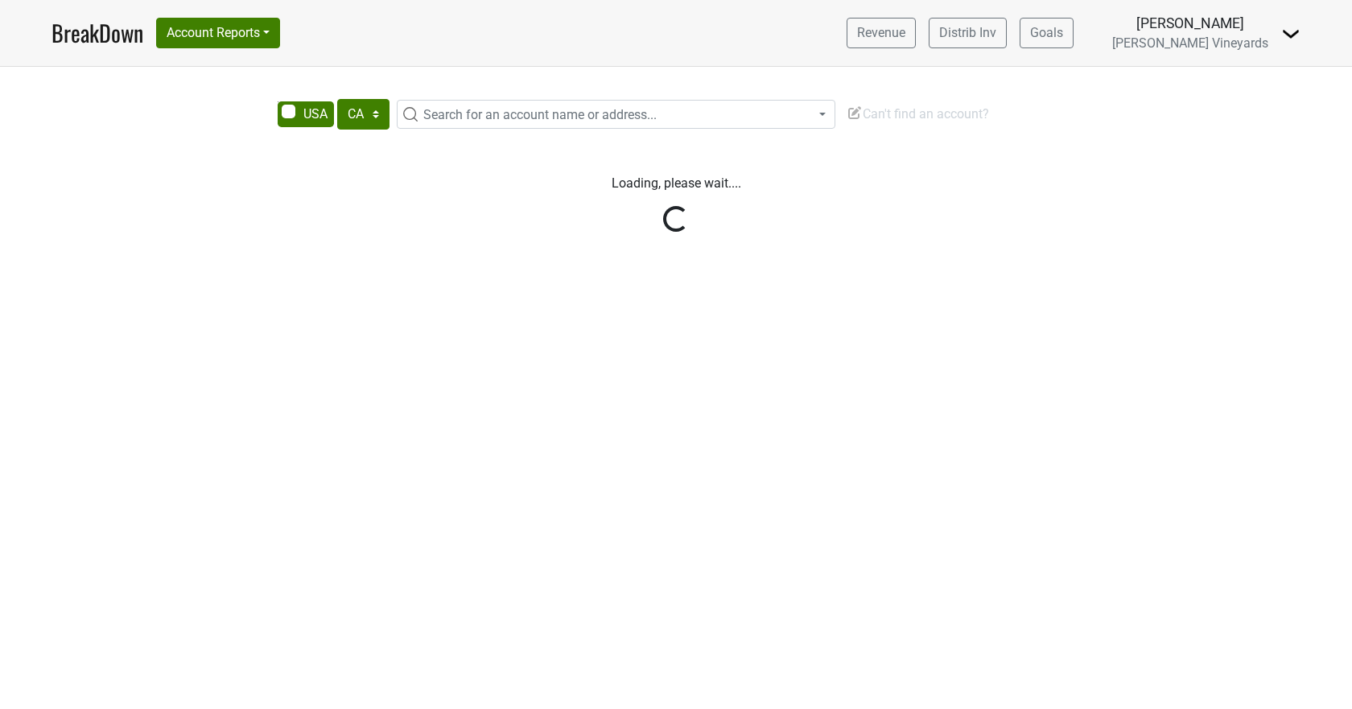
select select "CA"
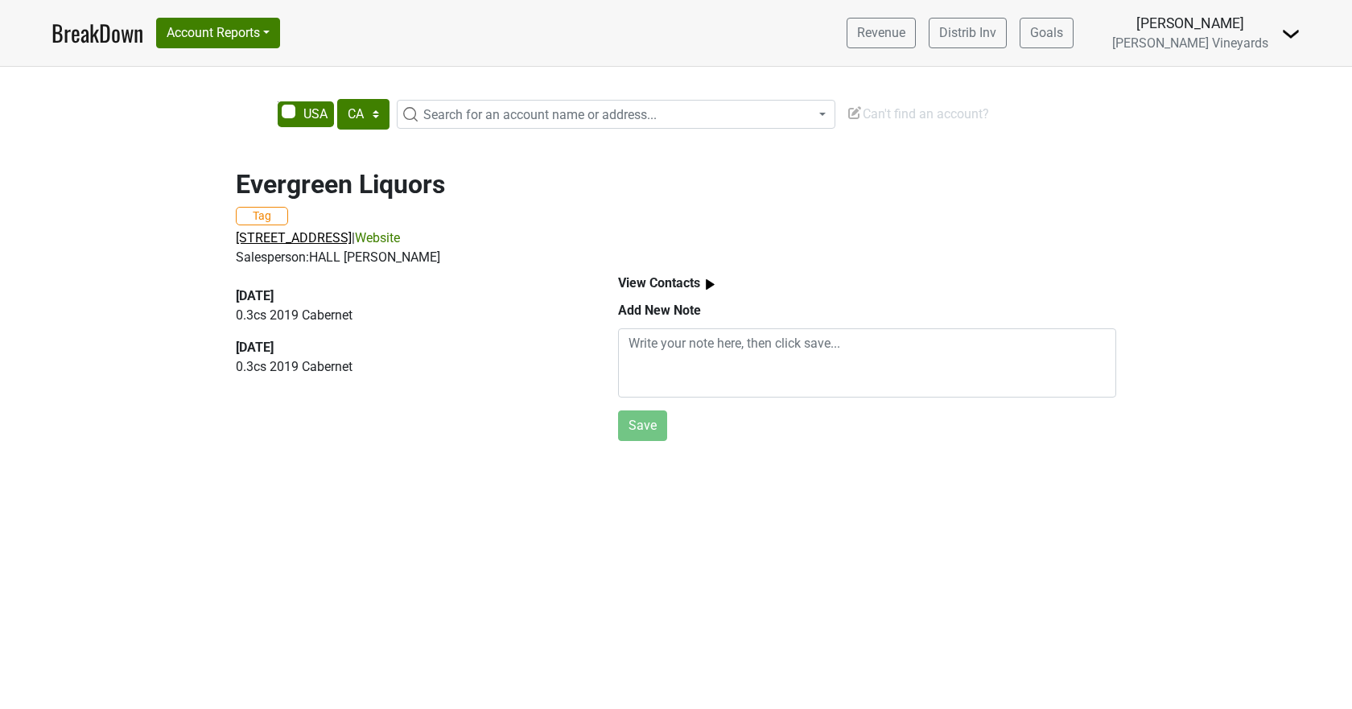
click at [287, 241] on span "9521 US-42 Prospect, Prospect, KY 40059" at bounding box center [294, 237] width 116 height 15
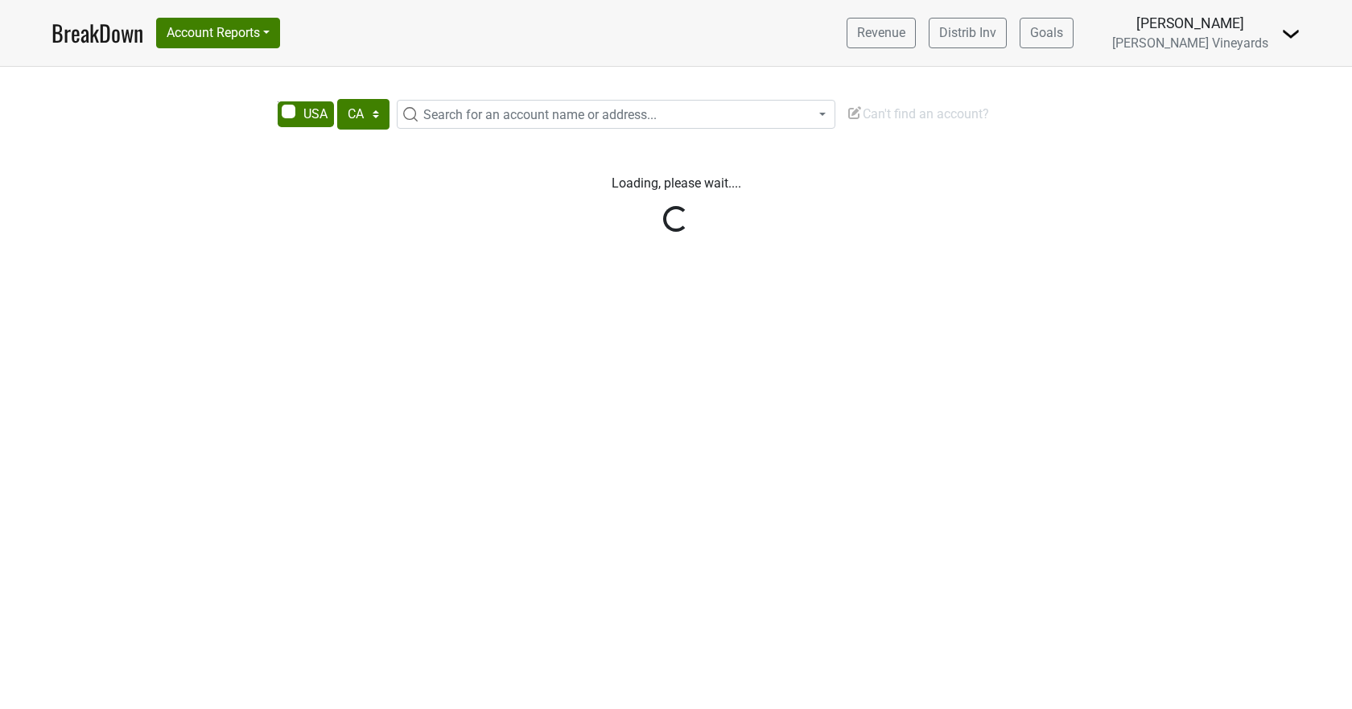
select select "CA"
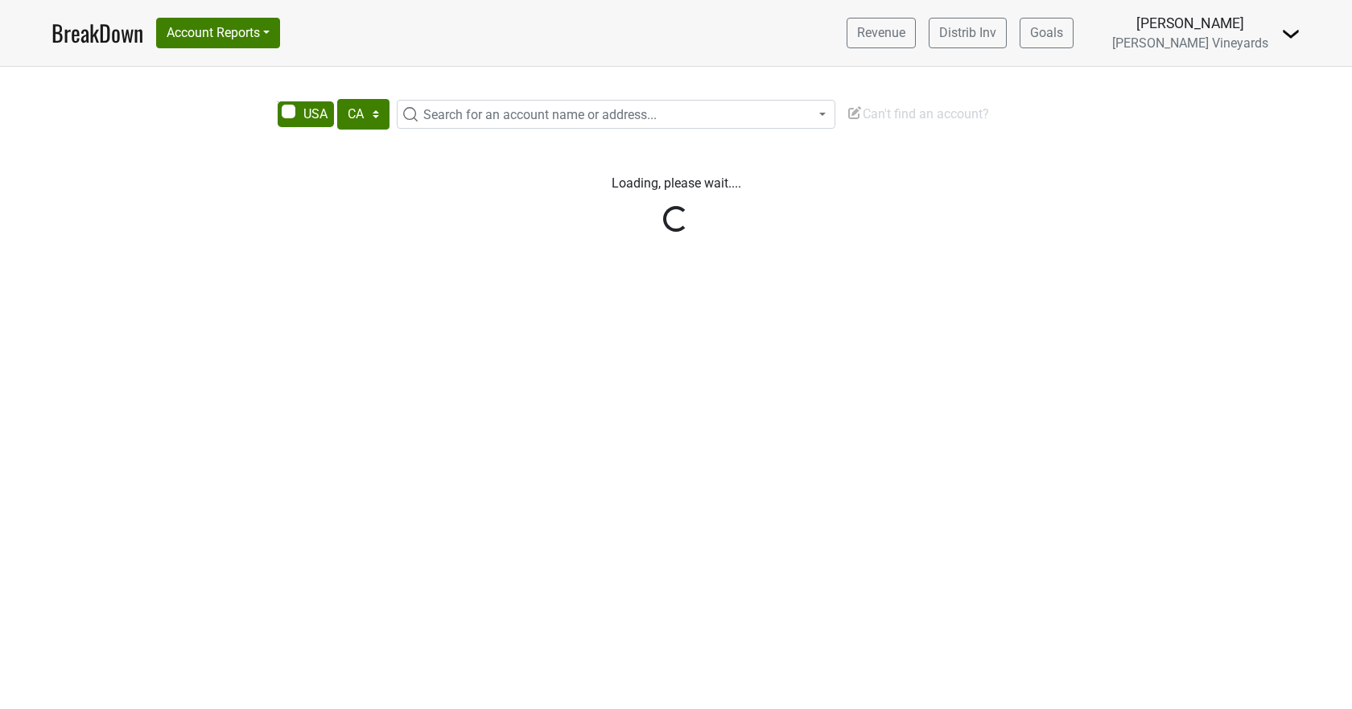
select select "CA"
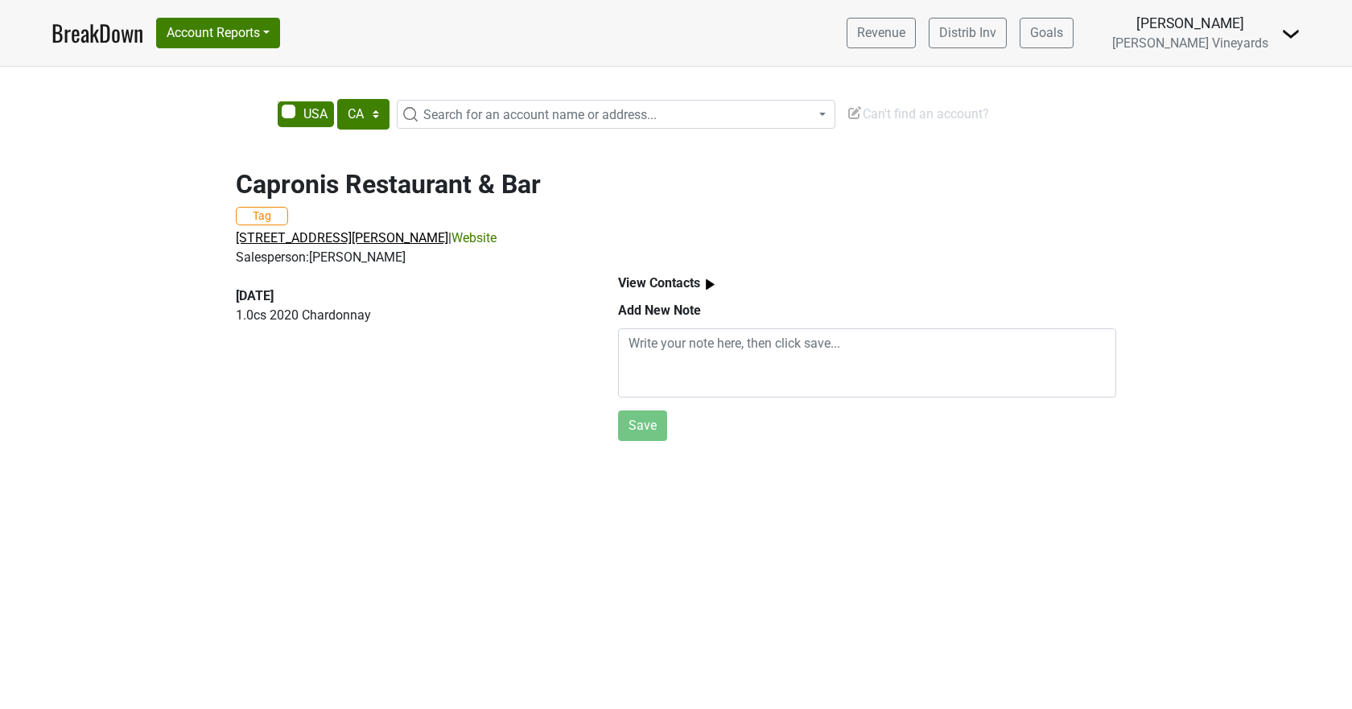
click at [255, 235] on span "320 Rosemary Clooney St, Maysville, KY 41056" at bounding box center [342, 237] width 213 height 15
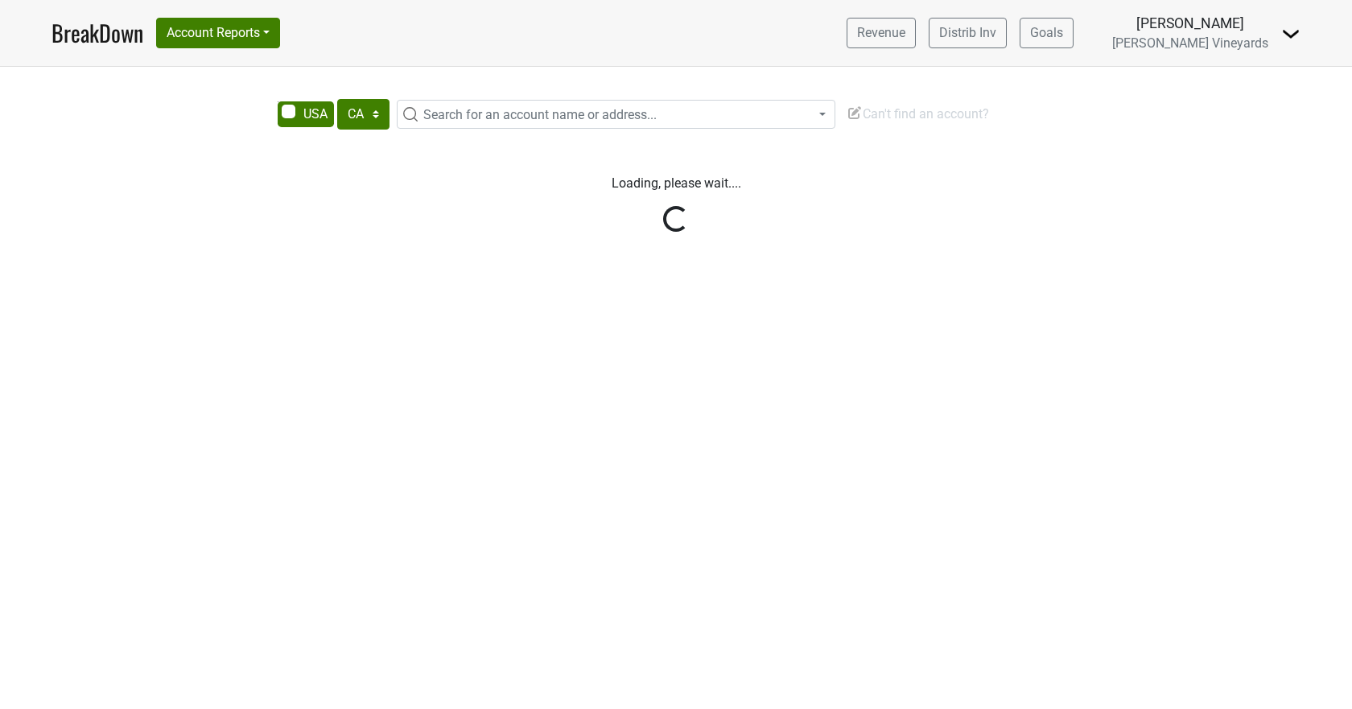
select select "CA"
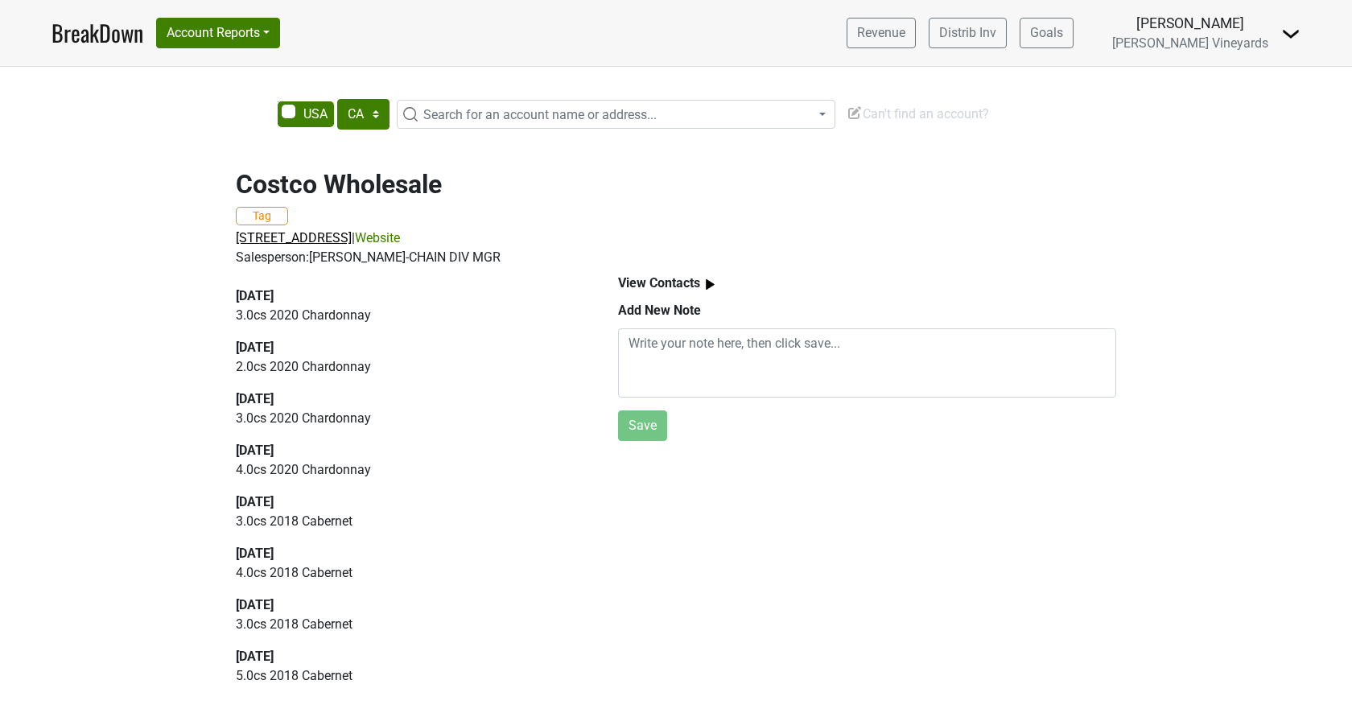
click at [297, 234] on span "5020 Norton Healthcare Blvd, Louisville, KY 40241" at bounding box center [294, 237] width 116 height 15
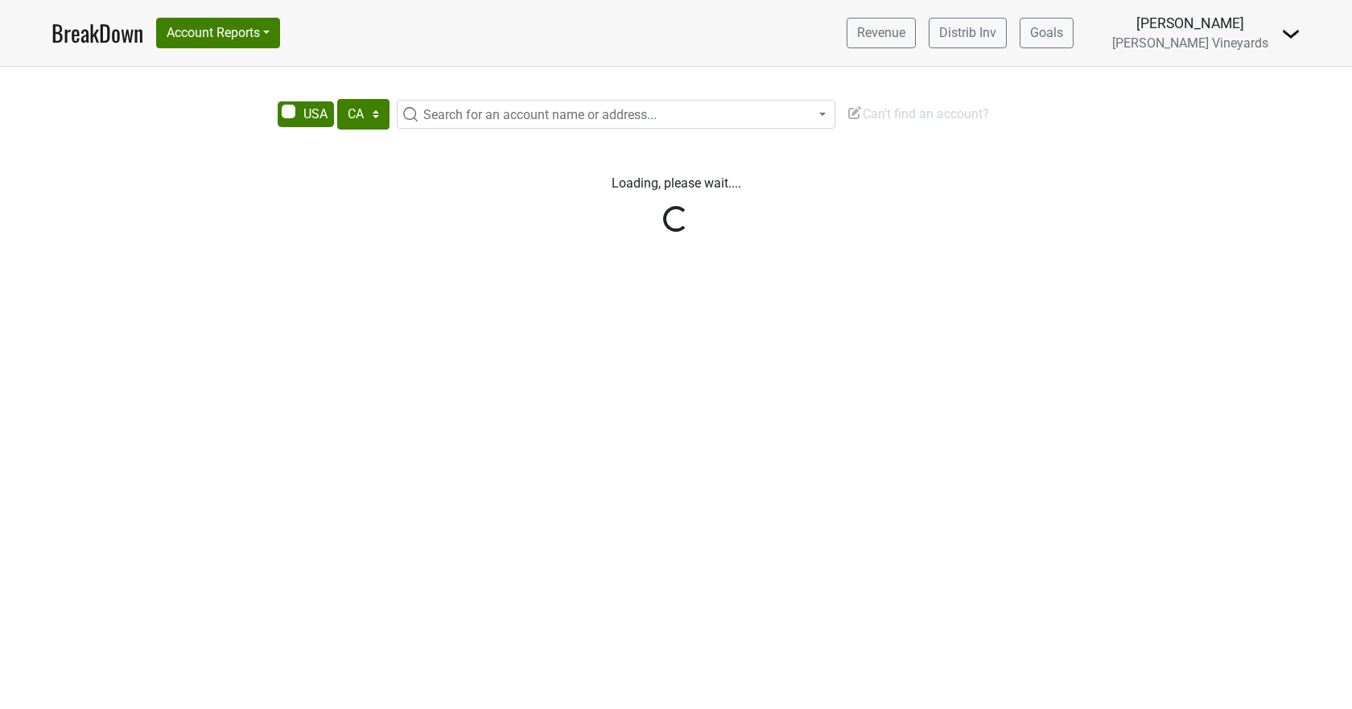
select select "CA"
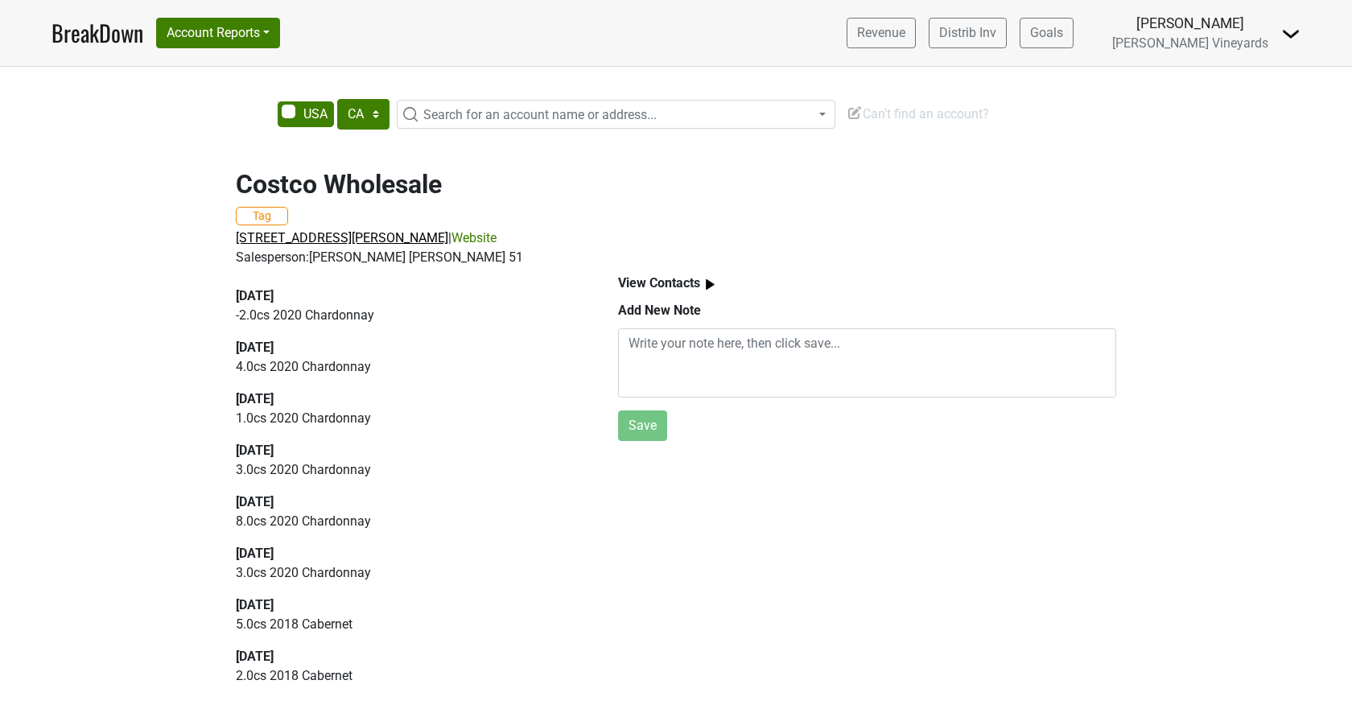
click at [283, 236] on span "[STREET_ADDRESS][PERSON_NAME]" at bounding box center [342, 237] width 213 height 15
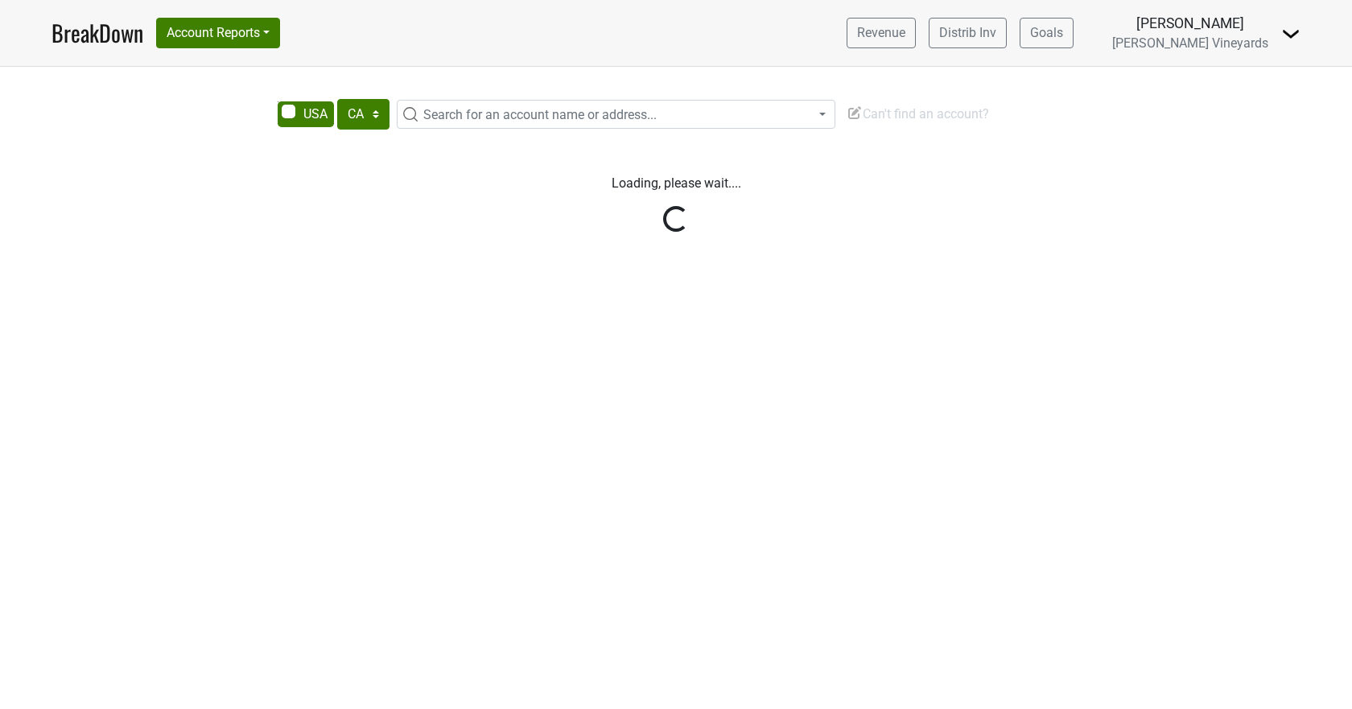
select select "CA"
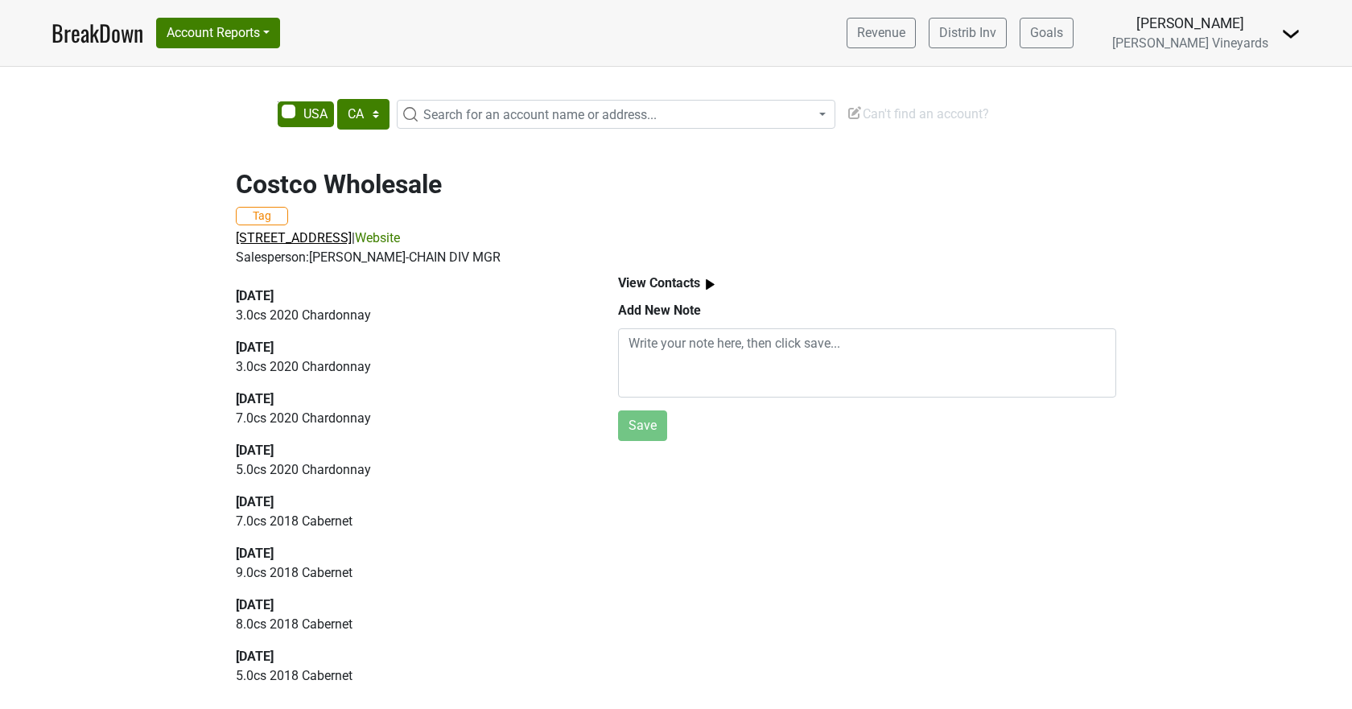
click at [277, 239] on span "800 Heights Blvd, Florence, KY 41042" at bounding box center [294, 237] width 116 height 15
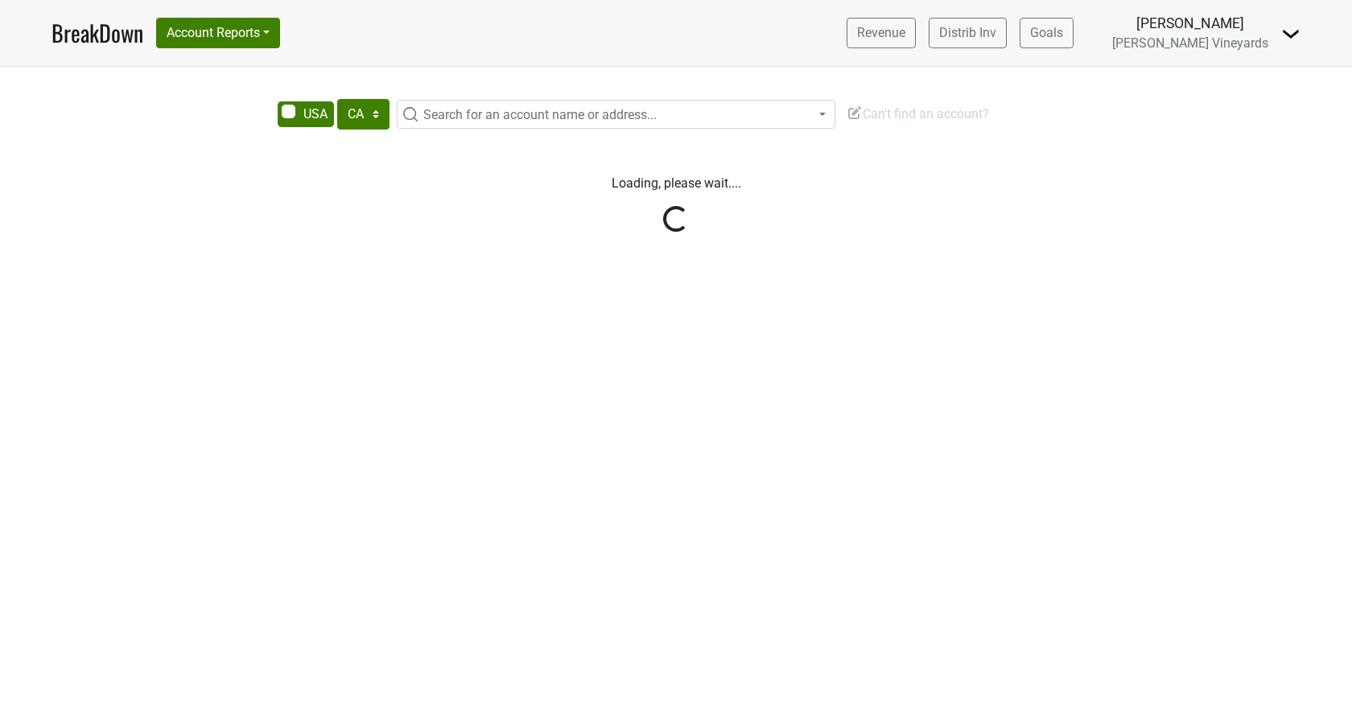
select select "CA"
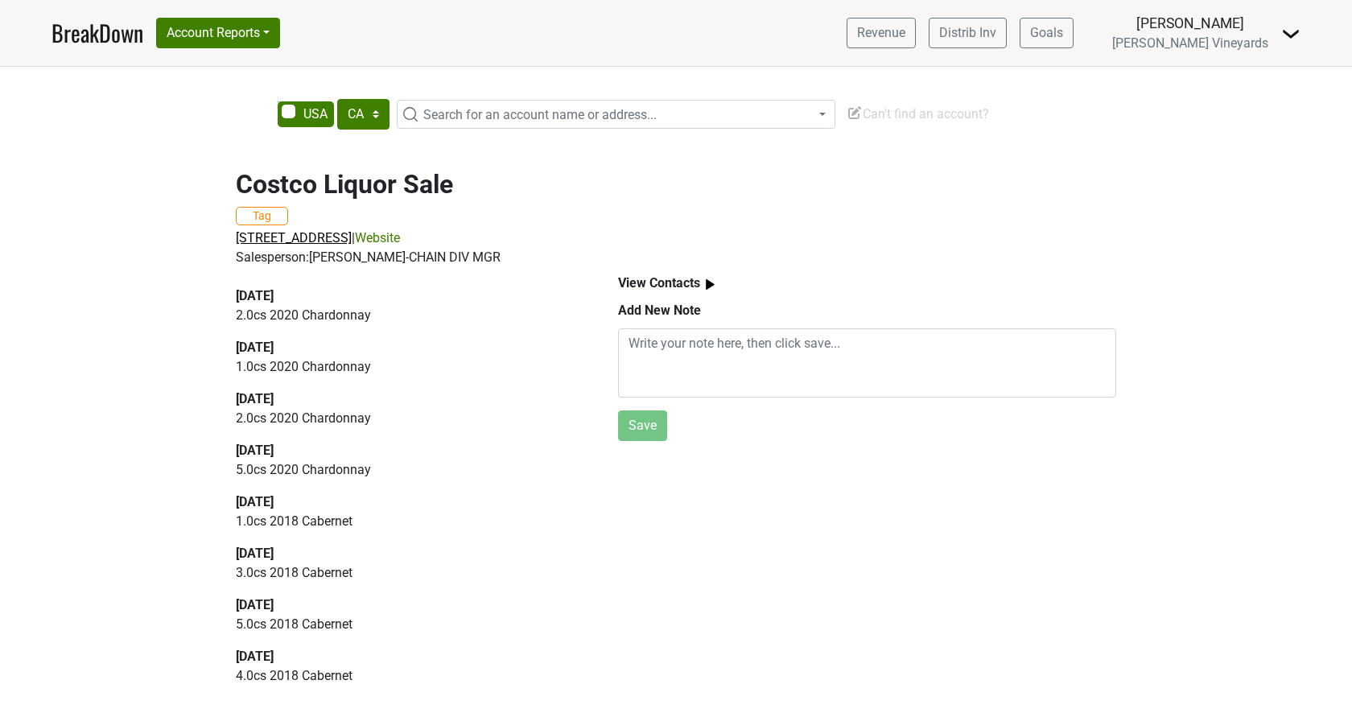
click at [260, 239] on span "[STREET_ADDRESS]" at bounding box center [294, 237] width 116 height 15
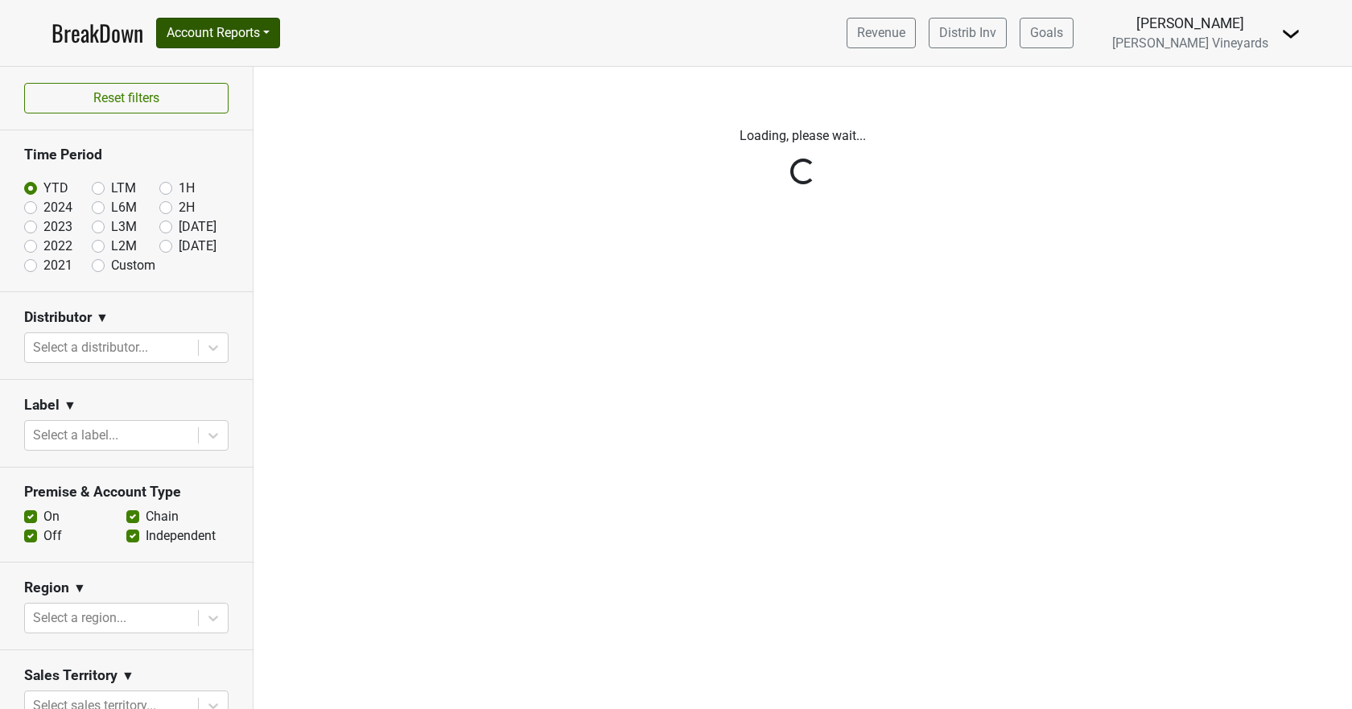
click at [219, 18] on div "BreakDown Account Reports SuperRanker Map Award Progress Chain Compliance CRM N…" at bounding box center [166, 33] width 229 height 34
click at [216, 38] on button "Account Reports" at bounding box center [218, 33] width 124 height 31
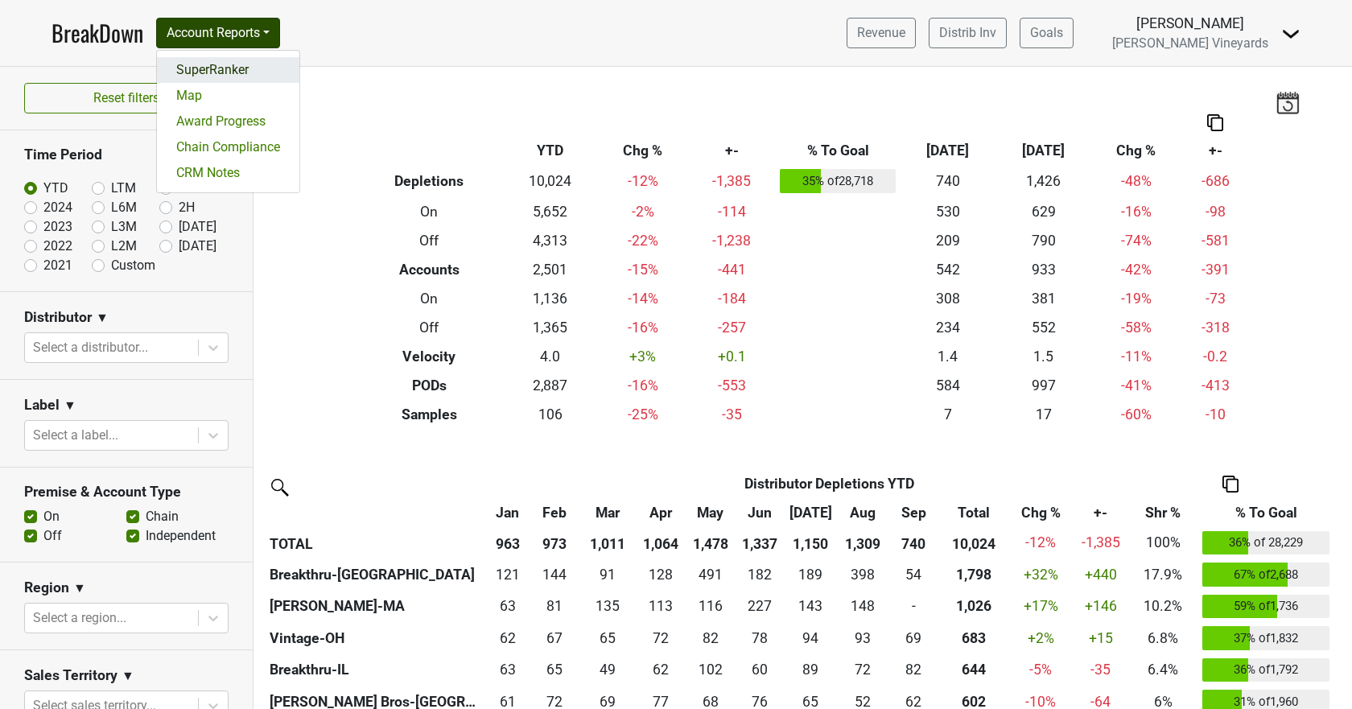
click at [220, 69] on link "SuperRanker" at bounding box center [228, 70] width 142 height 26
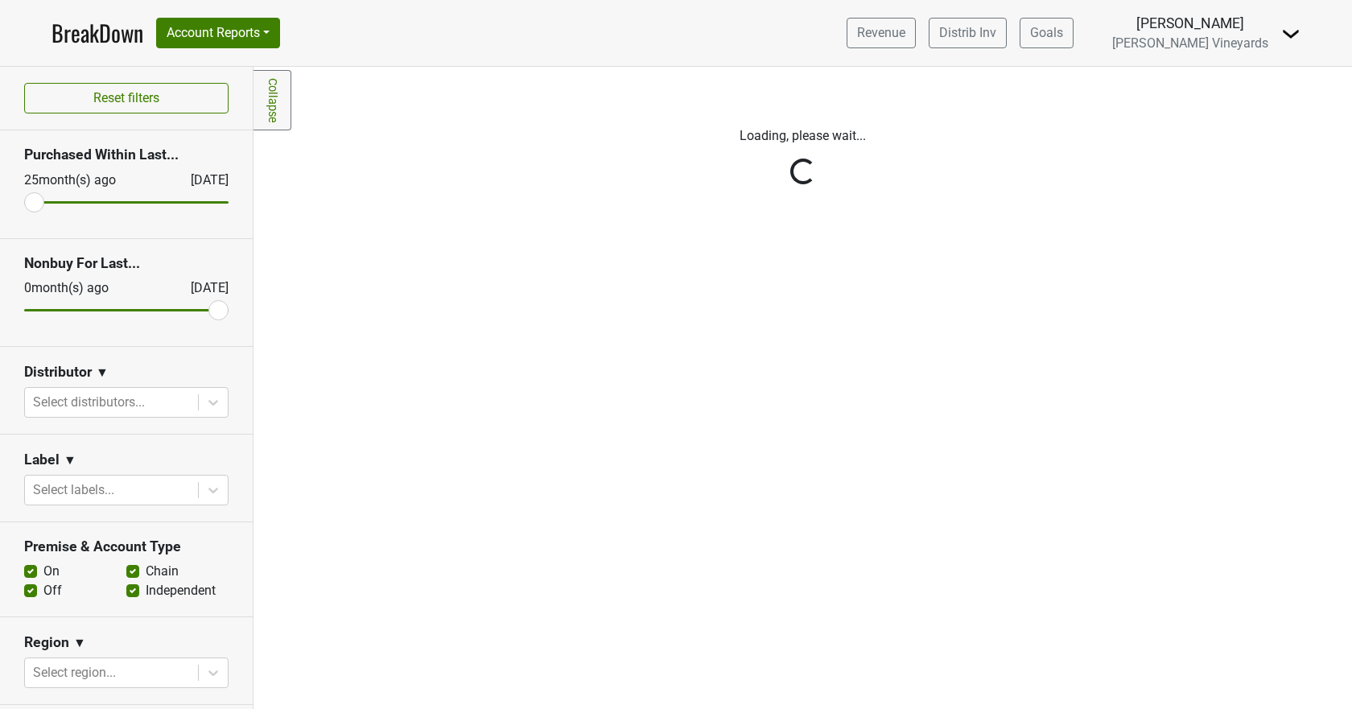
click at [202, 405] on div "Reset filters Purchased Within Last... 25 month(s) ago Oct '25 Nonbuy For Last.…" at bounding box center [127, 388] width 254 height 642
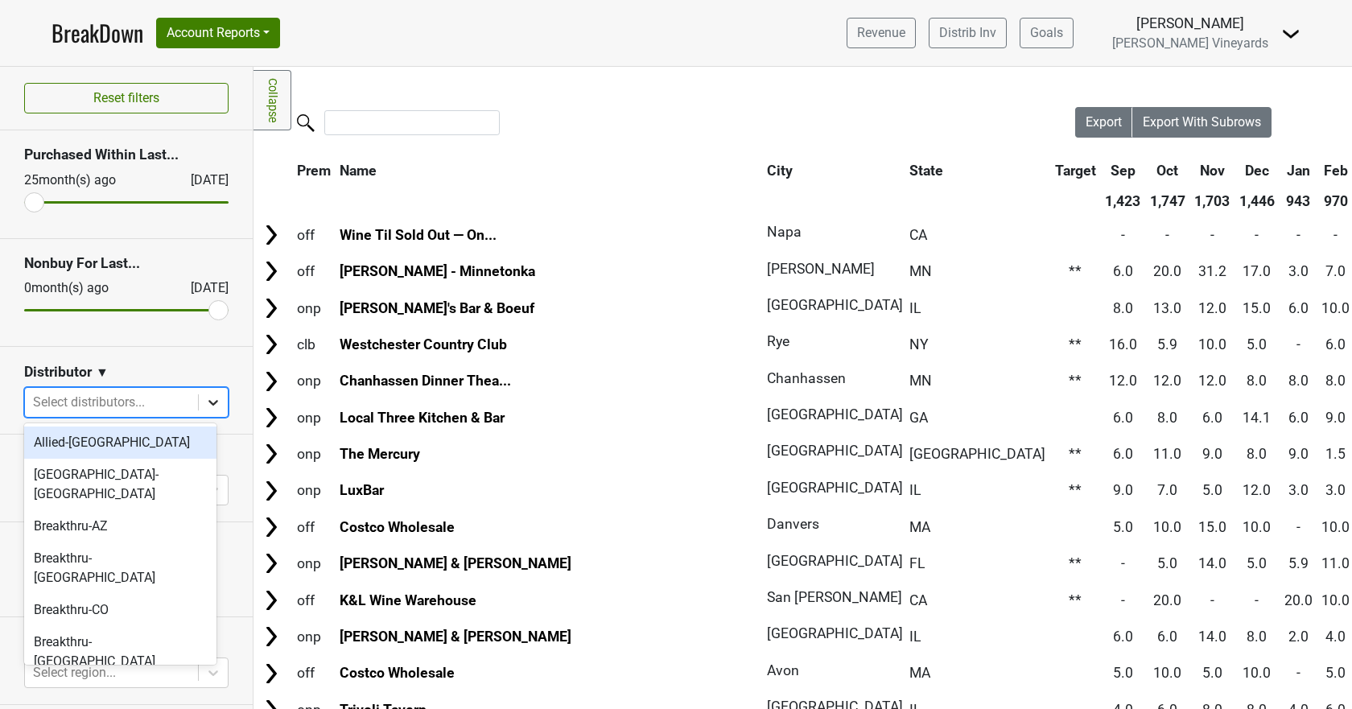
click at [205, 406] on icon at bounding box center [213, 402] width 16 height 16
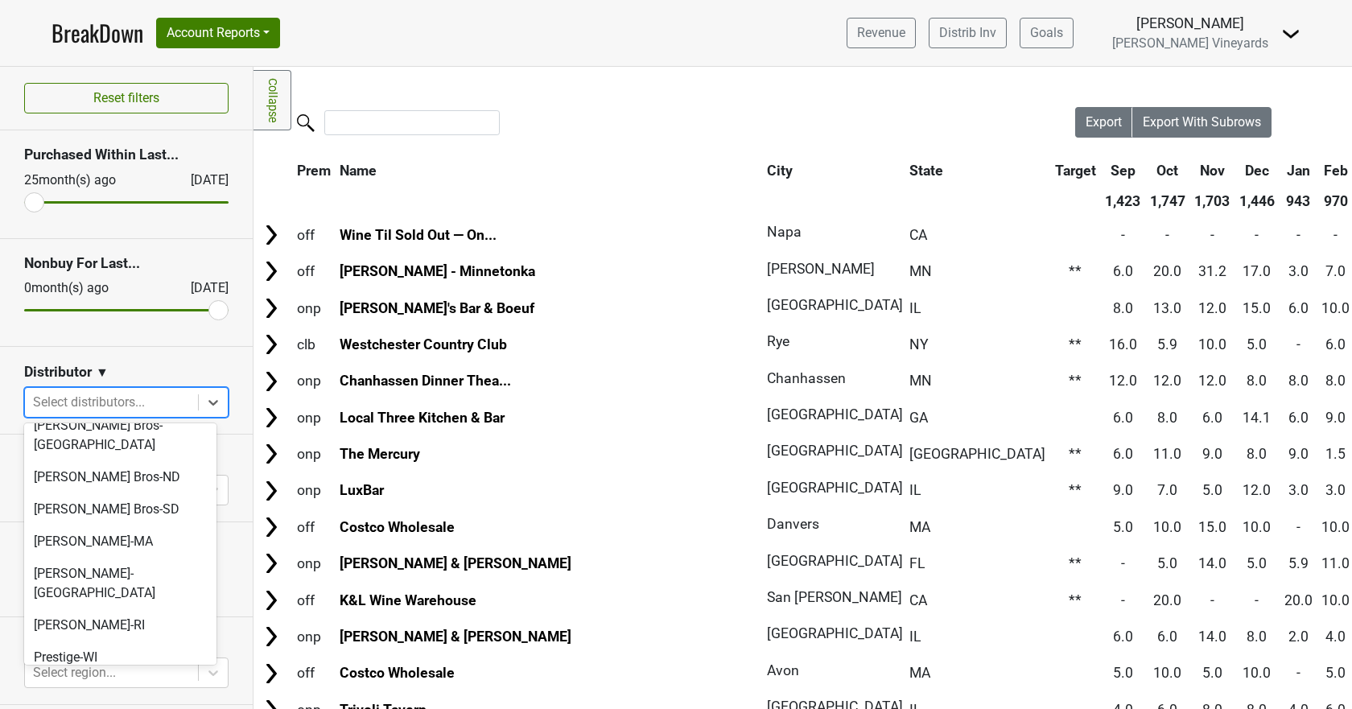
scroll to position [966, 0]
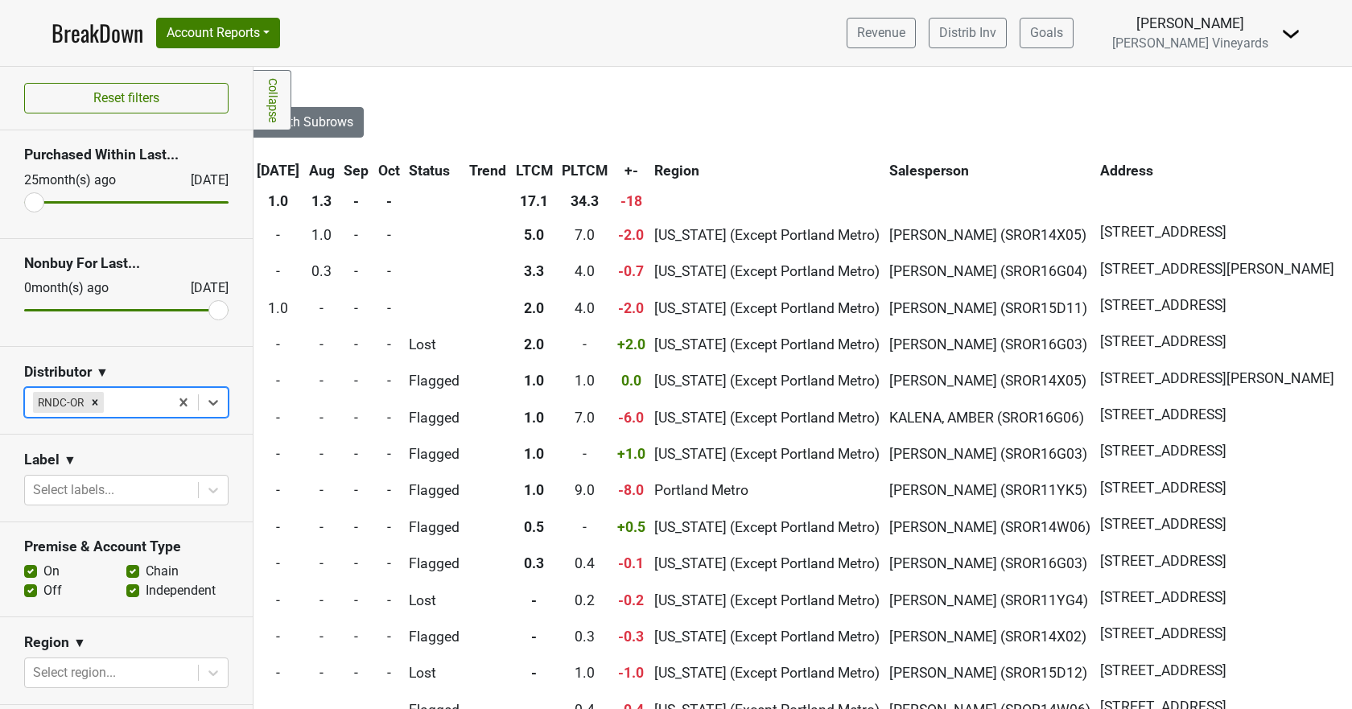
scroll to position [0, 954]
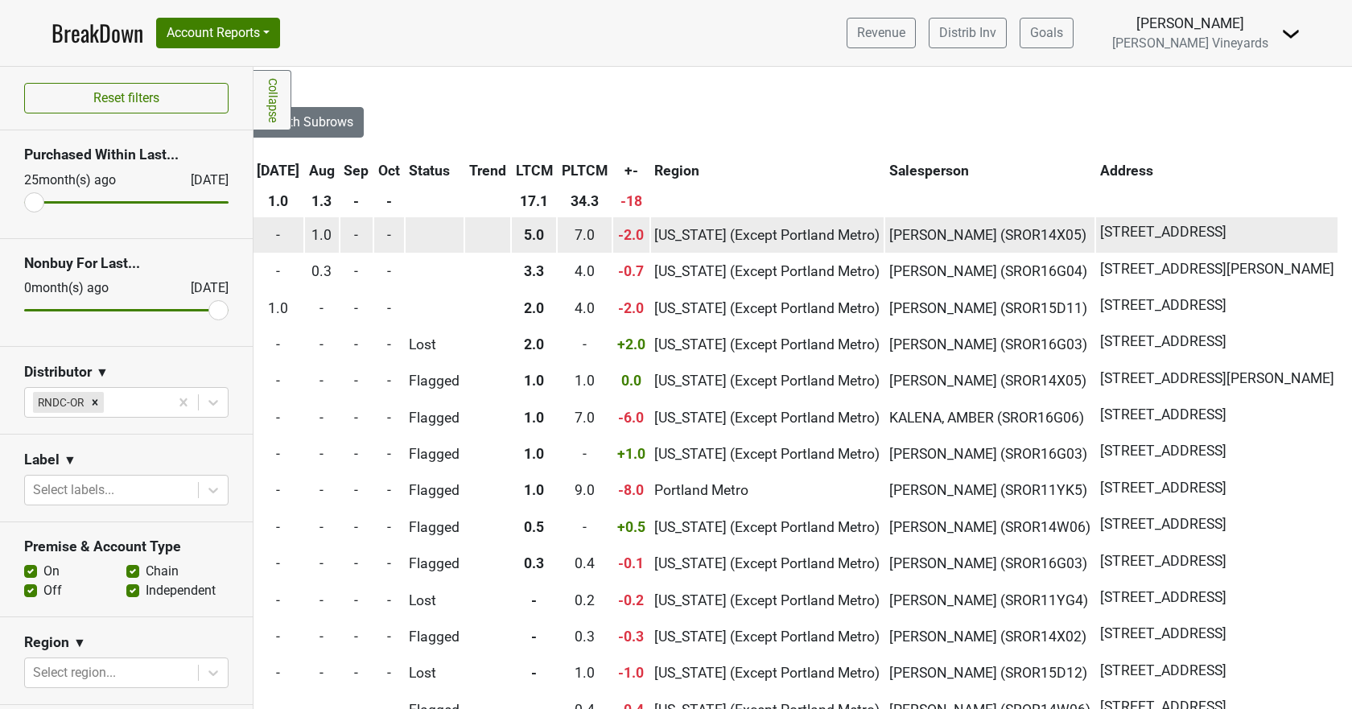
click at [1119, 229] on span "125 Chicago Ave SE, Bandon, OR 97411" at bounding box center [1163, 231] width 126 height 21
drag, startPoint x: 987, startPoint y: 227, endPoint x: 1121, endPoint y: 229, distance: 134.4
click at [1121, 229] on span "125 Chicago Ave SE, Bandon, OR 97411" at bounding box center [1163, 231] width 126 height 21
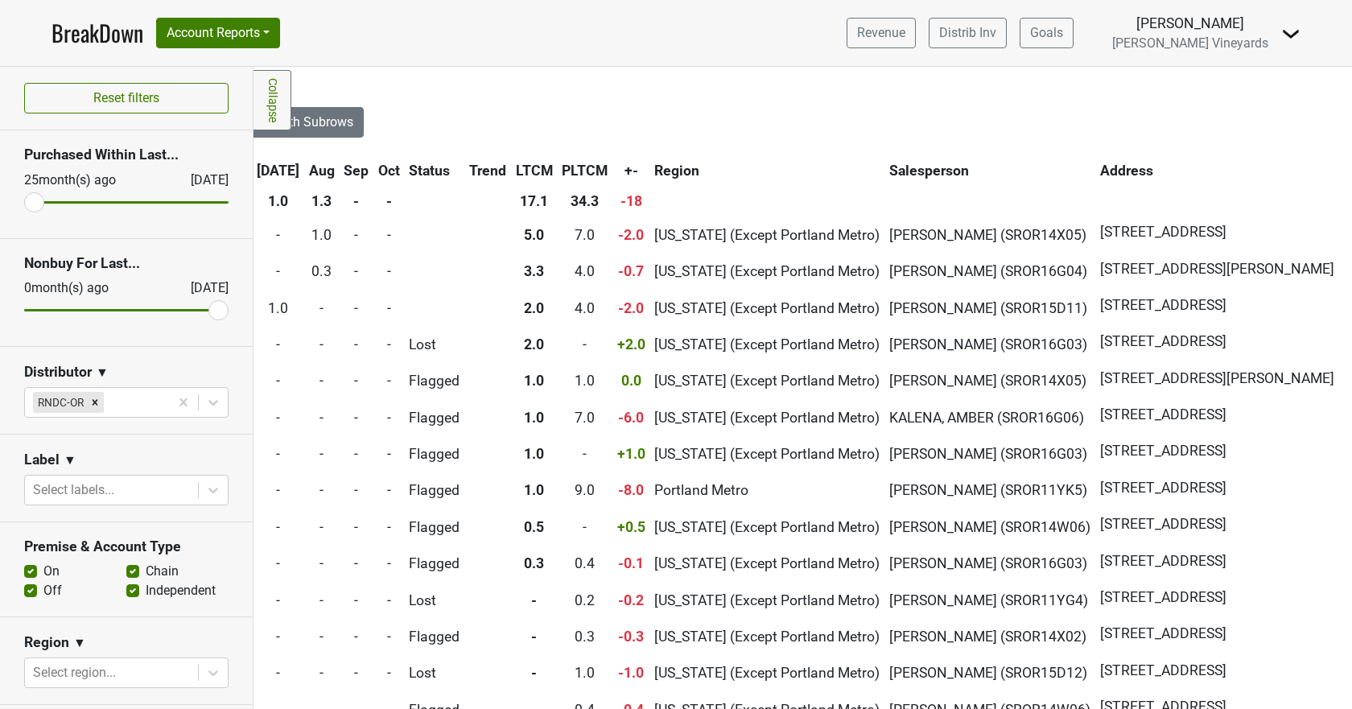
click at [937, 191] on th at bounding box center [989, 201] width 209 height 29
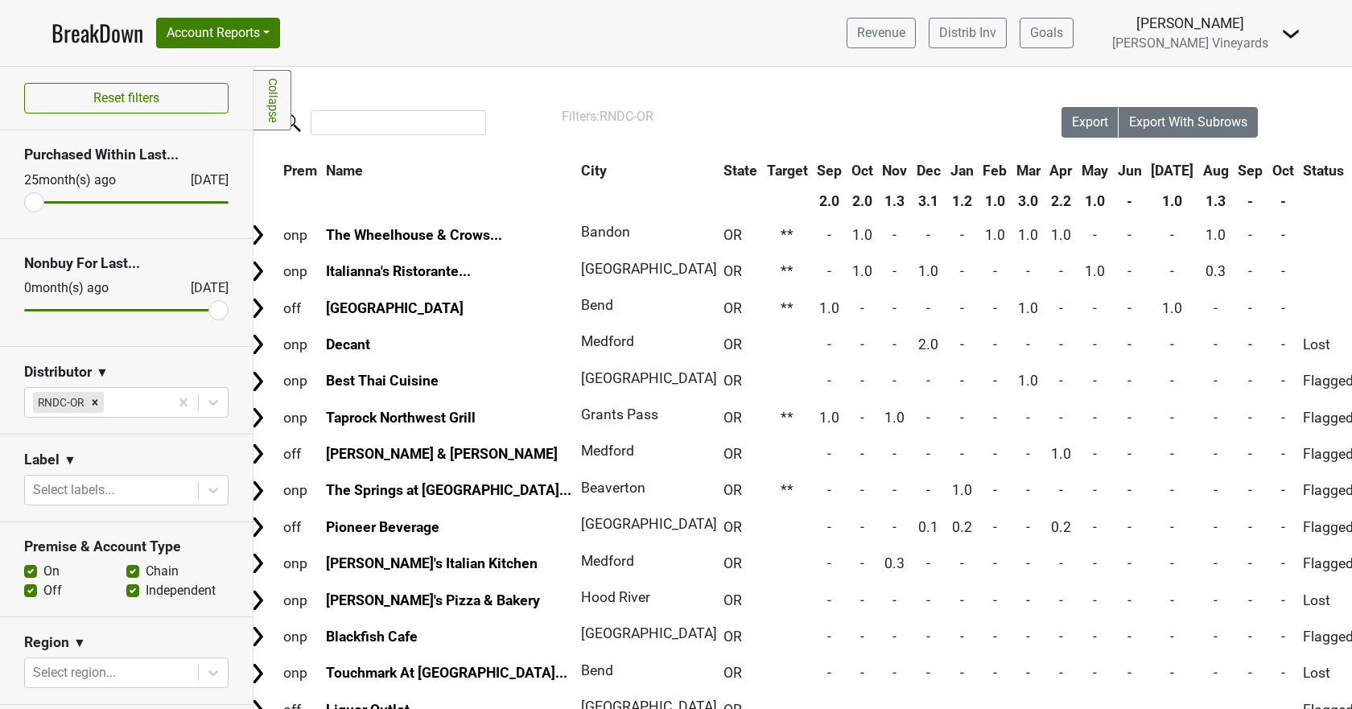
scroll to position [0, 0]
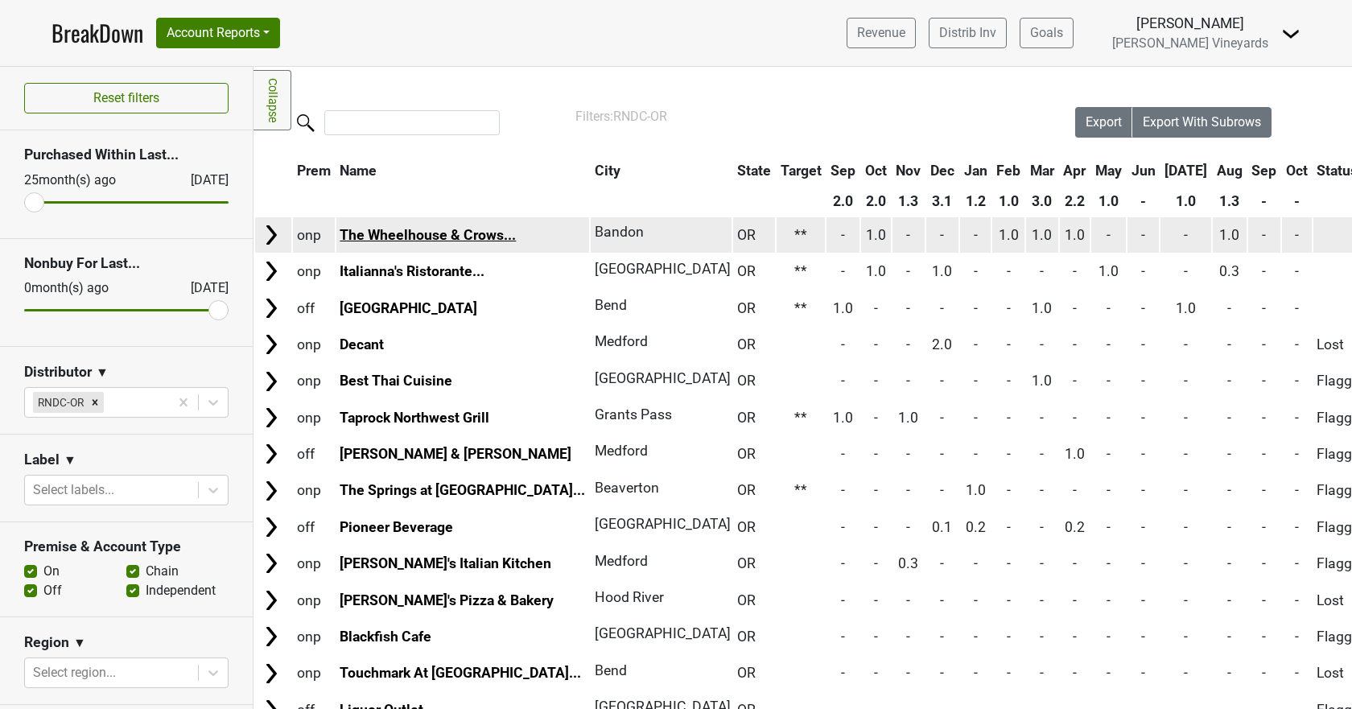
click at [402, 235] on link "The Wheelhouse & Crows..." at bounding box center [428, 235] width 176 height 16
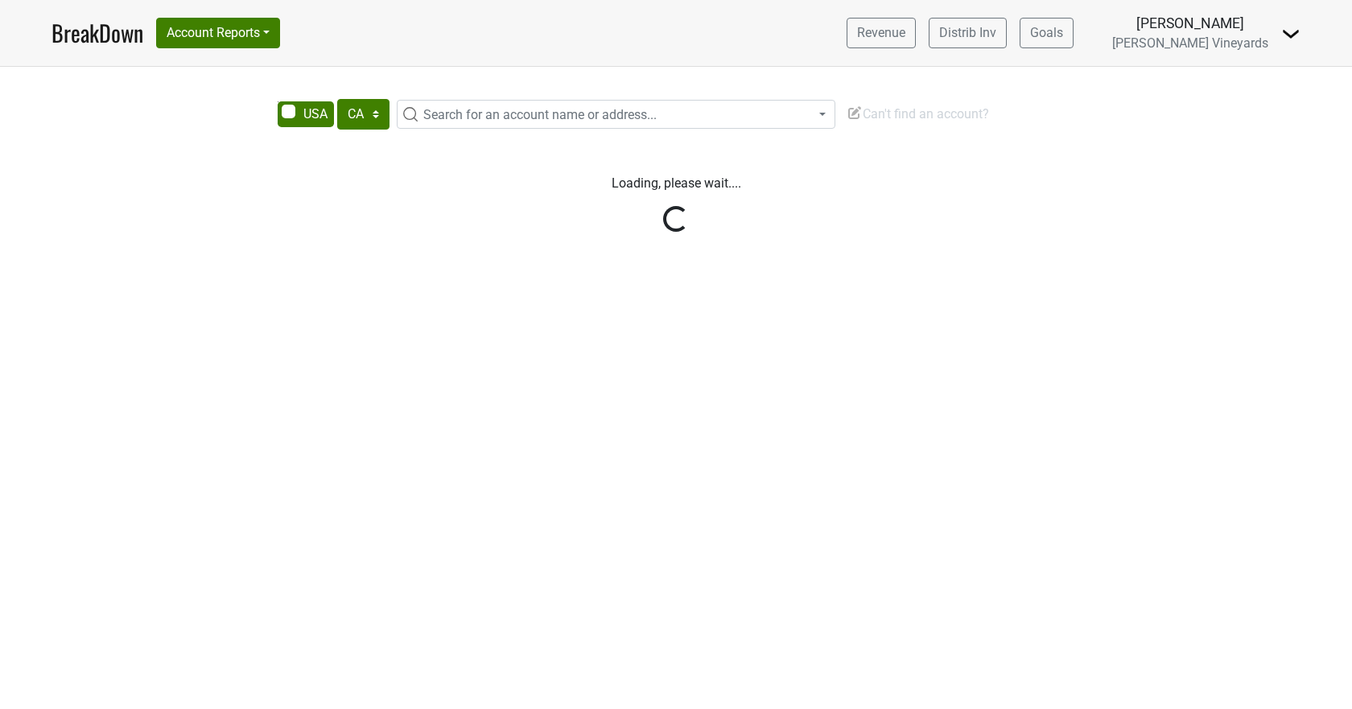
select select "CA"
